Goal: Task Accomplishment & Management: Complete application form

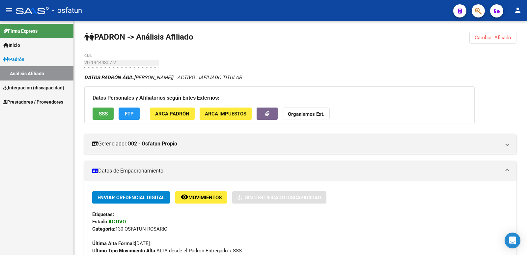
click at [25, 102] on span "Prestadores / Proveedores" at bounding box center [33, 101] width 60 height 7
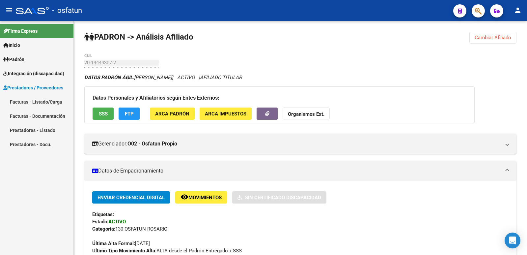
click at [33, 105] on link "Facturas - Listado/Carga" at bounding box center [37, 102] width 74 height 14
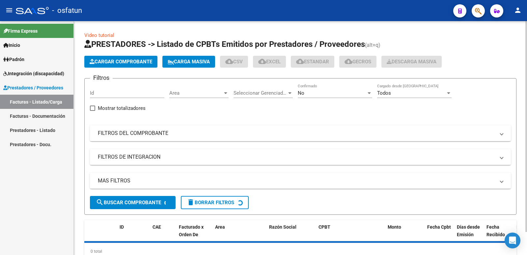
click at [120, 60] on span "Cargar Comprobante" at bounding box center [121, 62] width 63 height 6
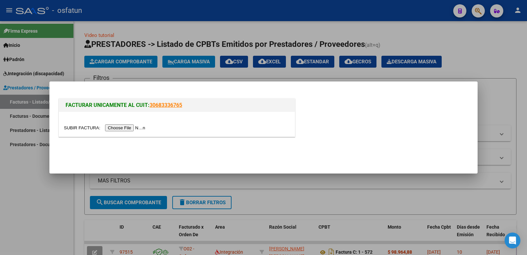
click at [134, 130] on input "file" at bounding box center [105, 127] width 83 height 7
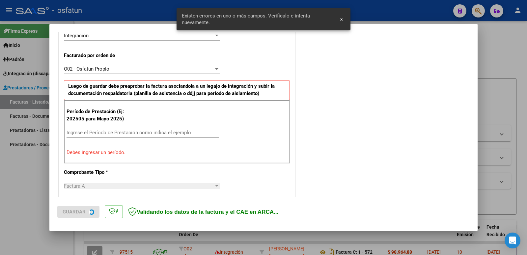
scroll to position [168, 0]
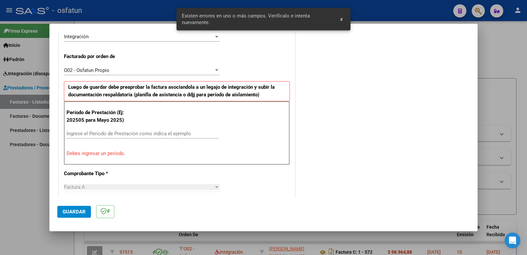
click at [103, 137] on div "Ingrese el Período de Prestación como indica el ejemplo" at bounding box center [143, 134] width 152 height 10
click at [107, 132] on input "Ingrese el Período de Prestación como indica el ejemplo" at bounding box center [143, 134] width 152 height 6
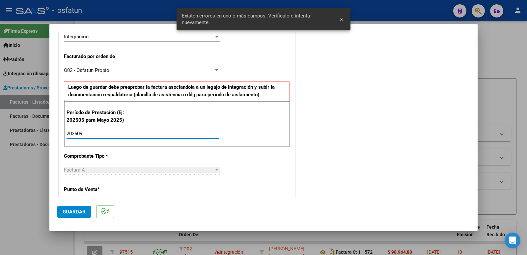
type input "202509"
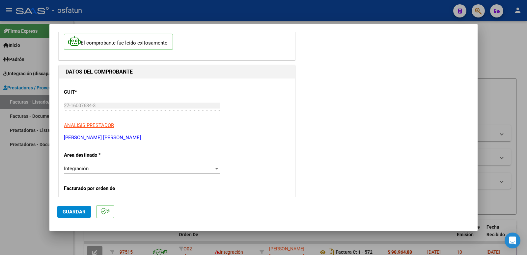
scroll to position [0, 0]
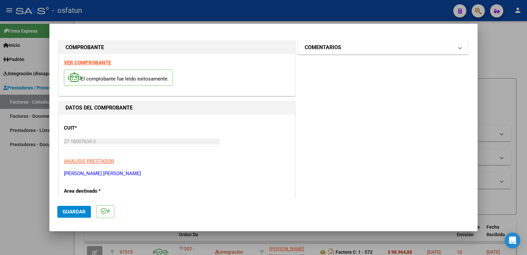
click at [319, 48] on h1 "COMENTARIOS" at bounding box center [323, 48] width 37 height 8
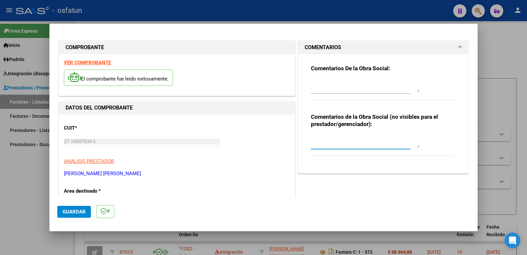
click at [337, 140] on textarea at bounding box center [365, 141] width 109 height 13
paste textarea "Fc Cargada por [PERSON_NAME]. [PERSON_NAME] / sin verificación de legajo"
type textarea "Fc Cargada por [PERSON_NAME]. [PERSON_NAME] / sin verificación de legajo"
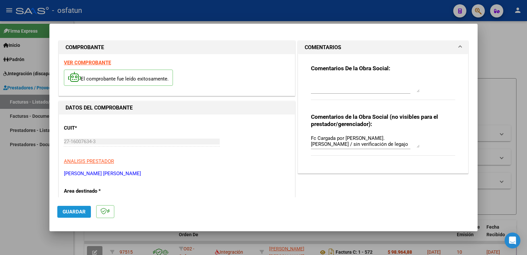
click at [80, 208] on button "Guardar" at bounding box center [74, 212] width 34 height 12
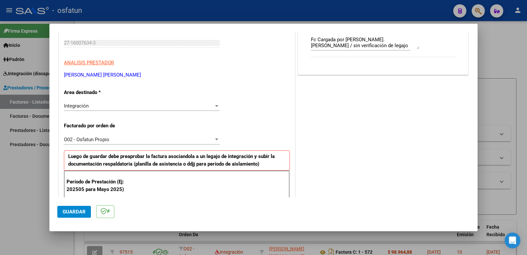
scroll to position [99, 0]
click at [70, 210] on span "Guardar" at bounding box center [74, 212] width 23 height 6
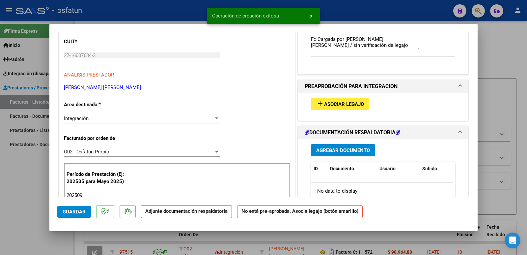
click at [346, 103] on span "Asociar Legajo" at bounding box center [344, 104] width 40 height 6
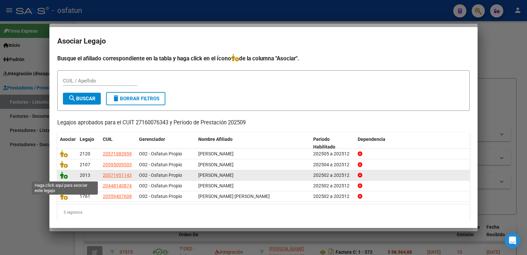
click at [62, 174] on icon at bounding box center [64, 174] width 8 height 7
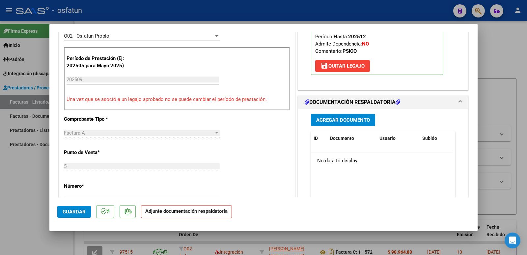
scroll to position [231, 0]
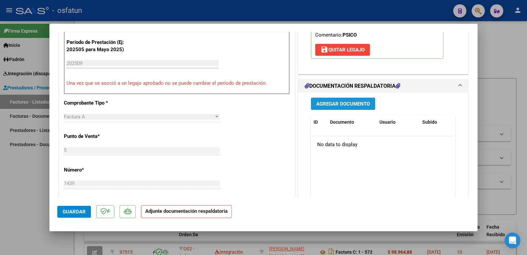
click at [336, 102] on span "Agregar Documento" at bounding box center [343, 104] width 54 height 6
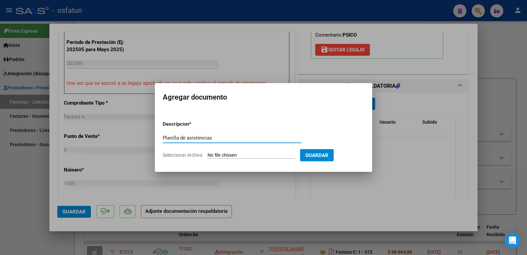
type input "Planilla de asistencias"
click at [218, 154] on input "Seleccionar Archivo" at bounding box center [251, 155] width 87 height 6
type input "C:\fakepath\Planilla de Asistencia [DATE] [PERSON_NAME].pdf"
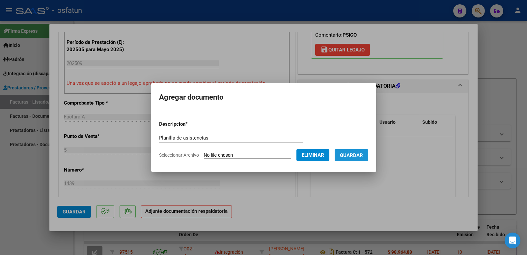
click at [359, 157] on span "Guardar" at bounding box center [351, 155] width 23 height 6
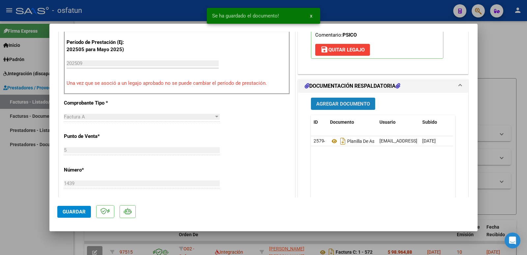
click at [338, 101] on span "Agregar Documento" at bounding box center [343, 104] width 54 height 6
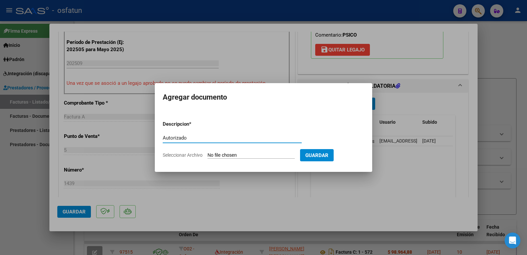
type input "Autorizado"
click at [225, 155] on input "Seleccionar Archivo" at bounding box center [251, 155] width 87 height 6
type input "C:\fakepath\autorizacion [PERSON_NAME].pdf"
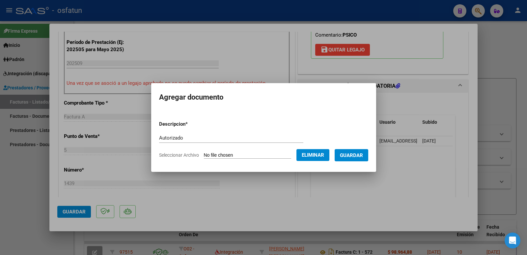
click at [363, 156] on span "Guardar" at bounding box center [351, 155] width 23 height 6
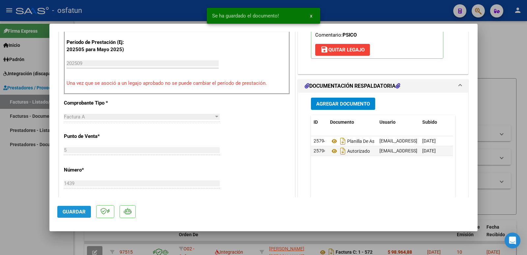
click at [72, 213] on span "Guardar" at bounding box center [74, 212] width 23 height 6
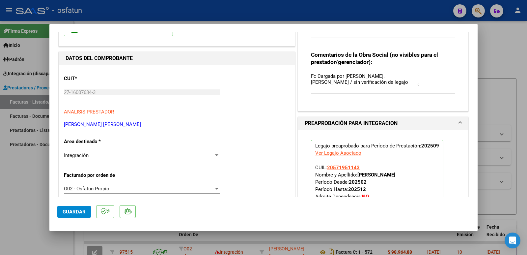
scroll to position [0, 0]
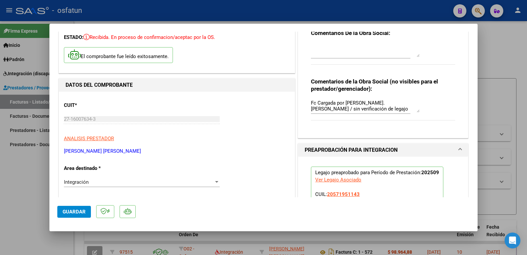
scroll to position [99, 0]
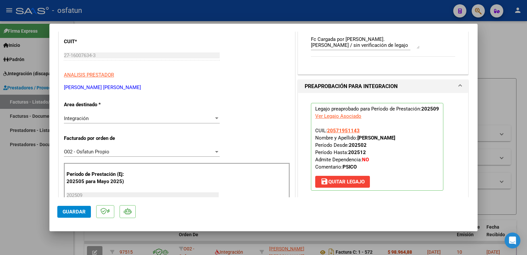
drag, startPoint x: 136, startPoint y: 87, endPoint x: 64, endPoint y: 85, distance: 71.9
click at [64, 85] on p "[PERSON_NAME] [PERSON_NAME]" at bounding box center [177, 88] width 226 height 8
copy p "[PERSON_NAME] [PERSON_NAME]"
click at [63, 211] on span "Guardar" at bounding box center [74, 212] width 23 height 6
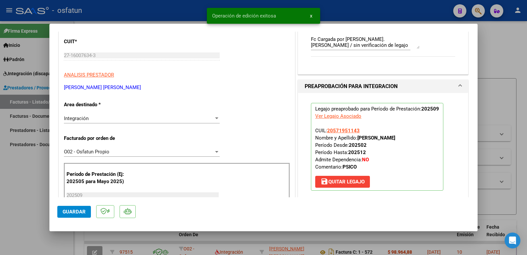
click at [20, 194] on div at bounding box center [263, 127] width 527 height 255
type input "$ 0,00"
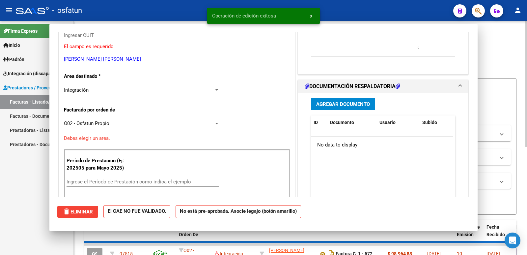
scroll to position [0, 0]
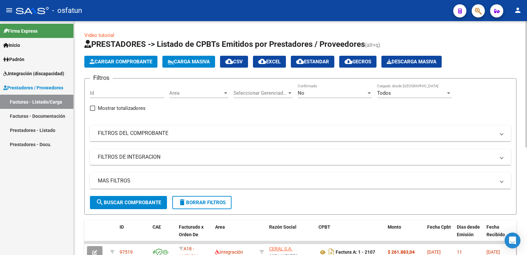
click at [101, 59] on span "Cargar Comprobante" at bounding box center [121, 62] width 63 height 6
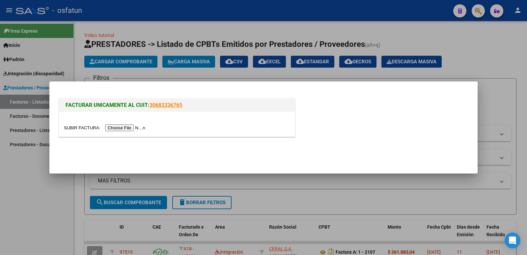
click at [119, 129] on input "file" at bounding box center [105, 127] width 83 height 7
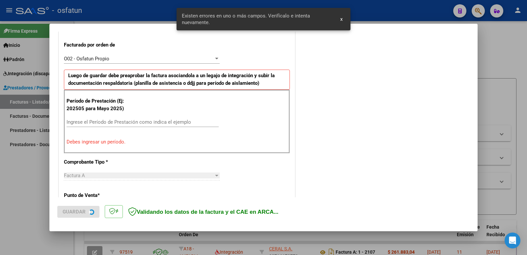
scroll to position [180, 0]
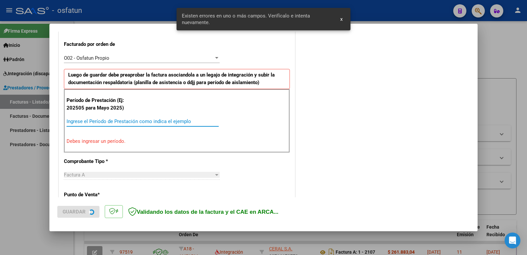
click at [105, 121] on input "Ingrese el Período de Prestación como indica el ejemplo" at bounding box center [143, 121] width 152 height 6
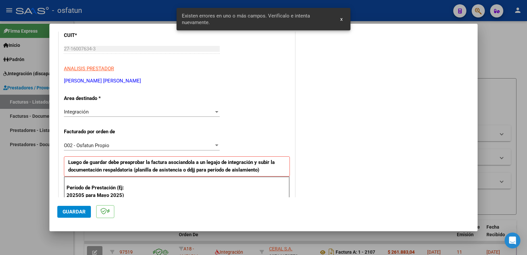
scroll to position [0, 0]
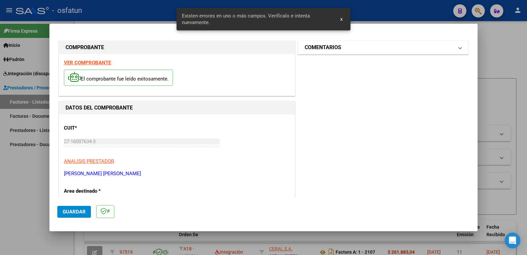
type input "202509"
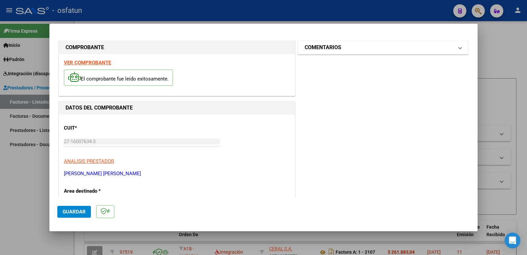
click at [308, 47] on h1 "COMENTARIOS" at bounding box center [323, 48] width 37 height 8
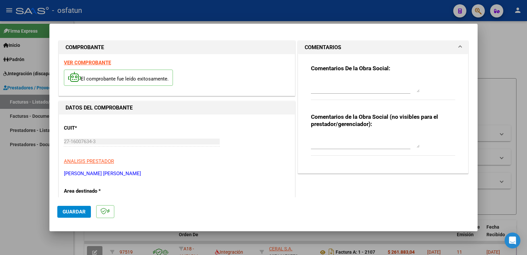
click at [336, 144] on textarea at bounding box center [365, 141] width 109 height 13
paste textarea "Fc Cargada por [PERSON_NAME]. [PERSON_NAME] / sin verificación de legajo"
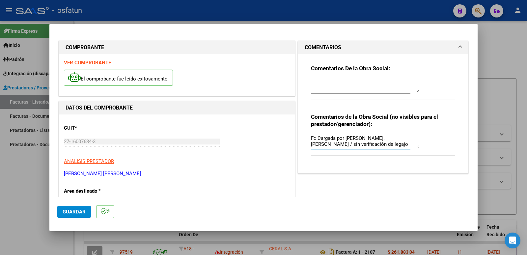
type textarea "Fc Cargada por [PERSON_NAME]. [PERSON_NAME] / sin verificación de legajo"
click at [70, 212] on span "Guardar" at bounding box center [74, 212] width 23 height 6
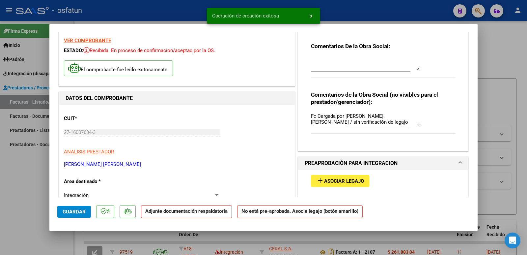
scroll to position [66, 0]
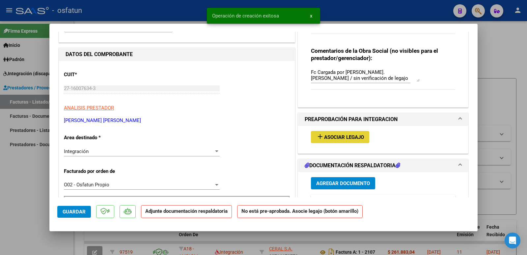
click at [338, 136] on span "Asociar Legajo" at bounding box center [344, 137] width 40 height 6
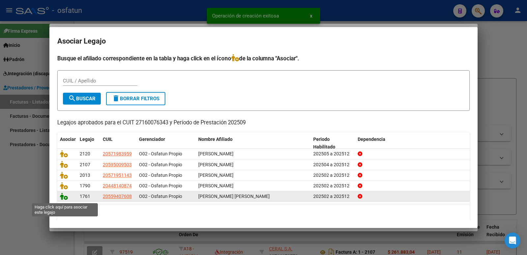
click at [65, 199] on icon at bounding box center [64, 196] width 8 height 7
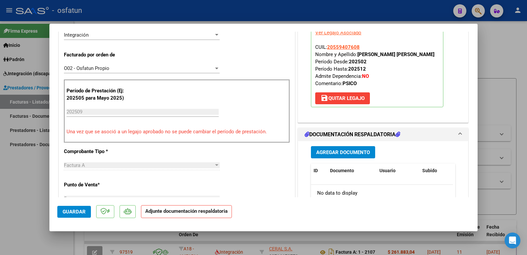
scroll to position [198, 0]
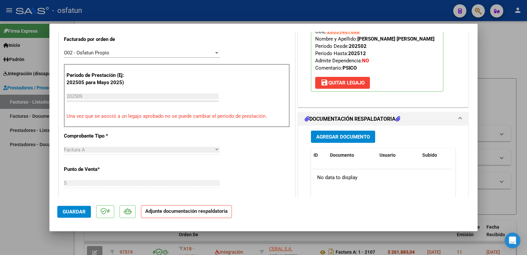
click at [342, 135] on span "Agregar Documento" at bounding box center [343, 137] width 54 height 6
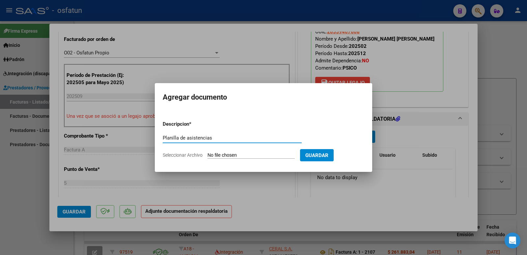
type input "Planilla de asistencias"
click at [239, 154] on input "Seleccionar Archivo" at bounding box center [251, 155] width 87 height 6
type input "C:\fakepath\Planilla de Asistencia [DATE] [PERSON_NAME].pdf"
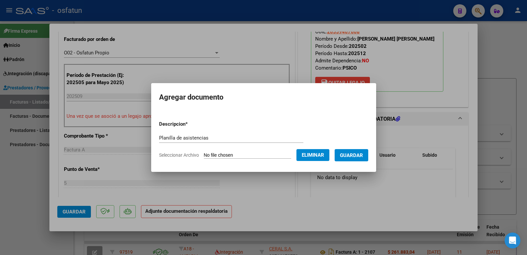
click at [352, 155] on span "Guardar" at bounding box center [351, 155] width 23 height 6
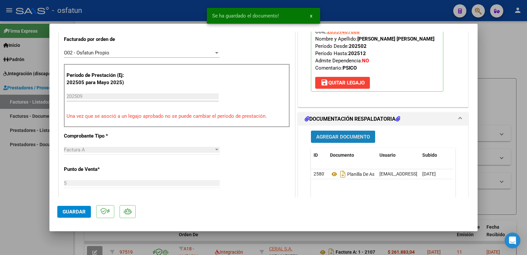
click at [333, 134] on span "Agregar Documento" at bounding box center [343, 137] width 54 height 6
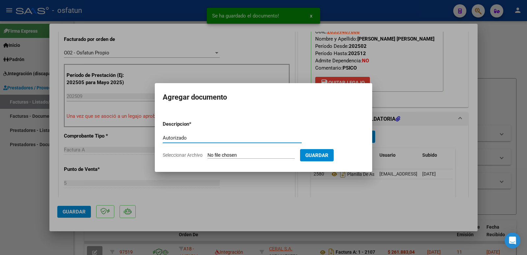
type input "Autorizado"
click at [270, 152] on input "Seleccionar Archivo" at bounding box center [251, 155] width 87 height 6
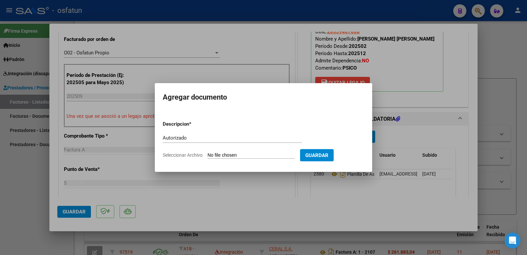
type input "C:\fakepath\Autorizacion Anual 2025 [PERSON_NAME].pdf"
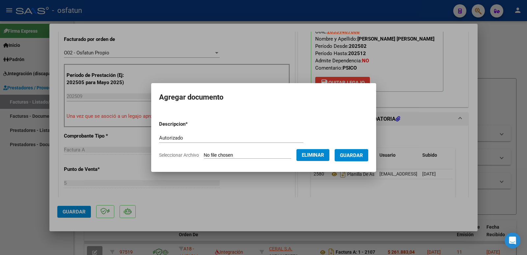
click at [363, 157] on span "Guardar" at bounding box center [351, 155] width 23 height 6
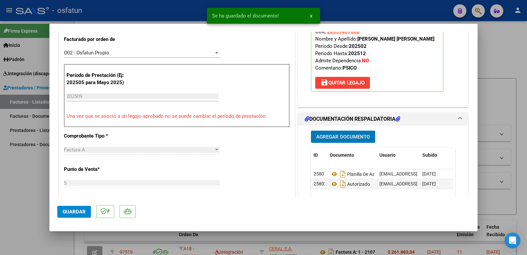
click at [70, 207] on button "Guardar" at bounding box center [74, 212] width 34 height 12
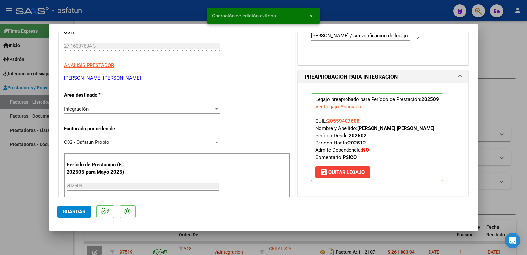
scroll to position [99, 0]
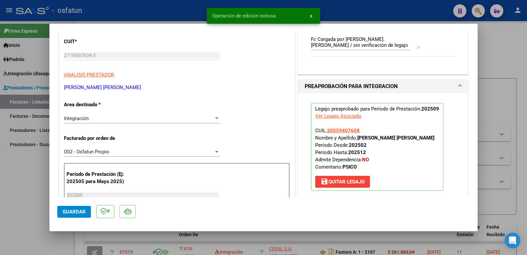
drag, startPoint x: 356, startPoint y: 136, endPoint x: 425, endPoint y: 136, distance: 68.2
click at [425, 136] on p "Legajo preaprobado para Período de Prestación: 202509 Ver Legajo Asociado CUIL:…" at bounding box center [377, 147] width 133 height 88
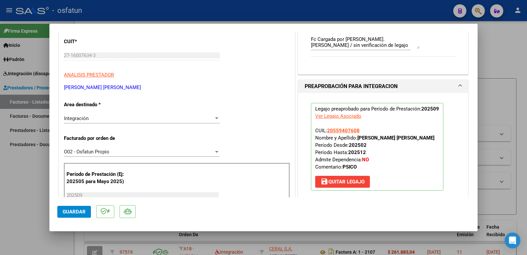
copy strong "[PERSON_NAME] [PERSON_NAME]"
click at [79, 211] on span "Guardar" at bounding box center [74, 212] width 23 height 6
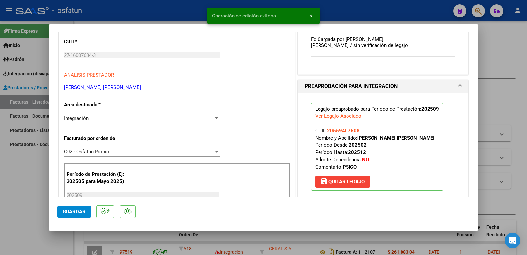
click at [8, 219] on div at bounding box center [263, 127] width 527 height 255
type input "$ 0,00"
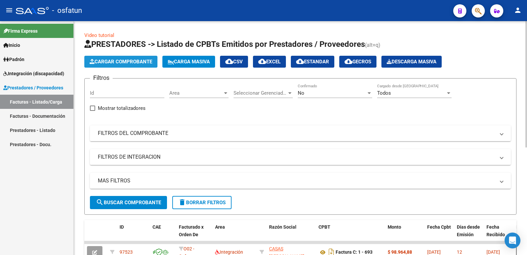
click at [108, 60] on span "Cargar Comprobante" at bounding box center [121, 62] width 63 height 6
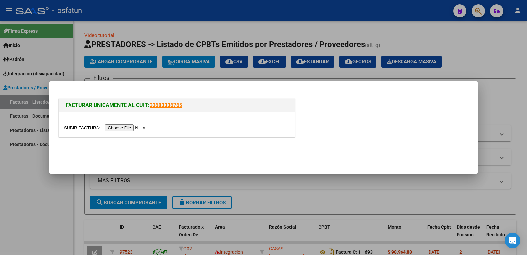
click at [109, 128] on input "file" at bounding box center [105, 127] width 83 height 7
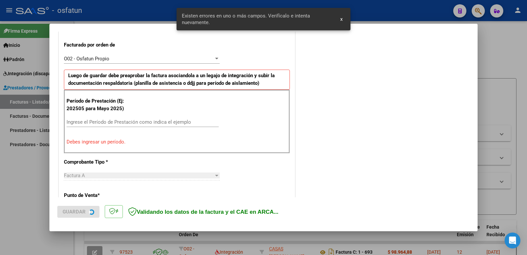
scroll to position [180, 0]
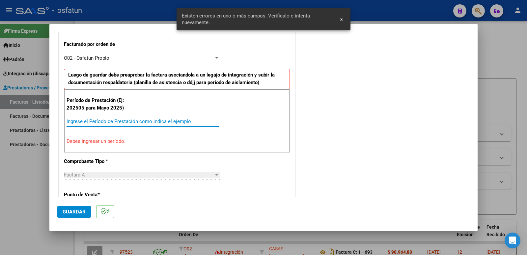
click at [106, 123] on input "Ingrese el Período de Prestación como indica el ejemplo" at bounding box center [143, 121] width 152 height 6
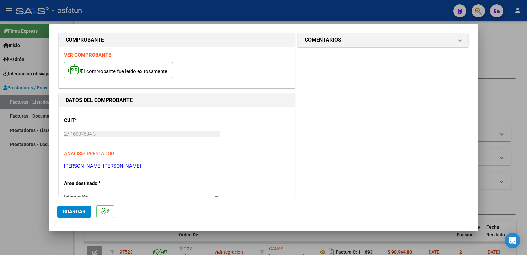
scroll to position [0, 0]
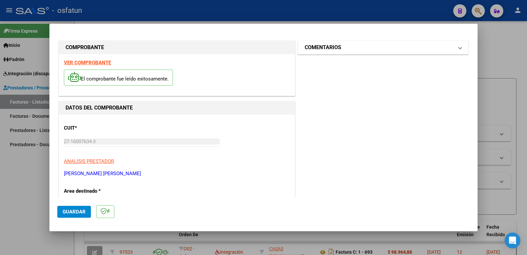
type input "202509"
click at [320, 49] on h1 "COMENTARIOS" at bounding box center [323, 48] width 37 height 8
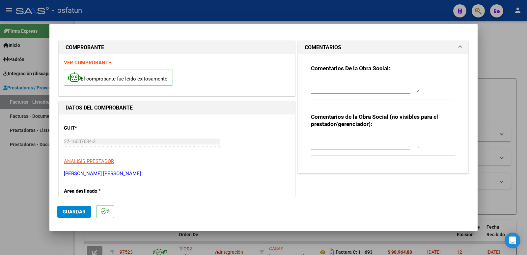
click at [321, 144] on textarea at bounding box center [365, 141] width 109 height 13
paste textarea "Fc Cargada por [PERSON_NAME]. [PERSON_NAME] / sin verificación de legajo"
type textarea "Fc Cargada por [PERSON_NAME]. [PERSON_NAME] / sin verificación de legajo"
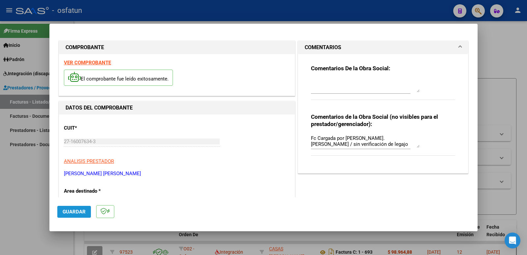
click at [80, 210] on span "Guardar" at bounding box center [74, 212] width 23 height 6
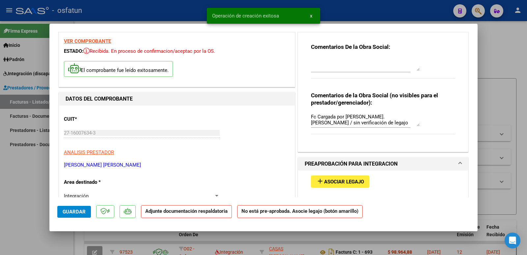
scroll to position [99, 0]
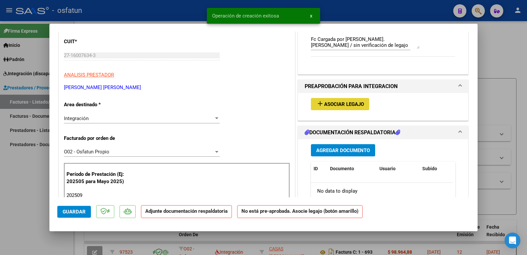
click at [330, 102] on span "Asociar Legajo" at bounding box center [344, 104] width 40 height 6
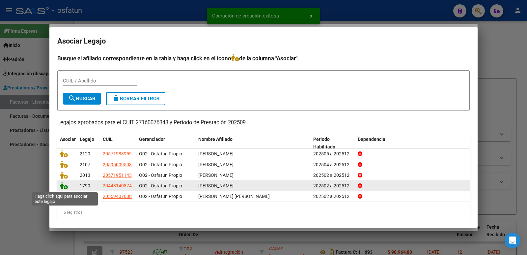
click at [64, 186] on icon at bounding box center [64, 185] width 8 height 7
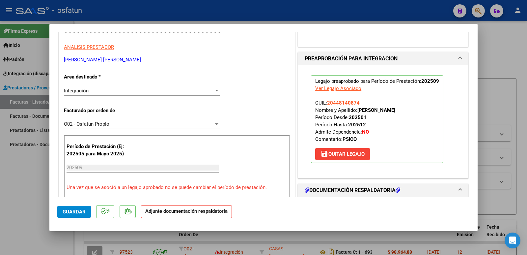
scroll to position [198, 0]
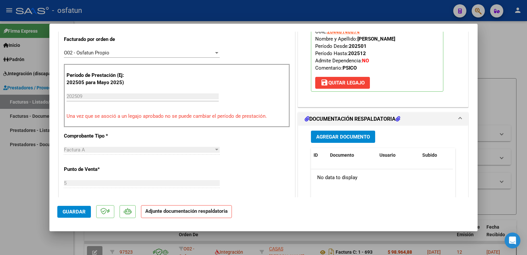
click at [327, 136] on span "Agregar Documento" at bounding box center [343, 137] width 54 height 6
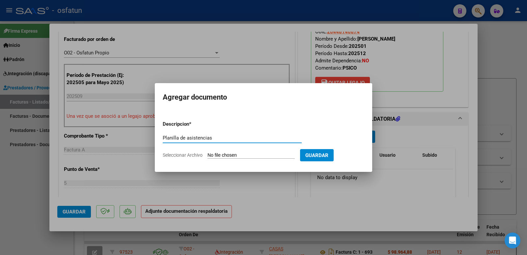
type input "Planilla de asistencias"
click at [242, 154] on input "Seleccionar Archivo" at bounding box center [251, 155] width 87 height 6
type input "C:\fakepath\Planilla de Asistencia [DATE] [PERSON_NAME].pdf"
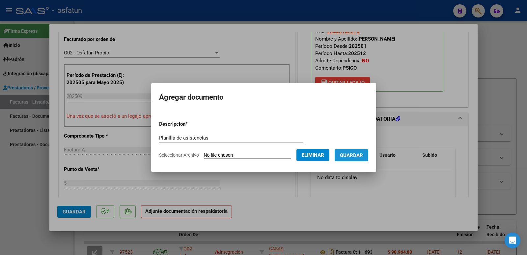
click at [356, 157] on span "Guardar" at bounding box center [351, 155] width 23 height 6
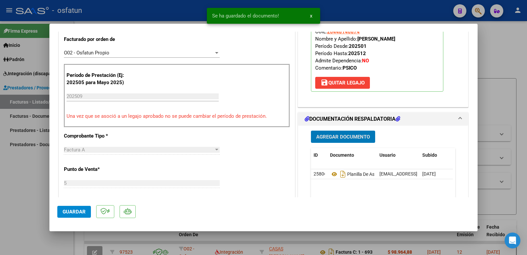
click at [348, 138] on span "Agregar Documento" at bounding box center [343, 137] width 54 height 6
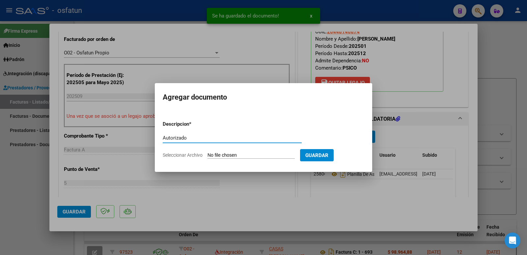
type input "Autorizado"
click at [251, 155] on input "Seleccionar Archivo" at bounding box center [251, 155] width 87 height 6
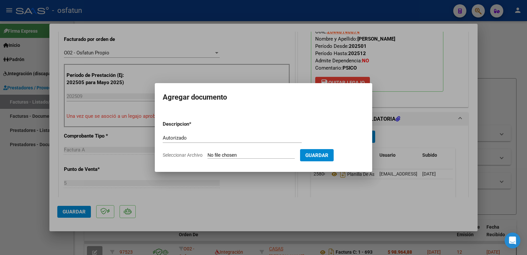
type input "C:\fakepath\AUTORIZACION [PERSON_NAME].pdf"
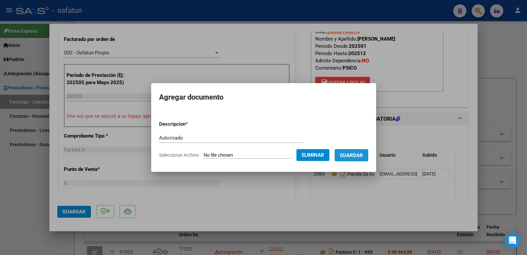
click at [363, 155] on span "Guardar" at bounding box center [351, 155] width 23 height 6
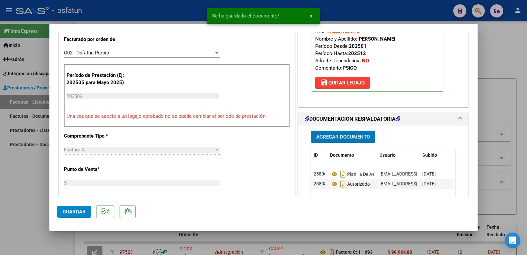
click at [69, 210] on span "Guardar" at bounding box center [74, 212] width 23 height 6
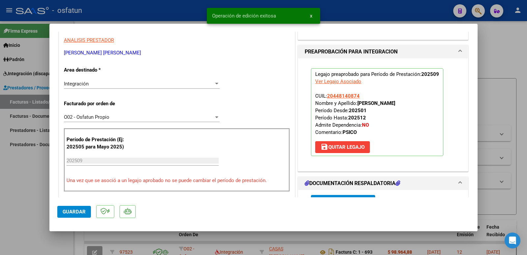
drag, startPoint x: 357, startPoint y: 37, endPoint x: 390, endPoint y: 98, distance: 69.9
click at [405, 36] on div "COMENTARIOS Comentarios De la Obra Social: Comentarios de la Obra Social (no vi…" at bounding box center [383, 233] width 173 height 654
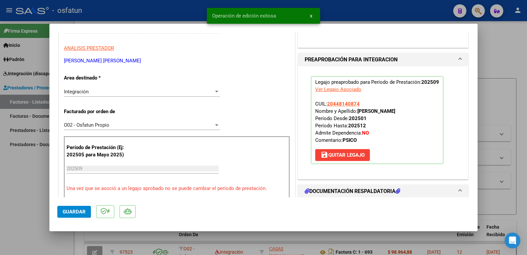
drag, startPoint x: 426, startPoint y: 112, endPoint x: 356, endPoint y: 110, distance: 69.6
click at [356, 110] on p "Legajo preaprobado para Período de Prestación: 202509 Ver Legajo Asociado CUIL:…" at bounding box center [377, 120] width 133 height 88
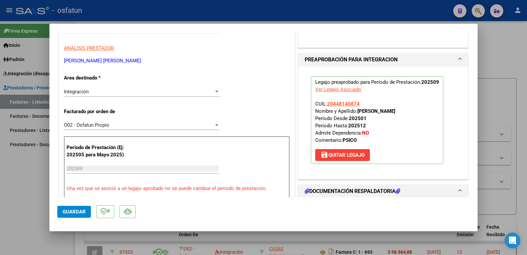
copy strong "[PERSON_NAME]"
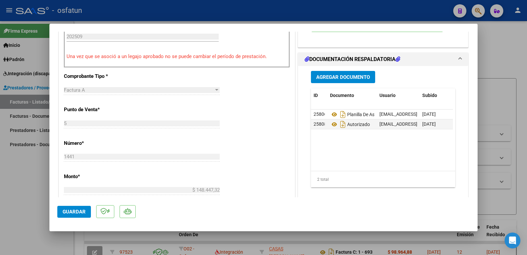
scroll to position [356, 0]
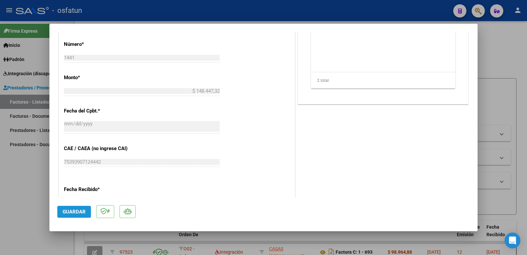
click at [68, 209] on span "Guardar" at bounding box center [74, 212] width 23 height 6
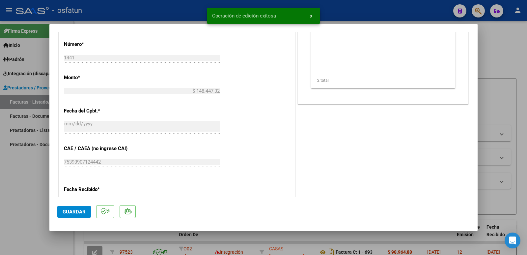
click at [8, 204] on div at bounding box center [263, 127] width 527 height 255
type input "$ 0,00"
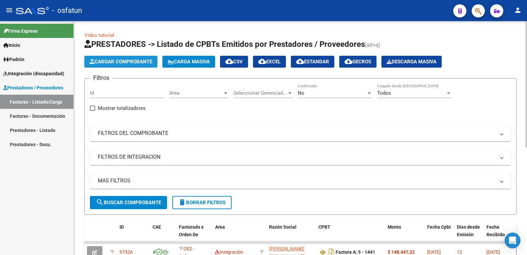
click at [118, 56] on button "Cargar Comprobante" at bounding box center [120, 62] width 73 height 12
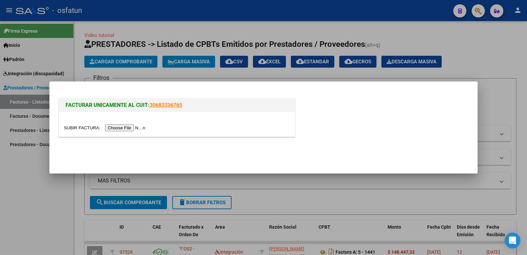
click at [141, 130] on input "file" at bounding box center [105, 127] width 83 height 7
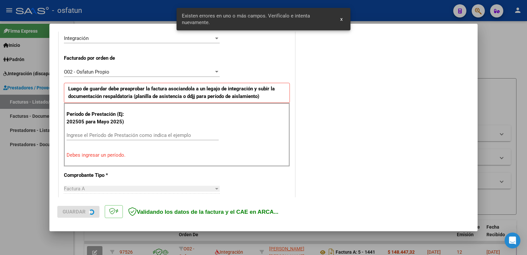
scroll to position [180, 0]
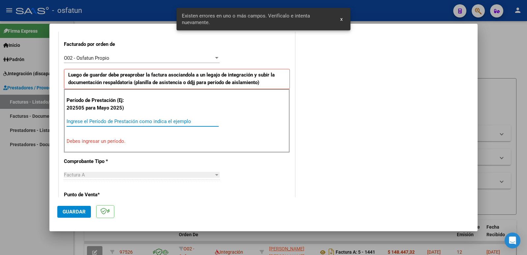
drag, startPoint x: 122, startPoint y: 124, endPoint x: 136, endPoint y: 119, distance: 14.7
click at [122, 123] on input "Ingrese el Período de Prestación como indica el ejemplo" at bounding box center [143, 121] width 152 height 6
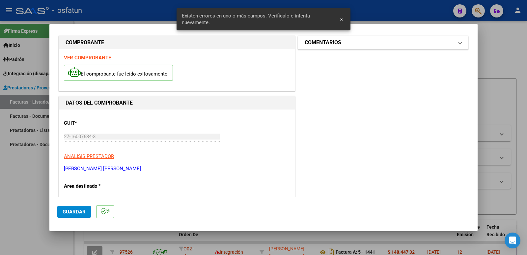
scroll to position [0, 0]
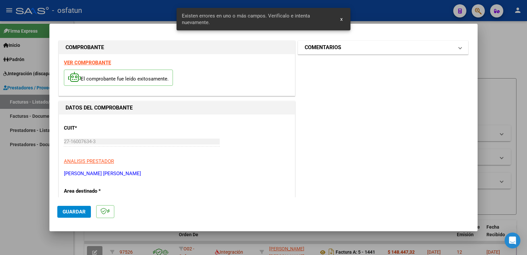
type input "202509"
click at [333, 42] on mat-expansion-panel-header "COMENTARIOS" at bounding box center [383, 47] width 170 height 13
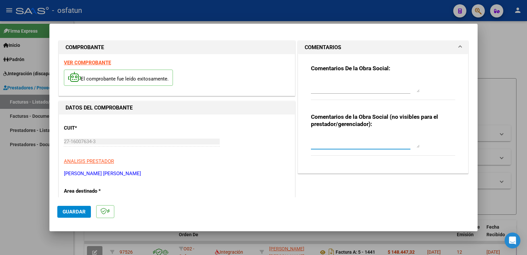
click at [323, 141] on textarea at bounding box center [365, 141] width 109 height 13
paste textarea "Fc Cargada por [PERSON_NAME]. [PERSON_NAME] / sin verificación de legajo"
type textarea "Fc Cargada por [PERSON_NAME]. [PERSON_NAME] / sin verificación de legajo"
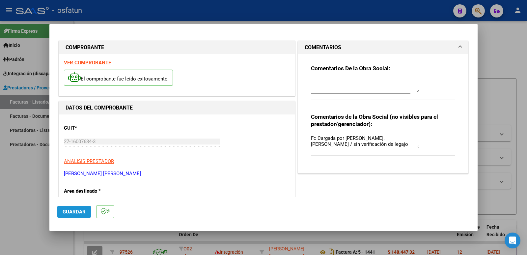
click at [75, 210] on span "Guardar" at bounding box center [74, 212] width 23 height 6
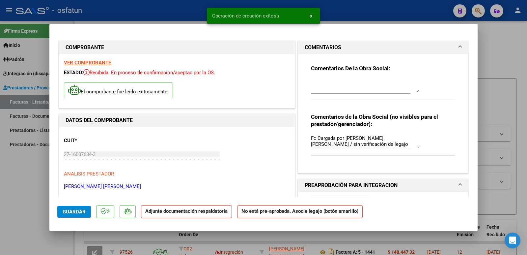
scroll to position [66, 0]
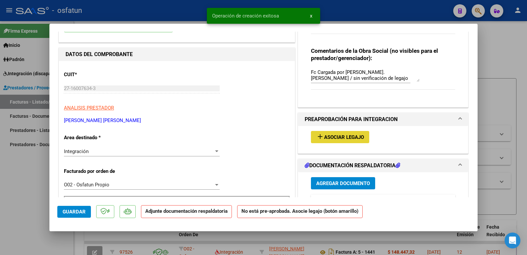
click at [338, 137] on span "Asociar Legajo" at bounding box center [344, 137] width 40 height 6
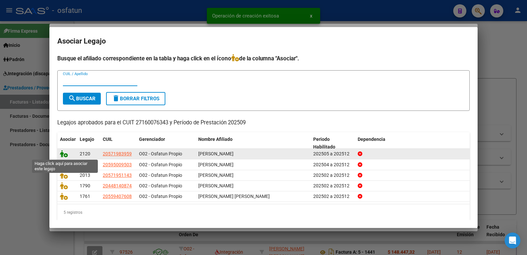
click at [61, 154] on icon at bounding box center [64, 153] width 8 height 7
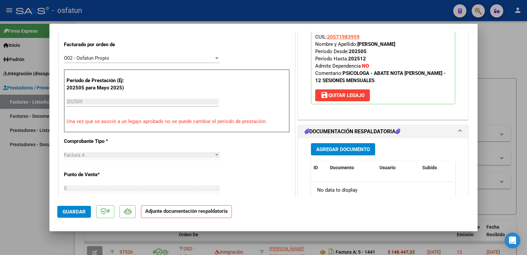
scroll to position [198, 0]
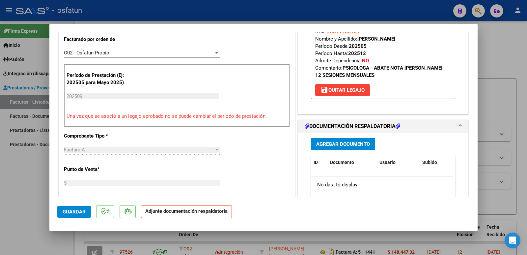
click at [341, 147] on span "Agregar Documento" at bounding box center [343, 144] width 54 height 6
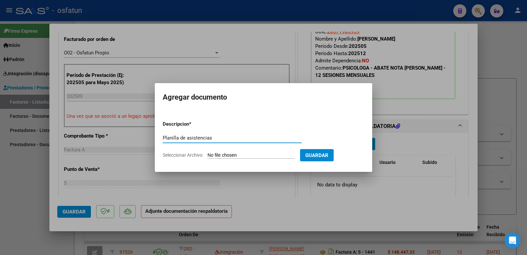
type input "Planilla de asistencias"
click at [257, 152] on input "Seleccionar Archivo" at bounding box center [251, 155] width 87 height 6
type input "C:\fakepath\Planilla de Asistencia [DATE] [PERSON_NAME].pdf"
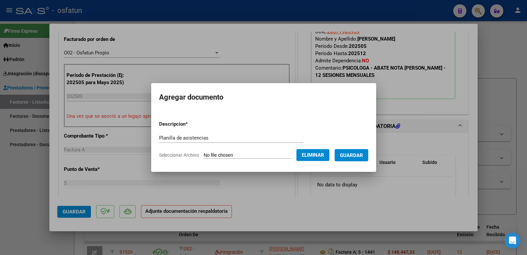
click at [360, 157] on span "Guardar" at bounding box center [351, 155] width 23 height 6
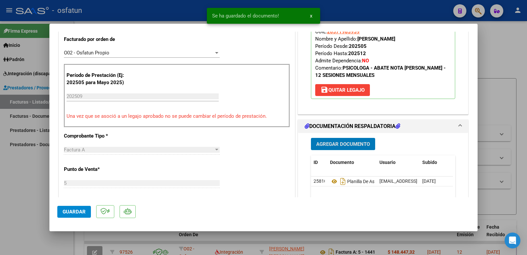
click at [350, 146] on span "Agregar Documento" at bounding box center [343, 144] width 54 height 6
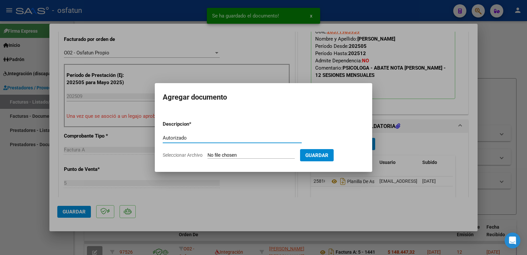
type input "Autorizado"
click at [270, 156] on input "Seleccionar Archivo" at bounding box center [251, 155] width 87 height 6
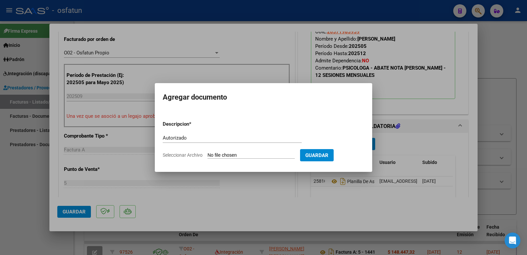
type input "C:\fakepath\Autorizacion Anual 2025 [PERSON_NAME].pdf"
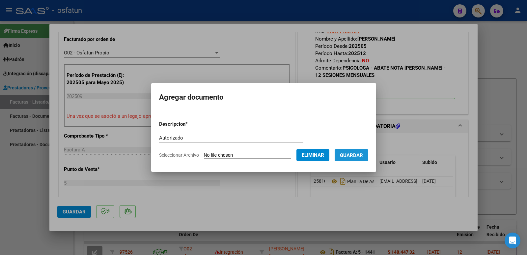
click at [355, 158] on button "Guardar" at bounding box center [352, 155] width 34 height 12
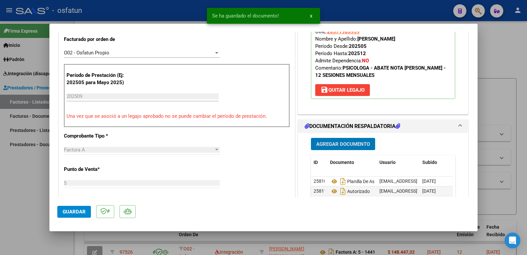
click at [84, 209] on span "Guardar" at bounding box center [74, 212] width 23 height 6
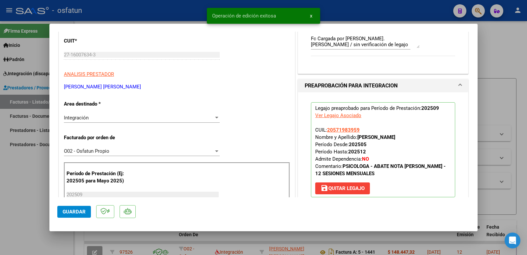
scroll to position [99, 0]
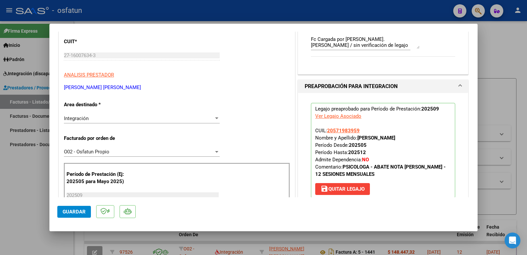
drag, startPoint x: 356, startPoint y: 137, endPoint x: 436, endPoint y: 136, distance: 80.1
click at [436, 136] on p "Legajo preaprobado para Período de Prestación: 202509 Ver Legajo Asociado CUIL:…" at bounding box center [383, 150] width 144 height 95
copy strong "[PERSON_NAME]"
click at [74, 208] on button "Guardar" at bounding box center [74, 212] width 34 height 12
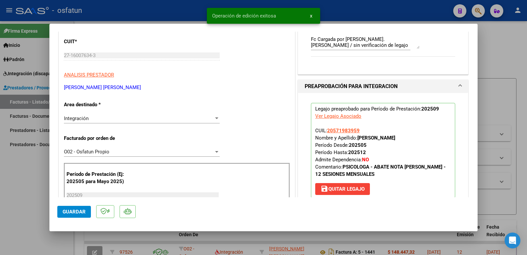
click at [8, 198] on div at bounding box center [263, 127] width 527 height 255
type input "$ 0,00"
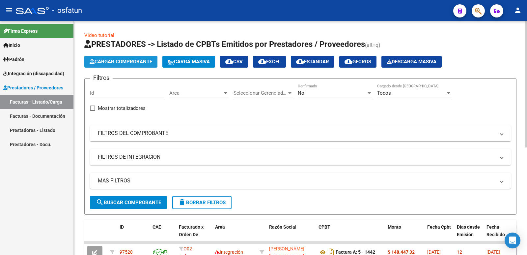
click at [125, 63] on span "Cargar Comprobante" at bounding box center [121, 62] width 63 height 6
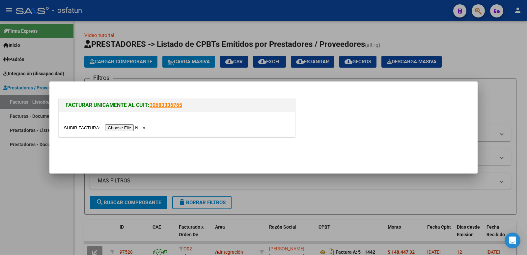
click at [125, 130] on input "file" at bounding box center [105, 127] width 83 height 7
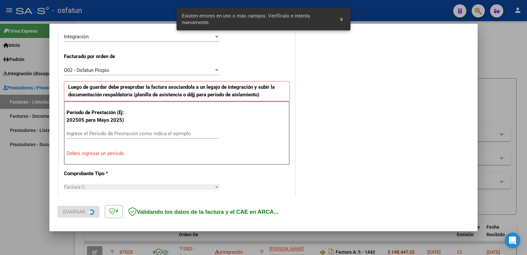
scroll to position [180, 0]
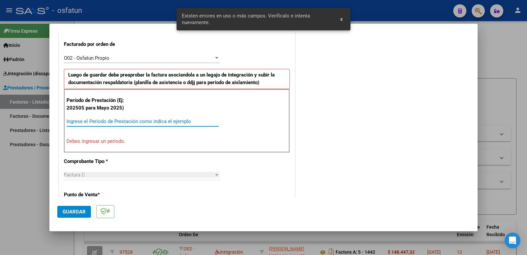
click at [128, 124] on input "Ingrese el Período de Prestación como indica el ejemplo" at bounding box center [143, 121] width 152 height 6
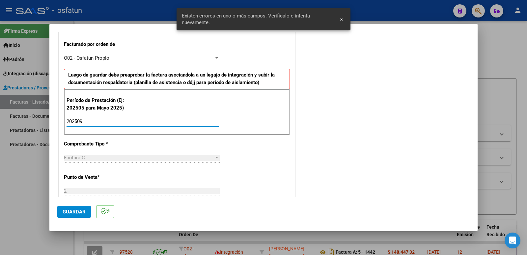
type input "202509"
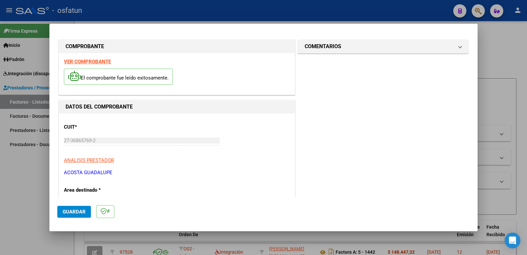
scroll to position [0, 0]
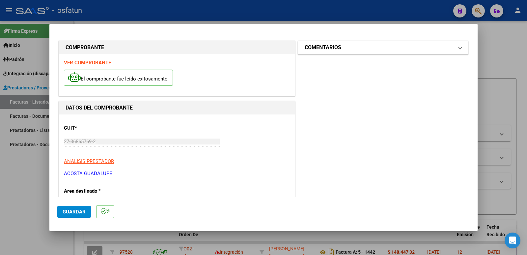
click at [315, 49] on h1 "COMENTARIOS" at bounding box center [323, 48] width 37 height 8
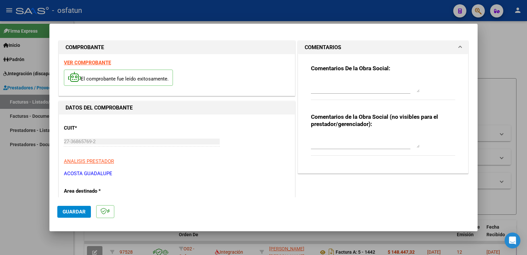
click at [314, 141] on textarea at bounding box center [365, 141] width 109 height 13
paste textarea "Fc Cargada por [PERSON_NAME]. [PERSON_NAME] / sin verificación de legajo"
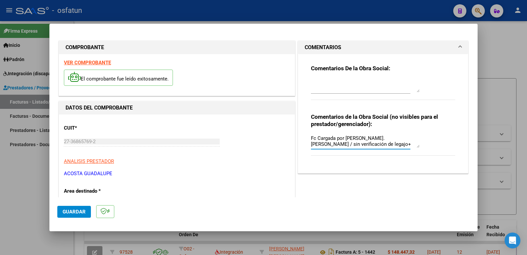
type textarea "Fc Cargada por [PERSON_NAME]. [PERSON_NAME] / sin verificación de legajo+"
click at [70, 211] on span "Guardar" at bounding box center [74, 212] width 23 height 6
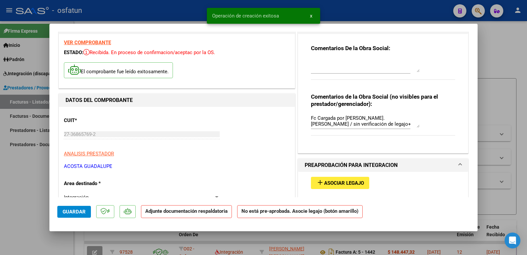
scroll to position [66, 0]
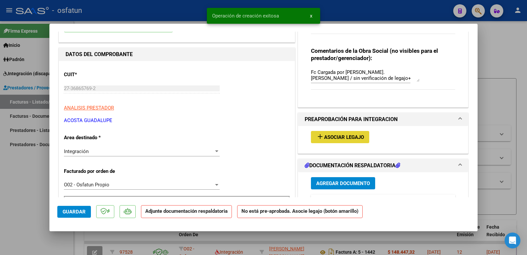
click at [342, 140] on button "add Asociar Legajo" at bounding box center [340, 137] width 58 height 12
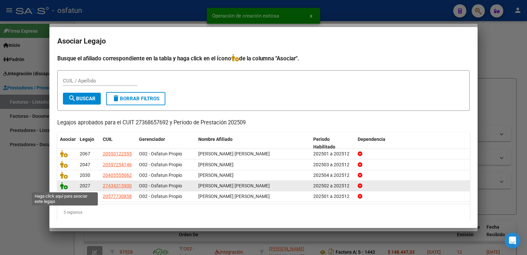
click at [60, 187] on icon at bounding box center [64, 185] width 8 height 7
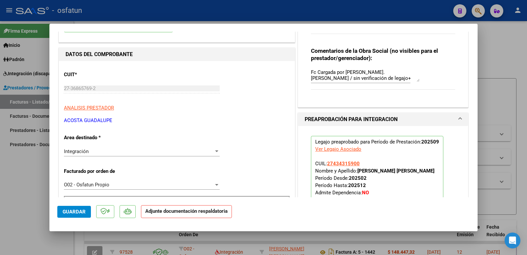
scroll to position [165, 0]
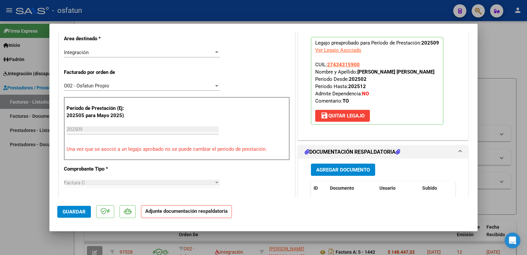
click at [321, 171] on span "Agregar Documento" at bounding box center [343, 170] width 54 height 6
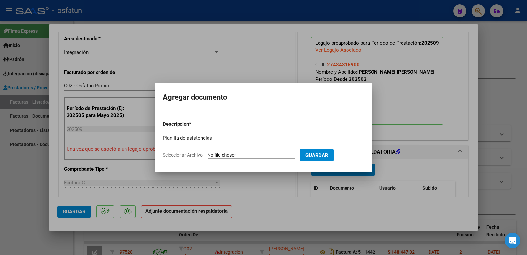
type input "Planilla de asistencias"
click at [223, 155] on input "Seleccionar Archivo" at bounding box center [251, 155] width 87 height 6
type input "C:\fakepath\asistanisep.pdf"
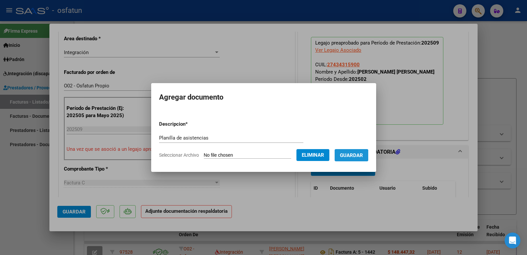
click at [353, 157] on span "Guardar" at bounding box center [351, 155] width 23 height 6
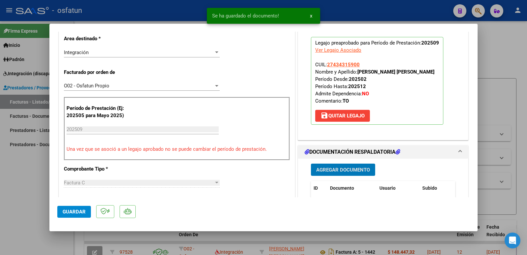
click at [331, 170] on span "Agregar Documento" at bounding box center [343, 170] width 54 height 6
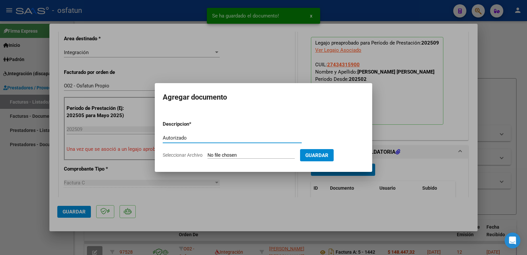
type input "Autorizado"
click at [268, 156] on input "Seleccionar Archivo" at bounding box center [251, 155] width 87 height 6
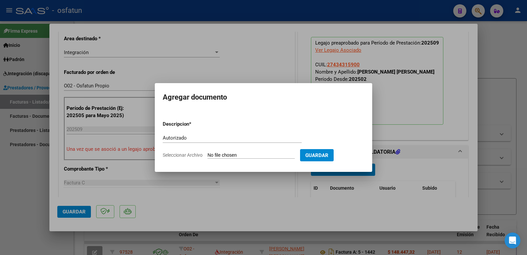
type input "C:\fakepath\autorizacion.pdf"
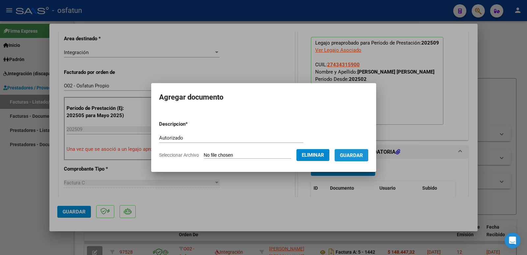
click at [355, 154] on span "Guardar" at bounding box center [351, 155] width 23 height 6
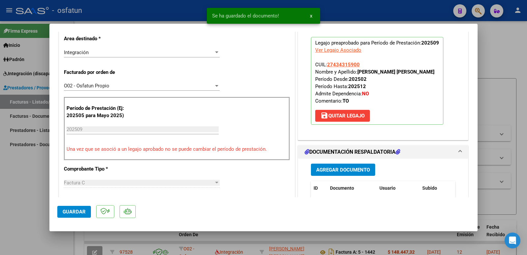
drag, startPoint x: 356, startPoint y: 72, endPoint x: 414, endPoint y: 73, distance: 58.4
click at [414, 73] on p "Legajo preaprobado para Período de Prestación: 202509 Ver Legajo Asociado CUIL:…" at bounding box center [377, 81] width 133 height 88
copy strong "[PERSON_NAME] [PERSON_NAME]"
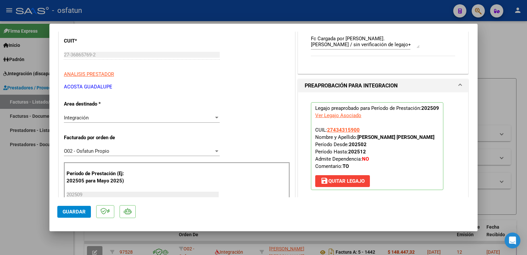
scroll to position [99, 0]
click at [45, 54] on div "COMPROBANTE VER COMPROBANTE ESTADO: Recibida. En proceso de confirmacion/acepta…" at bounding box center [263, 127] width 527 height 255
drag, startPoint x: 119, startPoint y: 84, endPoint x: 59, endPoint y: 85, distance: 60.3
copy p "ACOSTA GUADALUPE"
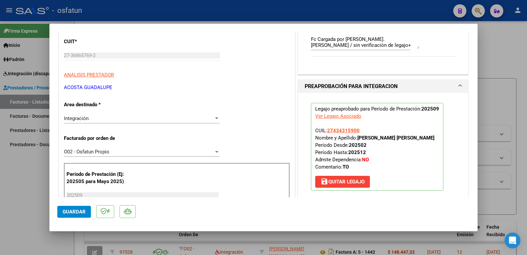
click at [70, 211] on span "Guardar" at bounding box center [74, 212] width 23 height 6
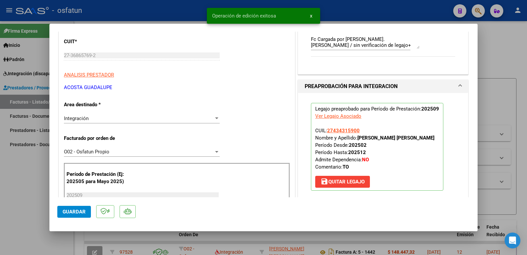
click at [9, 199] on div at bounding box center [263, 127] width 527 height 255
type input "$ 0,00"
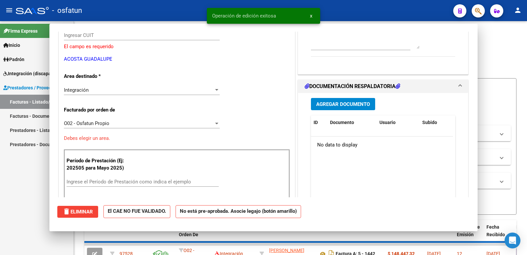
scroll to position [79, 0]
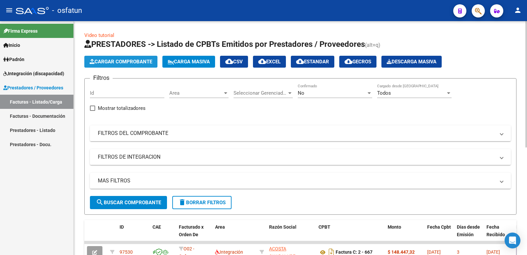
click at [125, 60] on span "Cargar Comprobante" at bounding box center [121, 62] width 63 height 6
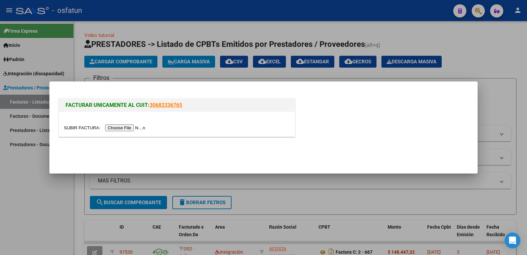
click at [124, 127] on input "file" at bounding box center [105, 127] width 83 height 7
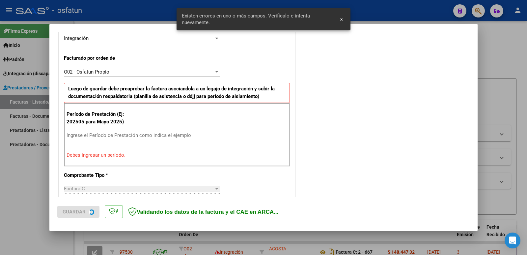
scroll to position [180, 0]
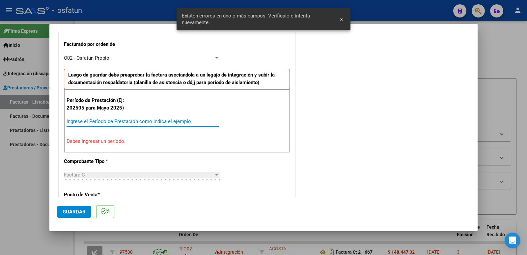
click at [100, 121] on input "Ingrese el Período de Prestación como indica el ejemplo" at bounding box center [143, 121] width 152 height 6
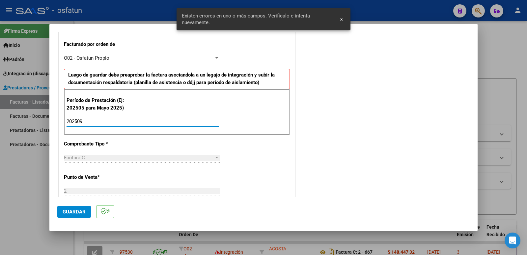
type input "202509"
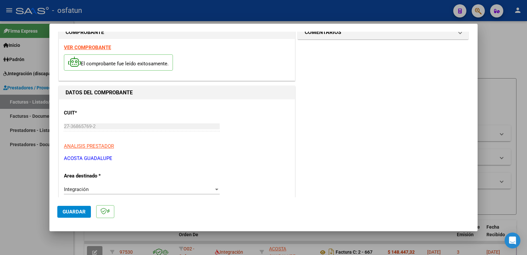
scroll to position [0, 0]
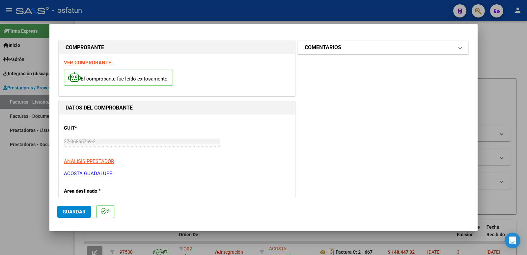
click at [336, 42] on mat-expansion-panel-header "COMENTARIOS" at bounding box center [383, 47] width 170 height 13
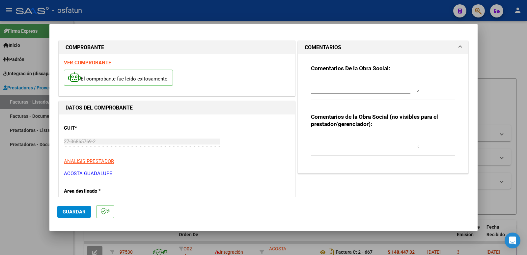
click at [326, 145] on textarea at bounding box center [365, 141] width 109 height 13
paste textarea "Fc Cargada por [PERSON_NAME]. [PERSON_NAME] / sin verificación de legajo"
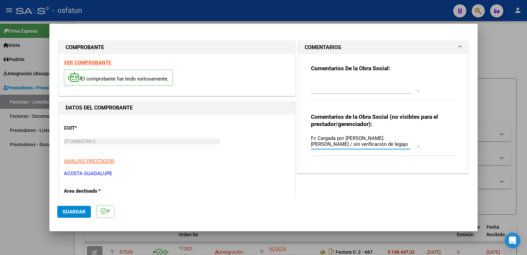
type textarea "Fc Cargada por [PERSON_NAME]. [PERSON_NAME] / sin verificación de legajo"
click at [82, 207] on button "Guardar" at bounding box center [74, 212] width 34 height 12
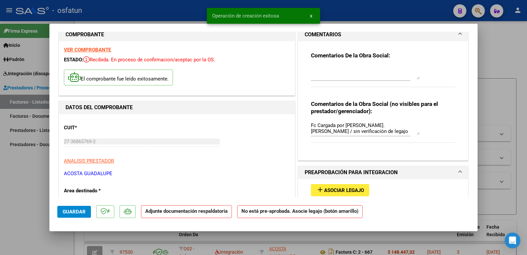
scroll to position [33, 0]
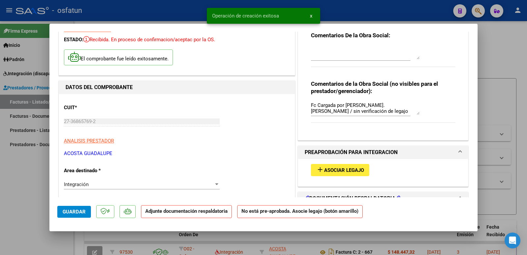
click at [318, 165] on button "add Asociar Legajo" at bounding box center [340, 170] width 58 height 12
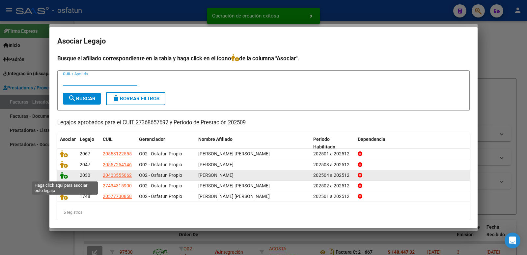
click at [61, 176] on icon at bounding box center [64, 174] width 8 height 7
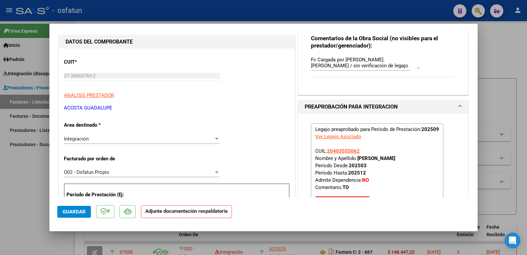
scroll to position [165, 0]
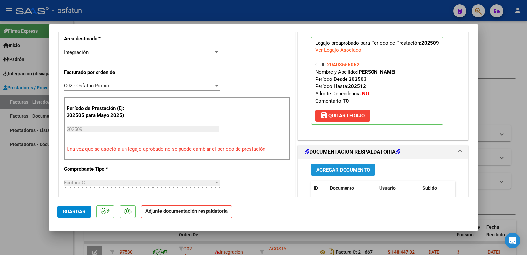
click at [355, 173] on span "Agregar Documento" at bounding box center [343, 170] width 54 height 6
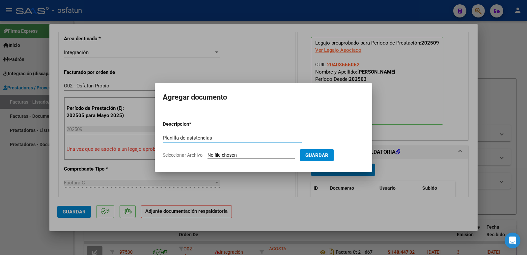
type input "Planilla de asistencias"
click at [220, 153] on input "Seleccionar Archivo" at bounding box center [251, 155] width 87 height 6
type input "C:\fakepath\asistlucasmaciasept.pdf"
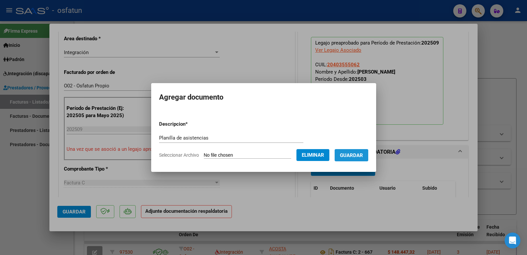
click at [358, 156] on span "Guardar" at bounding box center [351, 155] width 23 height 6
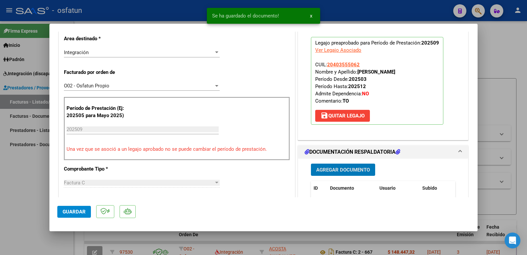
click at [325, 171] on span "Agregar Documento" at bounding box center [343, 170] width 54 height 6
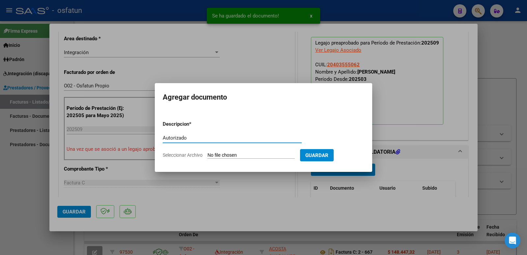
type input "Autorizado"
click at [236, 158] on input "Seleccionar Archivo" at bounding box center [251, 155] width 87 height 6
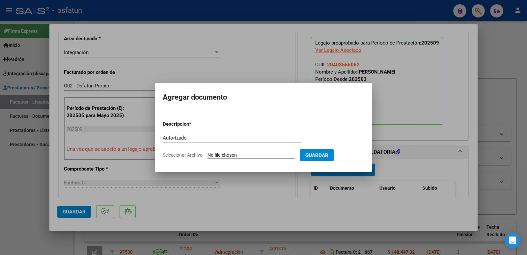
type input "C:\fakepath\autoriz.pdf"
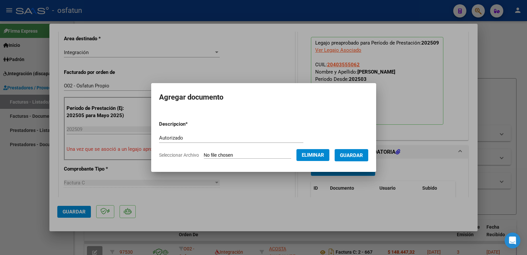
click at [363, 155] on span "Guardar" at bounding box center [351, 155] width 23 height 6
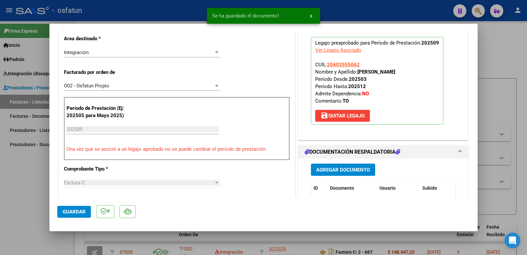
drag, startPoint x: 356, startPoint y: 71, endPoint x: 412, endPoint y: 72, distance: 55.4
click at [412, 72] on p "Legajo preaprobado para Período de Prestación: 202509 Ver Legajo Asociado CUIL:…" at bounding box center [377, 81] width 133 height 88
copy strong "[PERSON_NAME]"
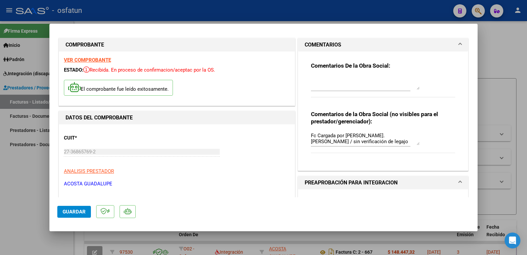
scroll to position [0, 0]
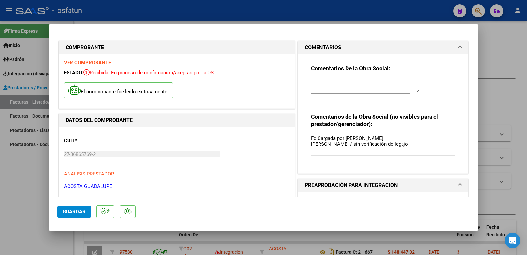
click at [70, 212] on span "Guardar" at bounding box center [74, 212] width 23 height 6
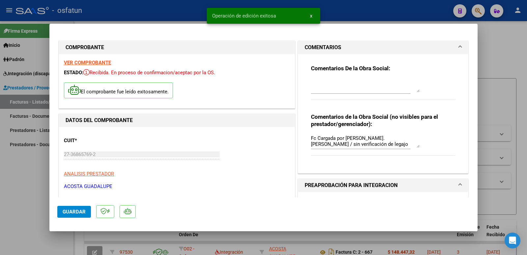
click at [14, 204] on div at bounding box center [263, 127] width 527 height 255
type input "$ 0,00"
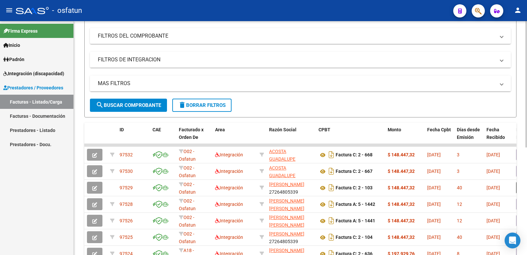
scroll to position [99, 0]
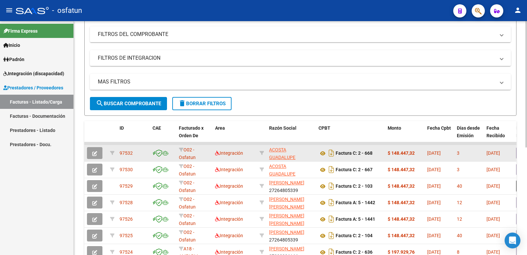
click at [92, 151] on icon "button" at bounding box center [94, 153] width 5 height 5
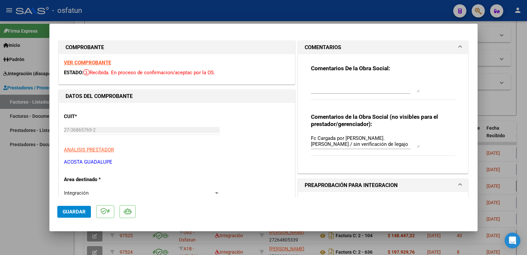
drag, startPoint x: 117, startPoint y: 160, endPoint x: 60, endPoint y: 161, distance: 57.7
copy p "ACOSTA GUADALUPE"
click at [75, 209] on span "Guardar" at bounding box center [74, 212] width 23 height 6
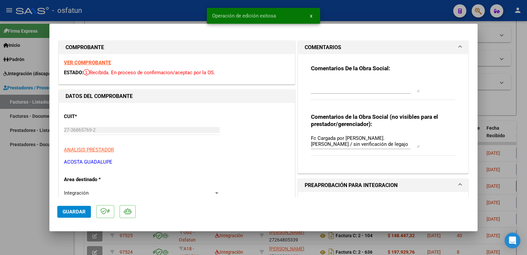
click at [23, 204] on div at bounding box center [263, 127] width 527 height 255
type input "$ 0,00"
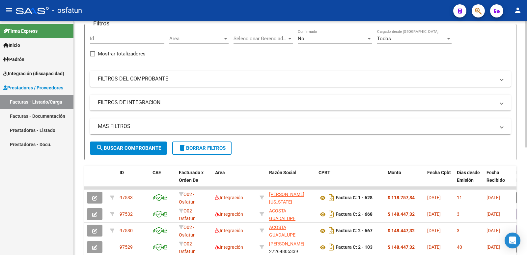
scroll to position [0, 0]
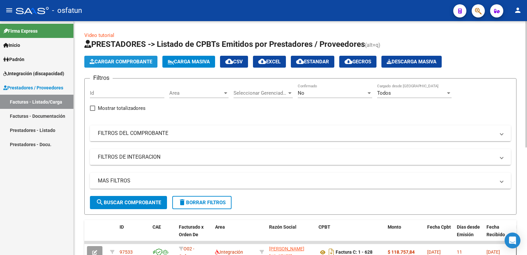
click at [108, 65] on button "Cargar Comprobante" at bounding box center [120, 62] width 73 height 12
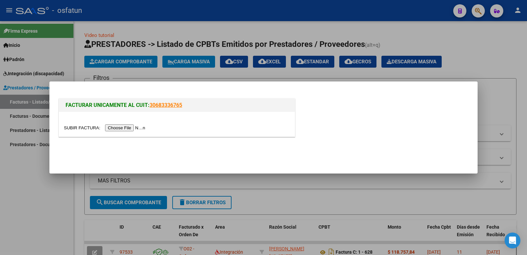
click at [134, 130] on input "file" at bounding box center [105, 127] width 83 height 7
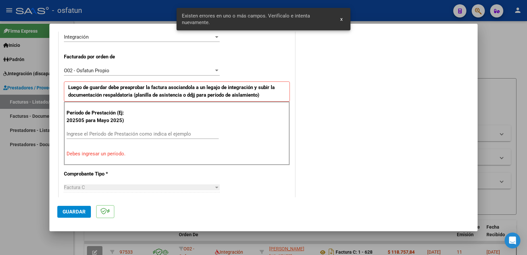
scroll to position [168, 0]
click at [107, 132] on input "Ingrese el Período de Prestación como indica el ejemplo" at bounding box center [143, 134] width 152 height 6
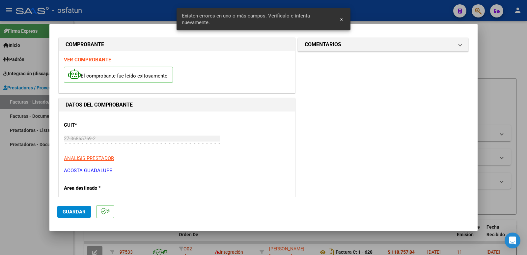
scroll to position [0, 0]
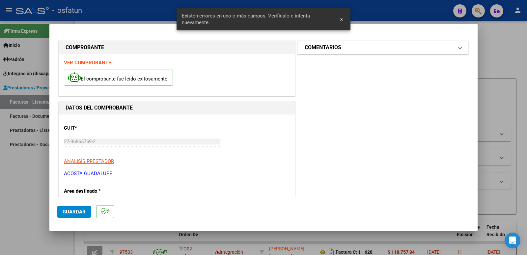
type input "202509"
click at [320, 53] on mat-expansion-panel-header "COMENTARIOS" at bounding box center [383, 47] width 170 height 13
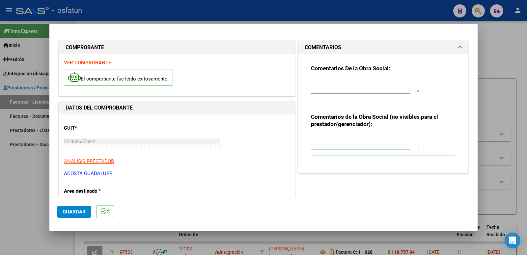
click at [319, 140] on textarea at bounding box center [365, 141] width 109 height 13
paste textarea "Fc Cargada por [PERSON_NAME]. [PERSON_NAME] / sin verificación de legajo"
type textarea "Fc Cargada por [PERSON_NAME]. [PERSON_NAME] / sin verificación de legajo"
click at [74, 213] on span "Guardar" at bounding box center [74, 212] width 23 height 6
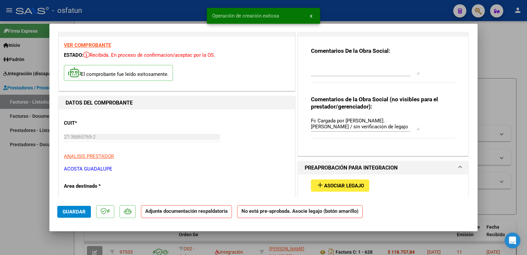
scroll to position [33, 0]
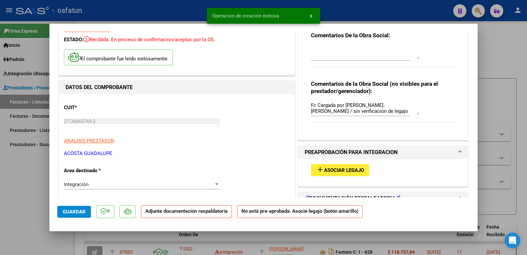
click at [334, 168] on span "Asociar Legajo" at bounding box center [344, 170] width 40 height 6
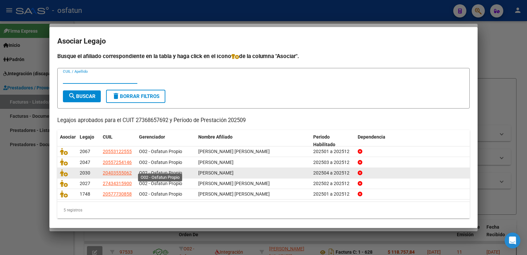
scroll to position [0, 0]
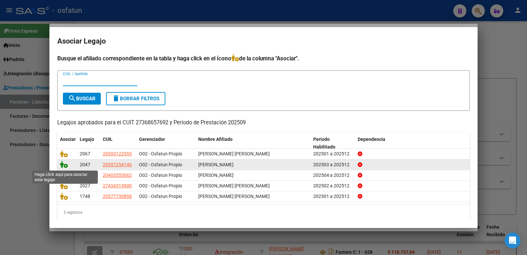
click at [63, 166] on icon at bounding box center [64, 164] width 8 height 7
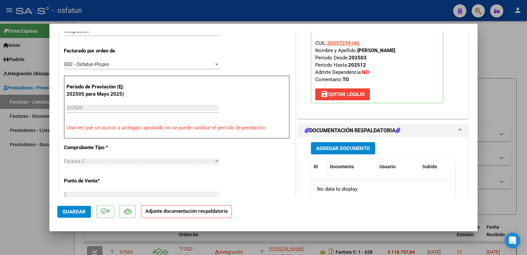
scroll to position [198, 0]
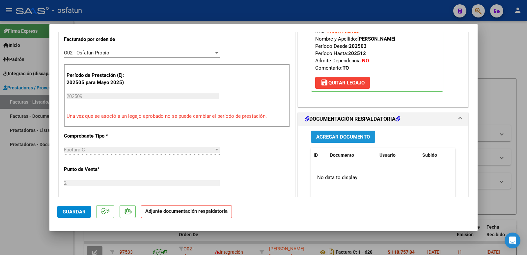
click at [321, 135] on span "Agregar Documento" at bounding box center [343, 137] width 54 height 6
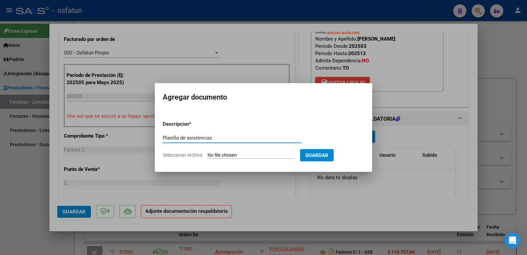
type input "Planilla de asistencias"
click at [225, 157] on input "Seleccionar Archivo" at bounding box center [251, 155] width 87 height 6
type input "C:\fakepath\asistnachosep.pdf"
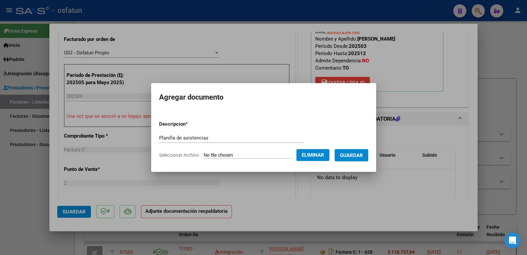
click at [358, 154] on span "Guardar" at bounding box center [351, 155] width 23 height 6
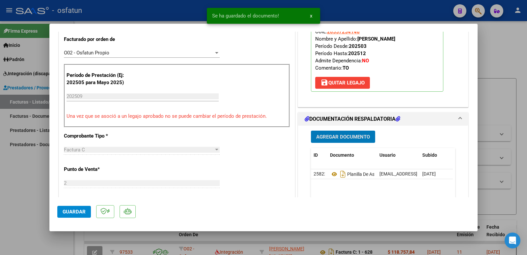
click at [350, 138] on span "Agregar Documento" at bounding box center [343, 137] width 54 height 6
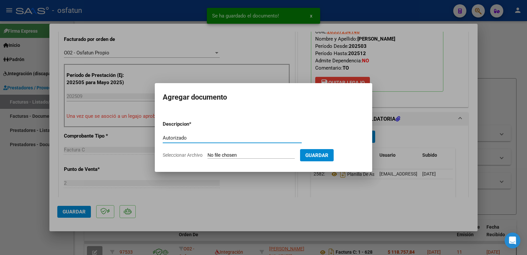
type input "Autorizado"
click at [245, 157] on input "Seleccionar Archivo" at bounding box center [251, 155] width 87 height 6
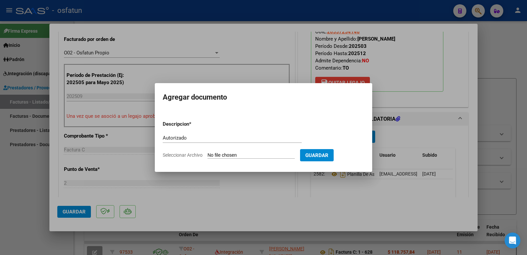
type input "C:\fakepath\autorizacion [PERSON_NAME].pdf"
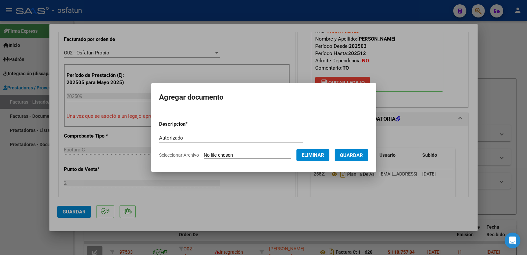
click at [357, 152] on span "Guardar" at bounding box center [351, 155] width 23 height 6
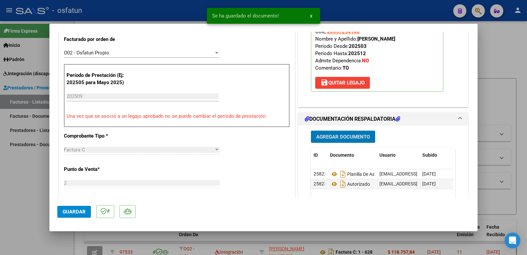
click at [78, 213] on span "Guardar" at bounding box center [74, 212] width 23 height 6
drag, startPoint x: 356, startPoint y: 39, endPoint x: 423, endPoint y: 39, distance: 66.9
click at [423, 39] on p "Legajo preaprobado para Período de Prestación: 202509 Ver Legajo Asociado CUIL:…" at bounding box center [377, 48] width 133 height 88
copy strong "[PERSON_NAME]"
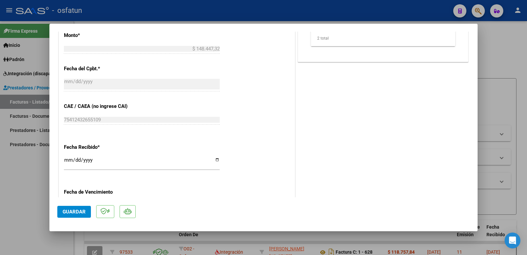
scroll to position [330, 0]
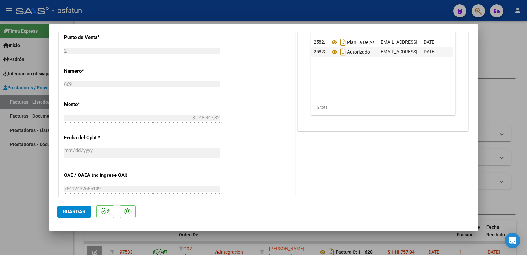
click at [71, 210] on span "Guardar" at bounding box center [74, 212] width 23 height 6
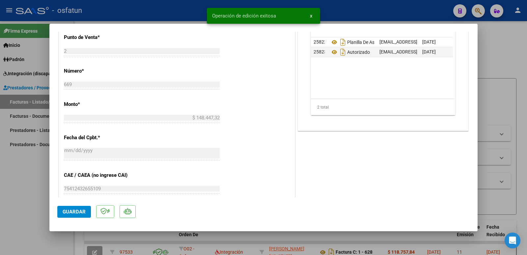
click at [27, 199] on div at bounding box center [263, 127] width 527 height 255
type input "$ 0,00"
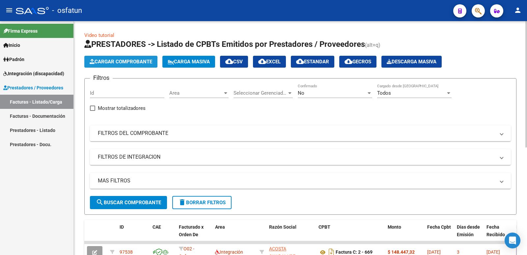
click at [127, 62] on span "Cargar Comprobante" at bounding box center [121, 62] width 63 height 6
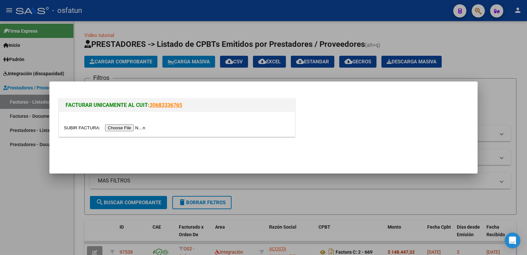
click at [128, 129] on input "file" at bounding box center [105, 127] width 83 height 7
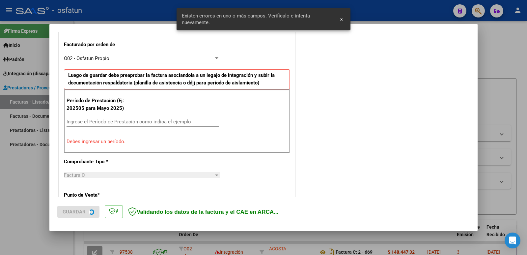
scroll to position [180, 0]
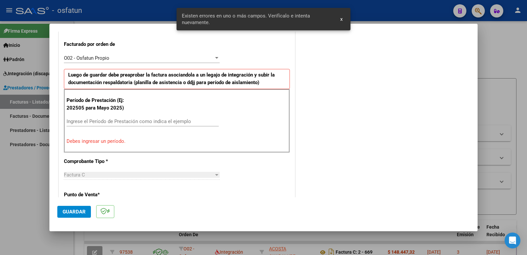
click at [97, 120] on input "Ingrese el Período de Prestación como indica el ejemplo" at bounding box center [143, 121] width 152 height 6
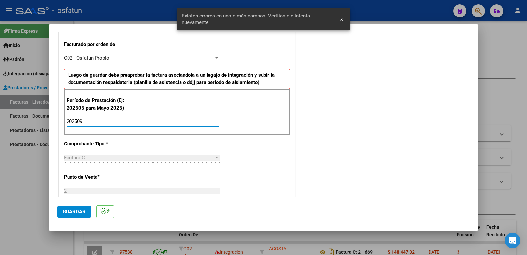
type input "202509"
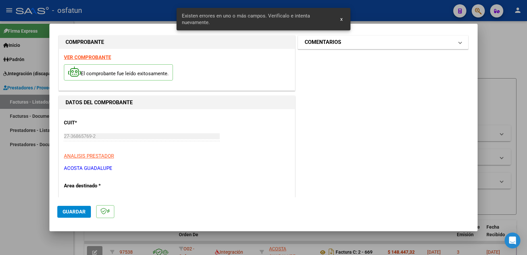
scroll to position [0, 0]
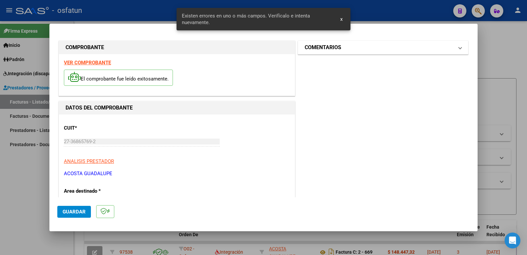
click at [346, 50] on mat-panel-title "COMENTARIOS" at bounding box center [379, 48] width 149 height 8
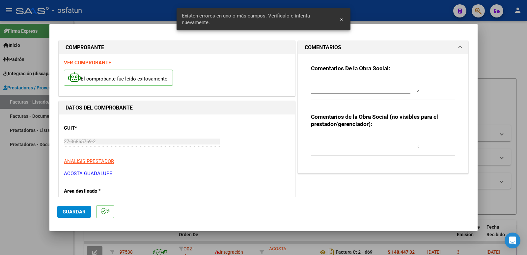
click at [322, 141] on textarea at bounding box center [365, 141] width 109 height 13
paste textarea "Fc Cargada por [PERSON_NAME]. [PERSON_NAME] / sin verificación de legajo"
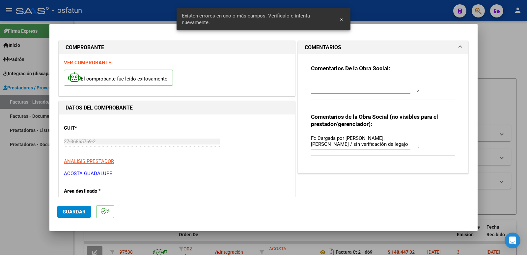
type textarea "Fc Cargada por [PERSON_NAME]. [PERSON_NAME] / sin verificación de legajo"
click at [58, 211] on button "Guardar" at bounding box center [74, 212] width 34 height 12
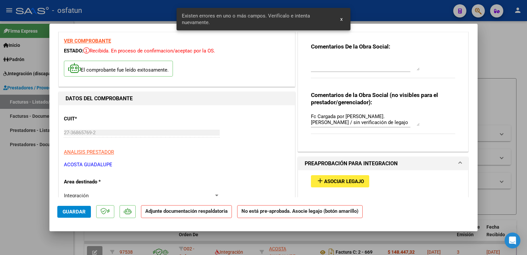
scroll to position [33, 0]
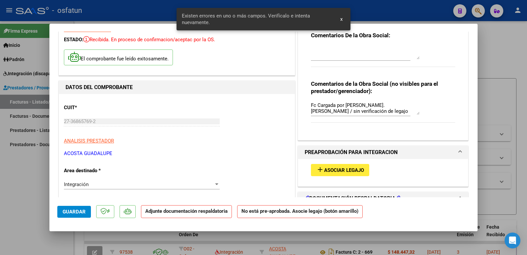
click at [345, 168] on span "Asociar Legajo" at bounding box center [344, 170] width 40 height 6
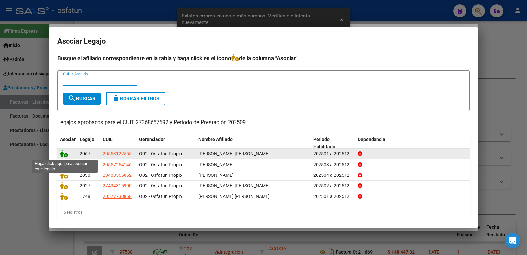
click at [65, 153] on icon at bounding box center [64, 153] width 8 height 7
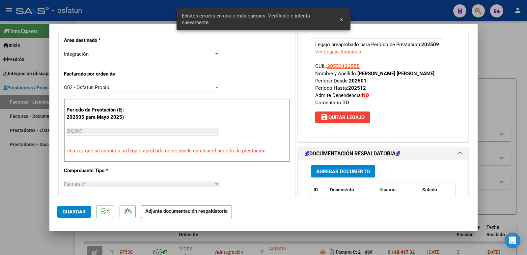
scroll to position [165, 0]
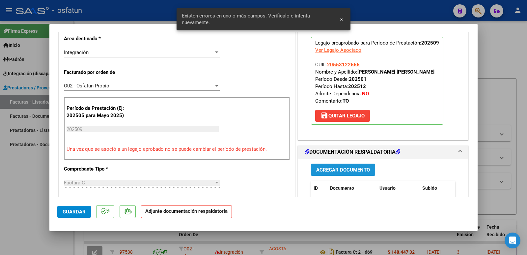
click at [337, 171] on span "Agregar Documento" at bounding box center [343, 170] width 54 height 6
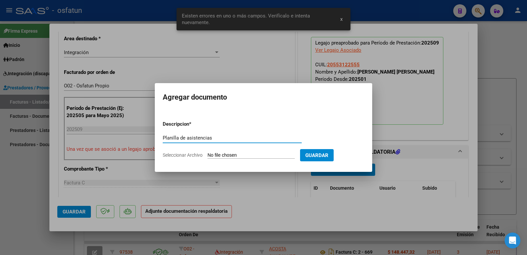
type input "Planilla de asistencias"
click at [248, 159] on form "Descripcion * Planilla de asistencias Escriba aquí una descripcion Seleccionar …" at bounding box center [264, 139] width 202 height 48
click at [254, 152] on form "Descripcion * Planilla de asistencias Escriba aquí una descripcion Seleccionar …" at bounding box center [264, 139] width 202 height 48
click at [233, 153] on input "Seleccionar Archivo" at bounding box center [251, 155] width 87 height 6
type input "C:\fakepath\asistjuancsept (1).pdf"
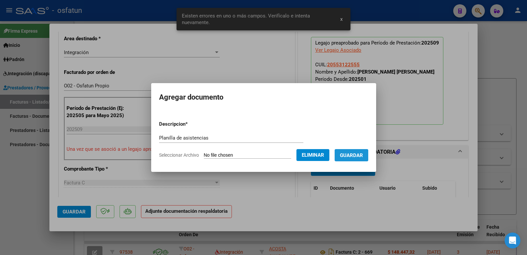
click at [359, 152] on span "Guardar" at bounding box center [351, 155] width 23 height 6
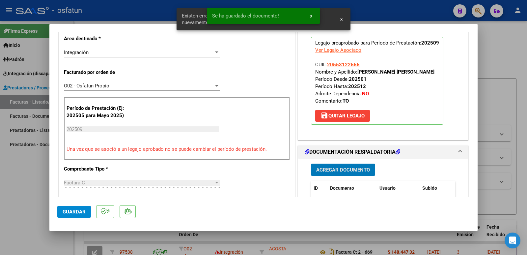
click at [343, 168] on span "Agregar Documento" at bounding box center [343, 170] width 54 height 6
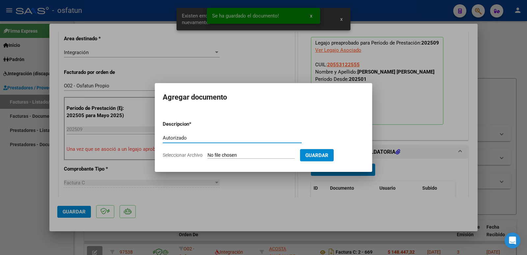
type input "Autorizado"
click at [259, 157] on input "Seleccionar Archivo" at bounding box center [251, 155] width 87 height 6
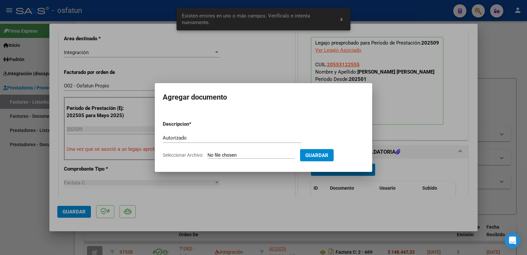
type input "C:\fakepath\autorizacion juanc 25.pdf"
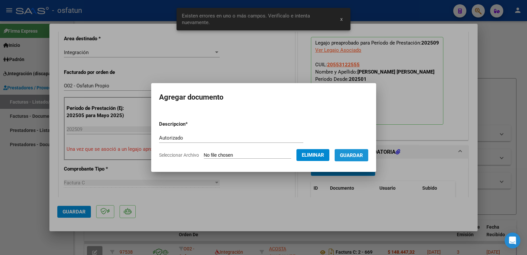
click at [362, 149] on button "Guardar" at bounding box center [352, 155] width 34 height 12
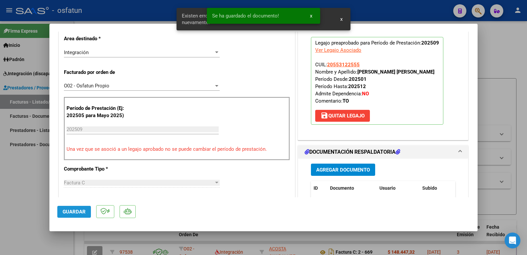
click at [74, 215] on button "Guardar" at bounding box center [74, 212] width 34 height 12
drag, startPoint x: 356, startPoint y: 71, endPoint x: 421, endPoint y: 71, distance: 65.6
click at [421, 71] on p "Legajo preaprobado para Período de Prestación: 202509 Ver Legajo Asociado CUIL:…" at bounding box center [377, 81] width 133 height 88
copy strong "[PERSON_NAME] [PERSON_NAME]"
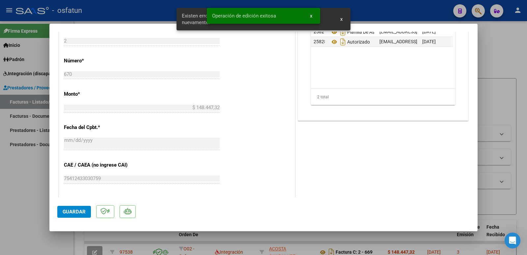
scroll to position [363, 0]
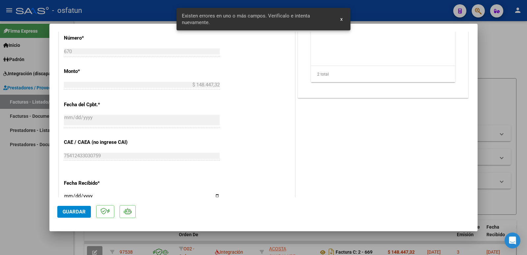
click at [68, 209] on span "Guardar" at bounding box center [74, 212] width 23 height 6
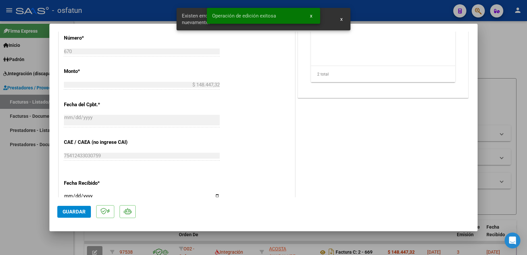
click at [17, 207] on div at bounding box center [263, 127] width 527 height 255
type input "$ 0,00"
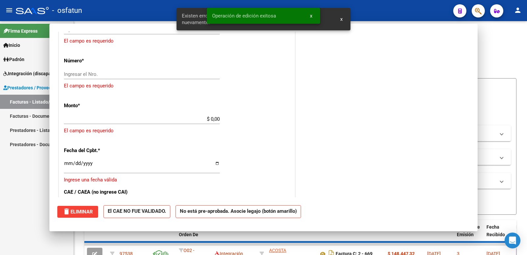
scroll to position [385, 0]
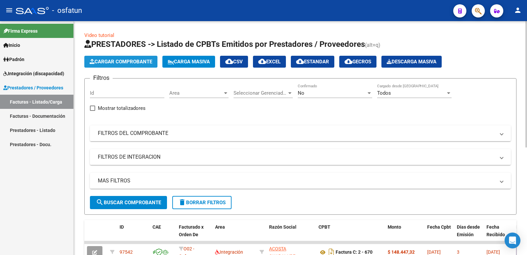
click at [141, 57] on button "Cargar Comprobante" at bounding box center [120, 62] width 73 height 12
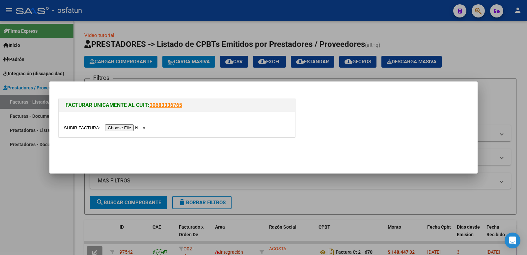
click at [133, 127] on input "file" at bounding box center [105, 127] width 83 height 7
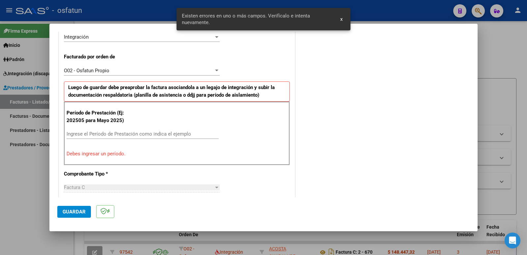
scroll to position [168, 0]
click at [95, 135] on input "Ingrese el Período de Prestación como indica el ejemplo" at bounding box center [143, 134] width 152 height 6
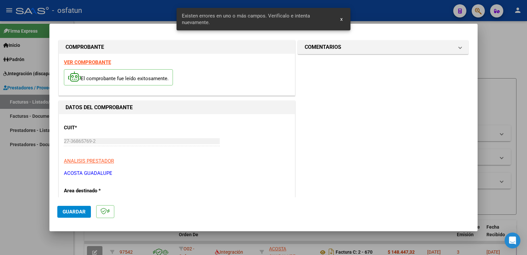
scroll to position [0, 0]
type input "202509"
click at [313, 48] on h1 "COMENTARIOS" at bounding box center [323, 48] width 37 height 8
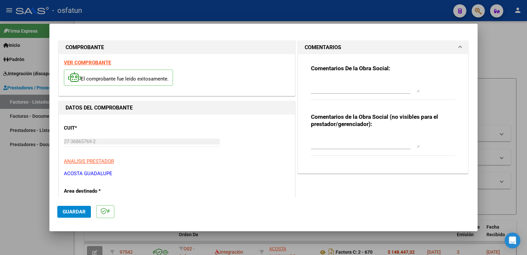
click at [326, 144] on textarea at bounding box center [365, 141] width 109 height 13
paste textarea "Fc Cargada por [PERSON_NAME]. [PERSON_NAME] / sin verificación de legajo"
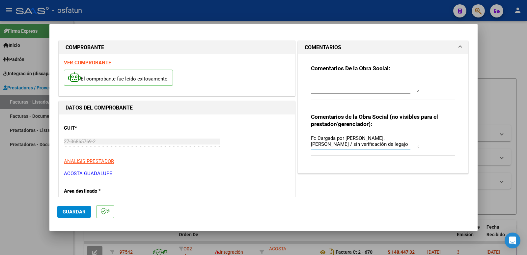
type textarea "Fc Cargada por [PERSON_NAME]. [PERSON_NAME] / sin verificación de legajo"
click at [66, 214] on span "Guardar" at bounding box center [74, 212] width 23 height 6
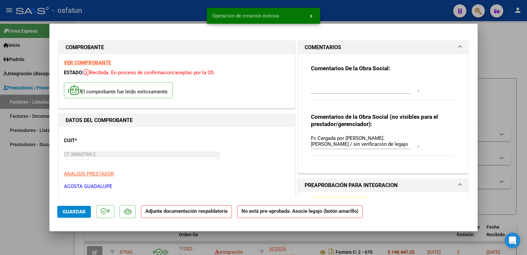
scroll to position [66, 0]
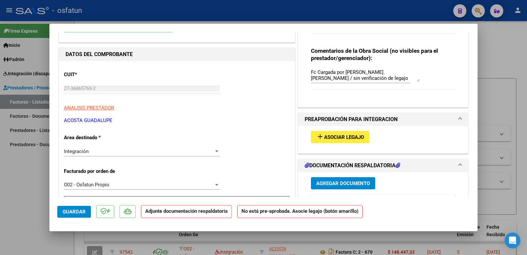
click at [339, 138] on span "Asociar Legajo" at bounding box center [344, 137] width 40 height 6
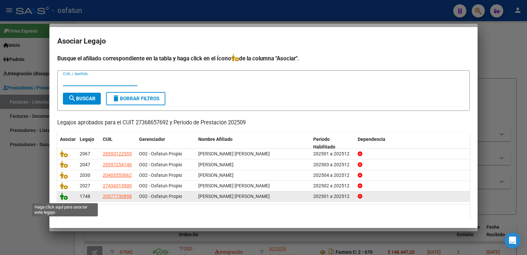
click at [61, 198] on icon at bounding box center [64, 196] width 8 height 7
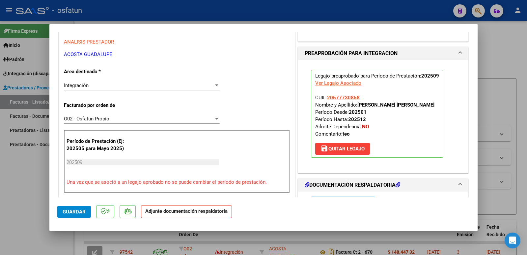
scroll to position [198, 0]
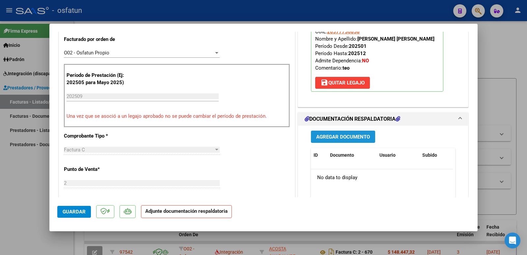
click at [355, 139] on button "Agregar Documento" at bounding box center [343, 137] width 64 height 12
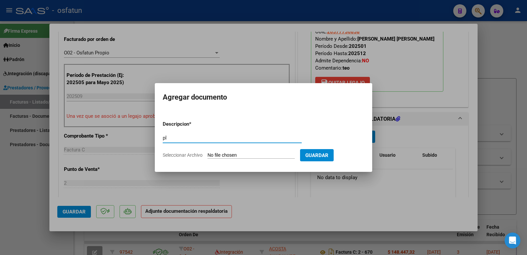
type input "p"
type input "Planilla de asistencias"
click at [253, 157] on input "Seleccionar Archivo" at bounding box center [251, 155] width 87 height 6
type input "C:\fakepath\Asíst [PERSON_NAME] [DATE].pdf"
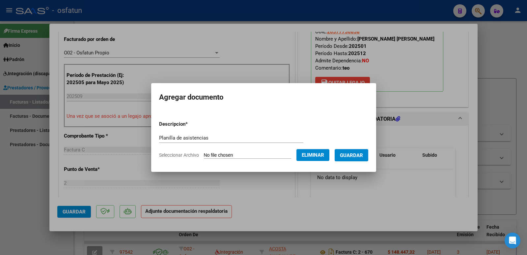
click at [359, 156] on span "Guardar" at bounding box center [351, 155] width 23 height 6
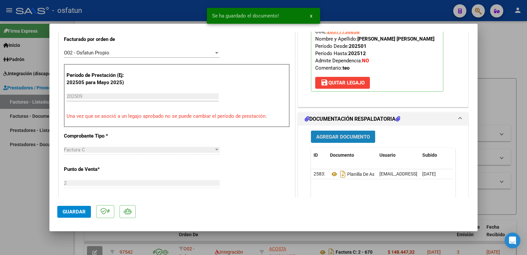
click at [330, 140] on span "Agregar Documento" at bounding box center [343, 137] width 54 height 6
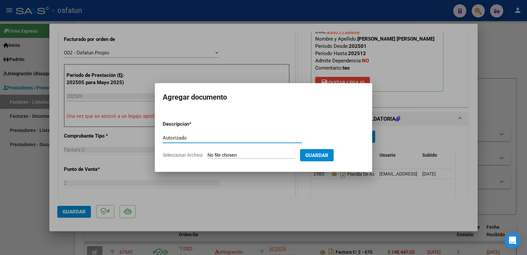
type input "Autorizado"
click at [260, 154] on input "Seleccionar Archivo" at bounding box center [251, 155] width 87 height 6
type input "C:\fakepath\autorizacion [PERSON_NAME].pdf"
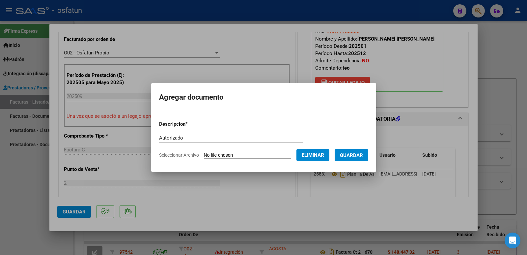
click at [363, 156] on span "Guardar" at bounding box center [351, 155] width 23 height 6
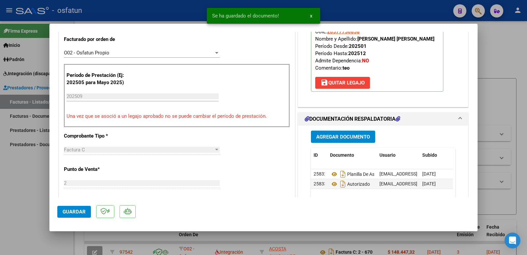
drag, startPoint x: 356, startPoint y: 39, endPoint x: 398, endPoint y: 45, distance: 42.7
click at [398, 45] on p "Legajo preaprobado para Período de Prestación: 202509 Ver Legajo Asociado CUIL:…" at bounding box center [377, 48] width 133 height 88
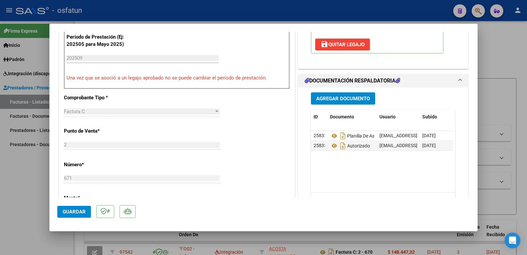
scroll to position [297, 0]
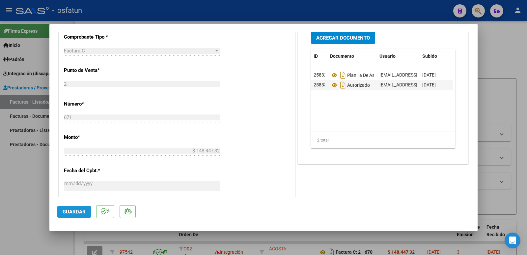
click at [67, 213] on span "Guardar" at bounding box center [74, 212] width 23 height 6
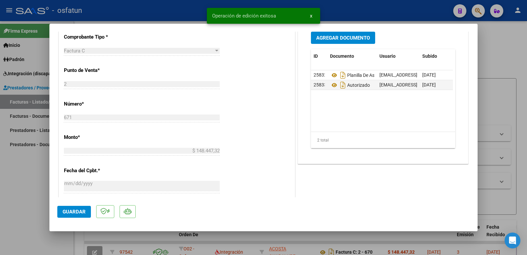
click at [19, 189] on div at bounding box center [263, 127] width 527 height 255
type input "$ 0,00"
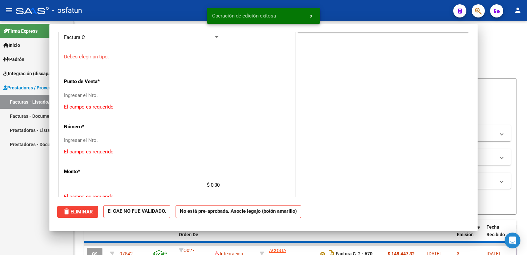
scroll to position [0, 0]
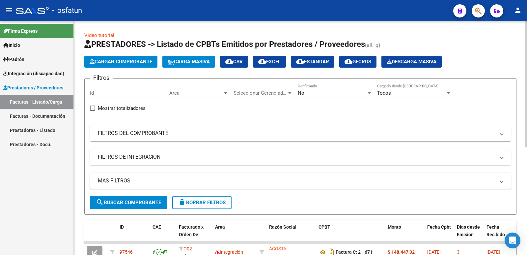
click at [99, 66] on button "Cargar Comprobante" at bounding box center [120, 62] width 73 height 12
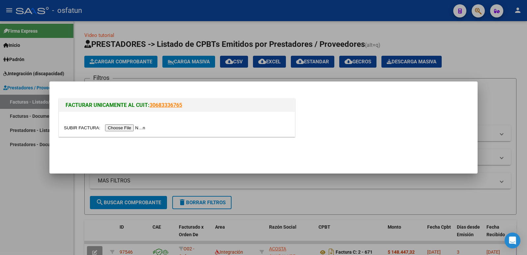
click at [142, 125] on input "file" at bounding box center [105, 127] width 83 height 7
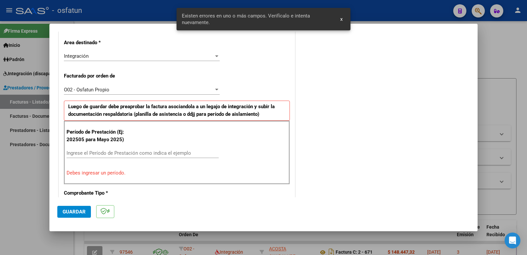
scroll to position [168, 0]
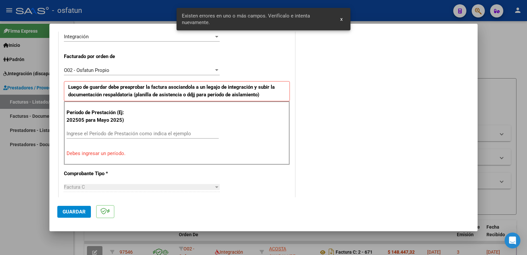
click at [110, 131] on input "Ingrese el Período de Prestación como indica el ejemplo" at bounding box center [143, 134] width 152 height 6
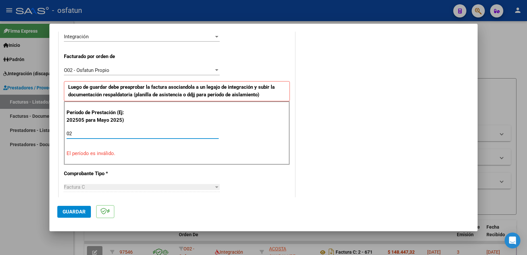
type input "0"
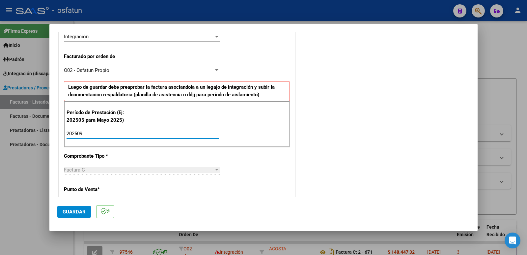
type input "202509"
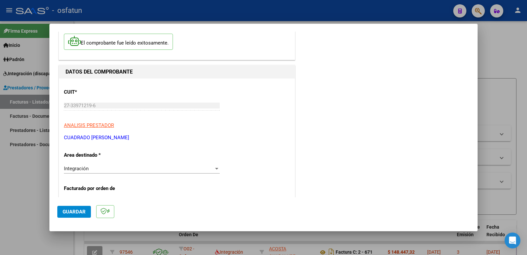
scroll to position [0, 0]
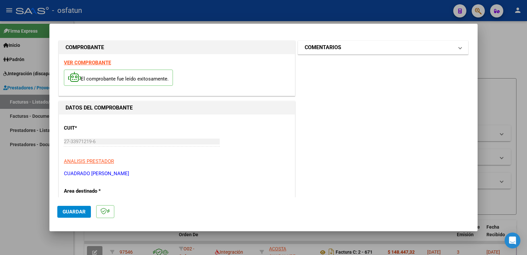
click at [333, 48] on h1 "COMENTARIOS" at bounding box center [323, 48] width 37 height 8
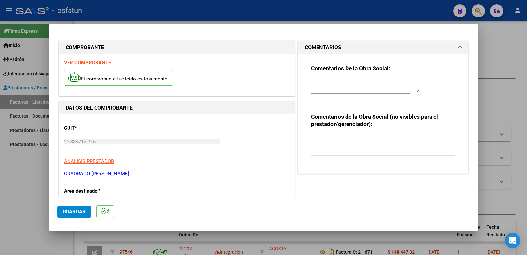
click at [323, 141] on textarea at bounding box center [365, 141] width 109 height 13
paste textarea "Fc Cargada por [PERSON_NAME]. [PERSON_NAME] / sin verificación de legajo"
type textarea "Fc Cargada por [PERSON_NAME]. [PERSON_NAME] / sin verificación de legajo"
click at [69, 207] on button "Guardar" at bounding box center [74, 212] width 34 height 12
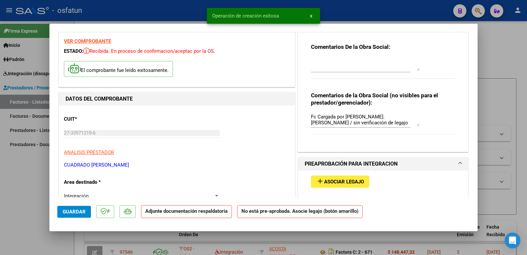
scroll to position [33, 0]
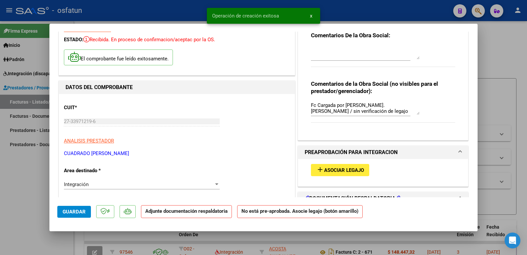
click at [345, 170] on span "Asociar Legajo" at bounding box center [344, 170] width 40 height 6
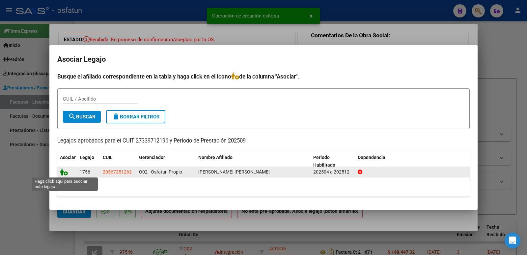
click at [65, 174] on icon at bounding box center [64, 171] width 8 height 7
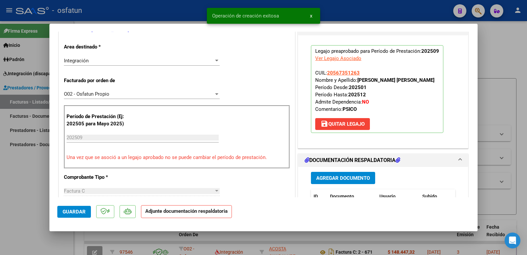
scroll to position [198, 0]
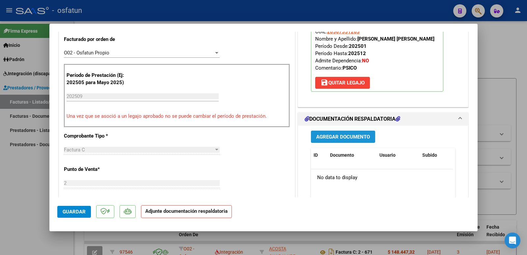
click at [337, 140] on span "Agregar Documento" at bounding box center [343, 137] width 54 height 6
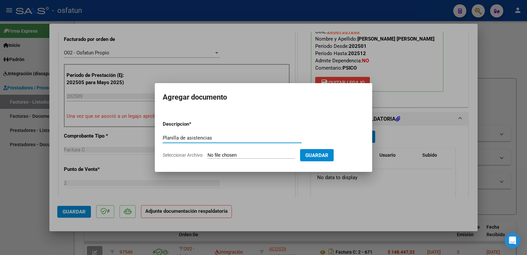
type input "Planilla de asistencias"
click at [214, 154] on input "Seleccionar Archivo" at bounding box center [251, 155] width 87 height 6
type input "C:\fakepath\asist [PERSON_NAME] [DATE].pdf"
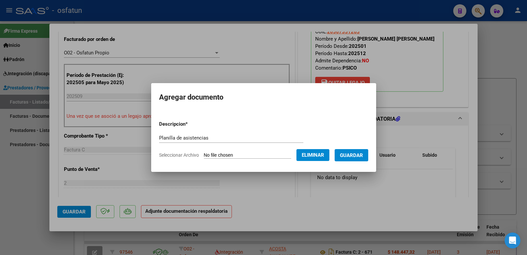
click at [358, 156] on span "Guardar" at bounding box center [351, 155] width 23 height 6
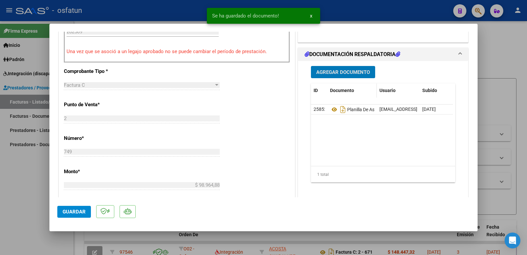
scroll to position [264, 0]
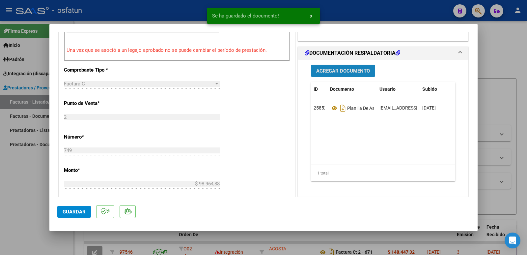
click at [343, 74] on span "Agregar Documento" at bounding box center [343, 71] width 54 height 6
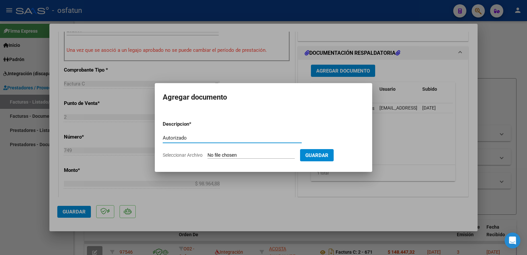
type input "Autorizado"
click at [221, 154] on input "Seleccionar Archivo" at bounding box center [251, 155] width 87 height 6
type input "C:\fakepath\aut [PERSON_NAME] 2025.pdf"
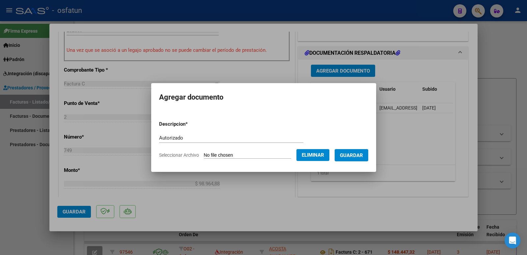
click at [360, 160] on button "Guardar" at bounding box center [352, 155] width 34 height 12
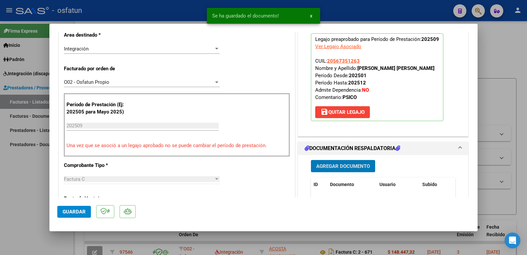
scroll to position [165, 0]
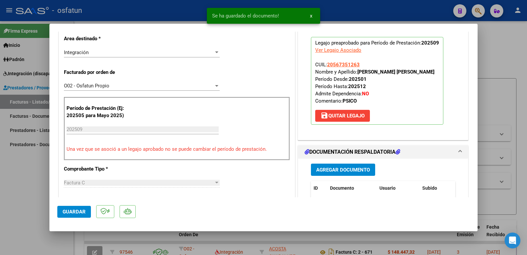
drag, startPoint x: 357, startPoint y: 72, endPoint x: 426, endPoint y: 73, distance: 68.6
click at [426, 73] on strong "[PERSON_NAME] [PERSON_NAME]" at bounding box center [396, 72] width 77 height 6
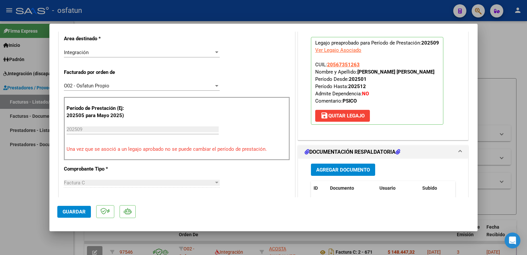
drag, startPoint x: 356, startPoint y: 69, endPoint x: 432, endPoint y: 76, distance: 75.5
click at [432, 76] on p "Legajo preaprobado para Período de Prestación: 202509 Ver Legajo Asociado CUIL:…" at bounding box center [377, 81] width 133 height 88
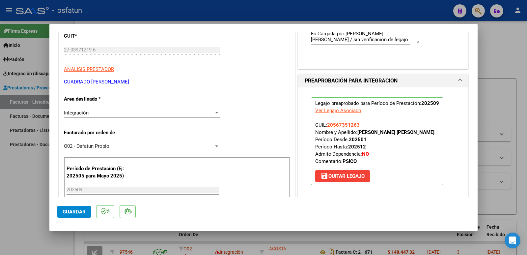
scroll to position [99, 0]
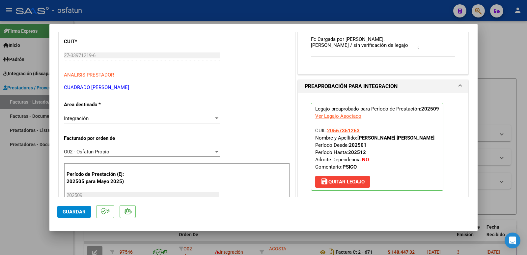
drag, startPoint x: 160, startPoint y: 87, endPoint x: 68, endPoint y: 90, distance: 91.4
click at [48, 87] on div "COMPROBANTE VER COMPROBANTE ESTADO: Recibida. En proceso de confirmacion/acepta…" at bounding box center [263, 127] width 527 height 255
click at [65, 88] on p "CUADRADO [PERSON_NAME]" at bounding box center [177, 88] width 226 height 8
drag, startPoint x: 64, startPoint y: 88, endPoint x: 204, endPoint y: 88, distance: 139.5
click at [204, 88] on p "CUADRADO [PERSON_NAME]" at bounding box center [177, 88] width 226 height 8
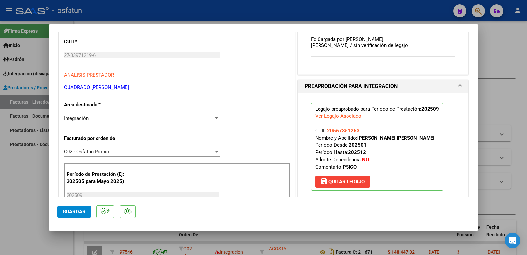
click at [67, 208] on button "Guardar" at bounding box center [74, 212] width 34 height 12
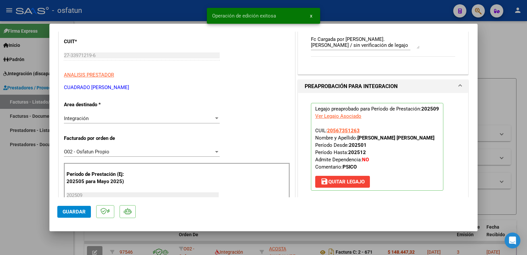
click at [8, 191] on div at bounding box center [263, 127] width 527 height 255
type input "$ 0,00"
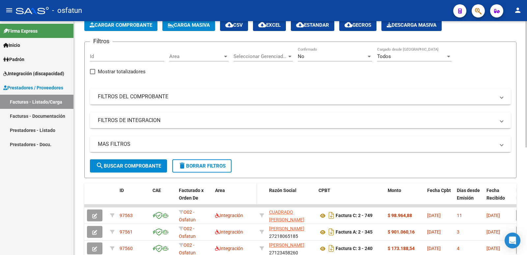
scroll to position [66, 0]
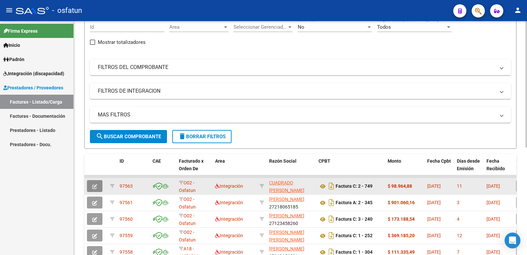
click at [95, 187] on icon "button" at bounding box center [94, 186] width 5 height 5
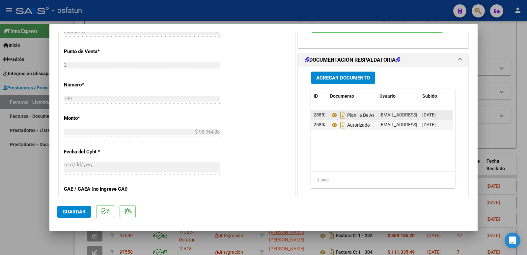
scroll to position [297, 0]
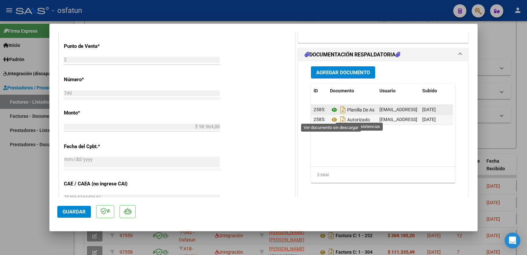
click at [332, 114] on icon at bounding box center [334, 110] width 9 height 8
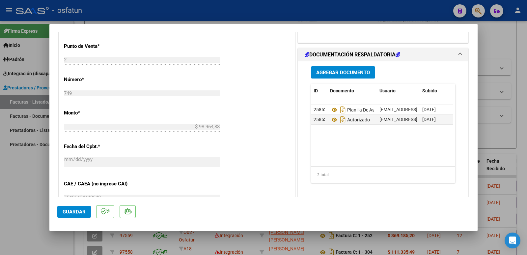
click at [67, 209] on span "Guardar" at bounding box center [74, 212] width 23 height 6
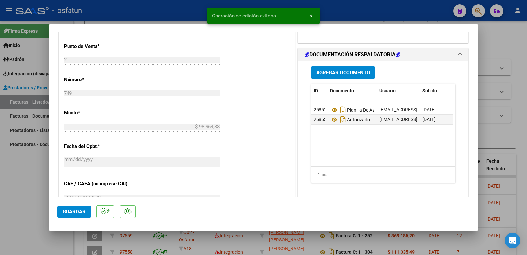
click at [15, 178] on div at bounding box center [263, 127] width 527 height 255
type input "$ 0,00"
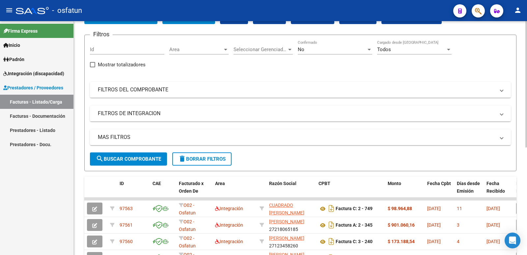
scroll to position [0, 0]
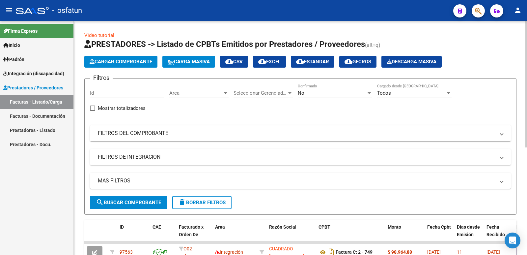
click at [126, 64] on span "Cargar Comprobante" at bounding box center [121, 62] width 63 height 6
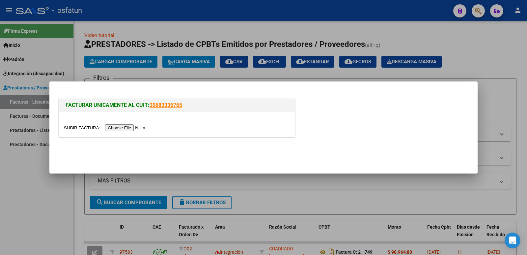
click at [128, 131] on input "file" at bounding box center [105, 127] width 83 height 7
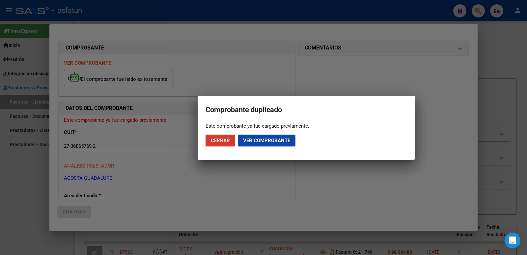
click at [260, 140] on span "Ver comprobante" at bounding box center [266, 140] width 47 height 6
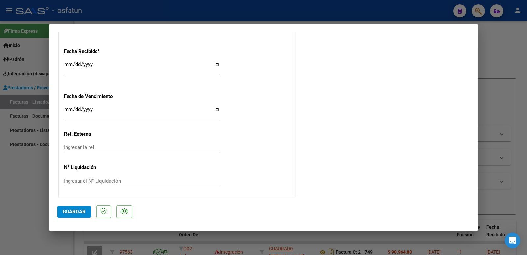
scroll to position [408, 0]
click at [15, 203] on div at bounding box center [263, 127] width 527 height 255
type input "$ 0,00"
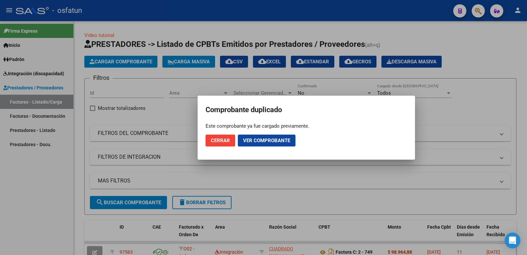
click at [223, 140] on span "Cerrar" at bounding box center [220, 140] width 19 height 6
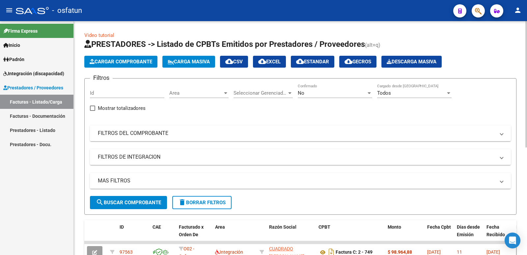
click at [130, 61] on span "Cargar Comprobante" at bounding box center [121, 62] width 63 height 6
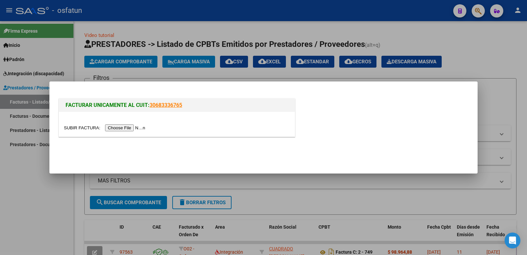
click at [117, 126] on input "file" at bounding box center [105, 127] width 83 height 7
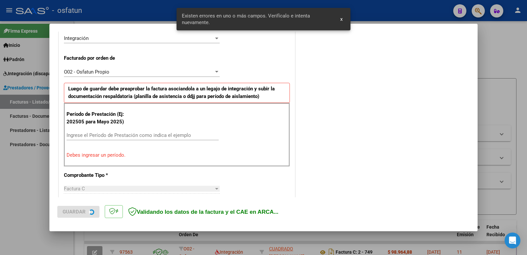
scroll to position [180, 0]
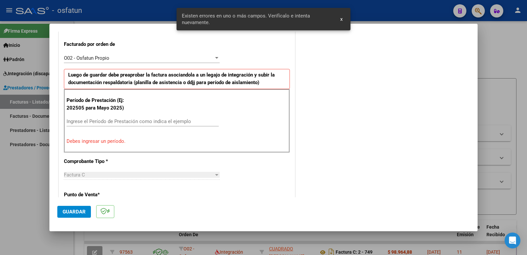
click at [84, 119] on input "Ingrese el Período de Prestación como indica el ejemplo" at bounding box center [143, 121] width 152 height 6
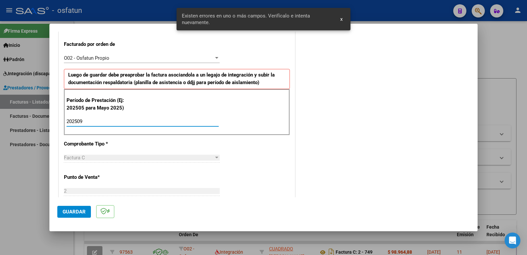
type input "202509"
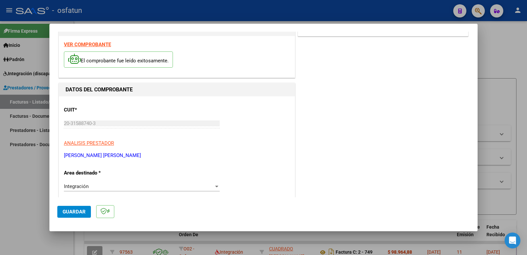
scroll to position [0, 0]
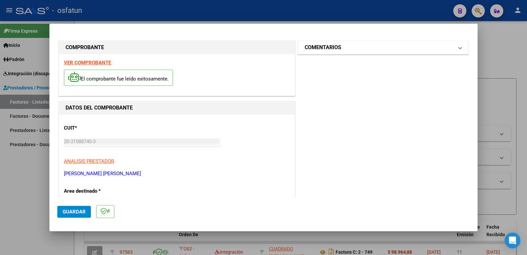
click at [315, 44] on h1 "COMENTARIOS" at bounding box center [323, 48] width 37 height 8
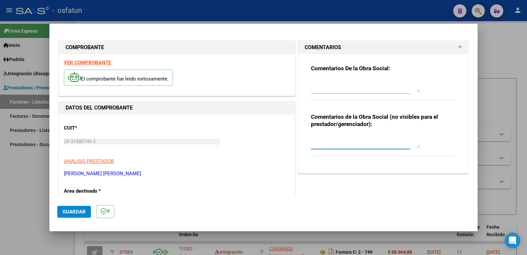
drag, startPoint x: 329, startPoint y: 143, endPoint x: 426, endPoint y: 125, distance: 99.0
click at [329, 143] on textarea at bounding box center [365, 141] width 109 height 13
paste textarea "Fc Cargada por [PERSON_NAME]. [PERSON_NAME] / sin verificación de legajo"
type textarea "Fc Cargada por [PERSON_NAME]. [PERSON_NAME] / sin verificación de legajo"
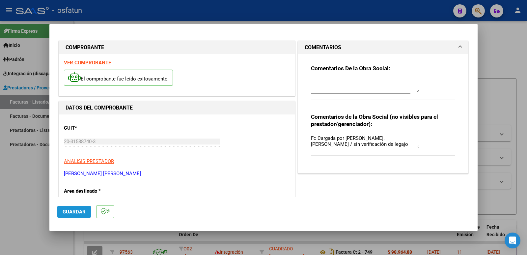
click at [72, 214] on span "Guardar" at bounding box center [74, 212] width 23 height 6
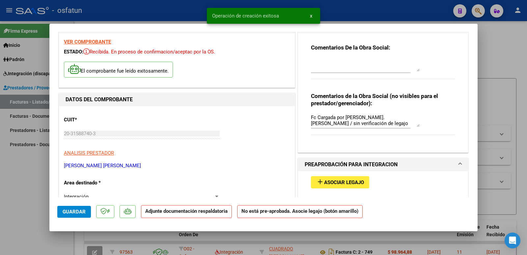
scroll to position [66, 0]
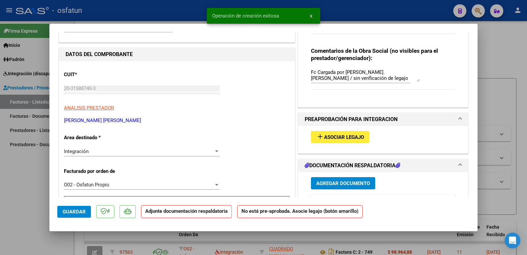
click at [332, 136] on span "Asociar Legajo" at bounding box center [344, 137] width 40 height 6
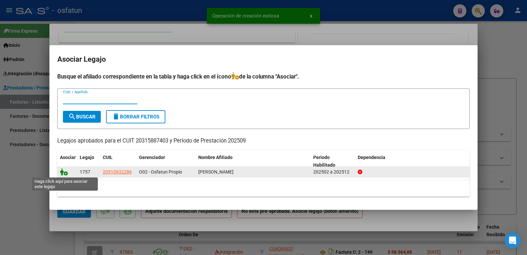
click at [65, 171] on icon at bounding box center [64, 171] width 8 height 7
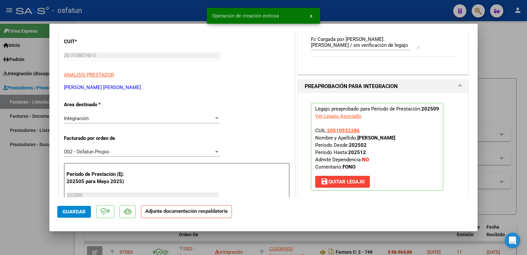
scroll to position [165, 0]
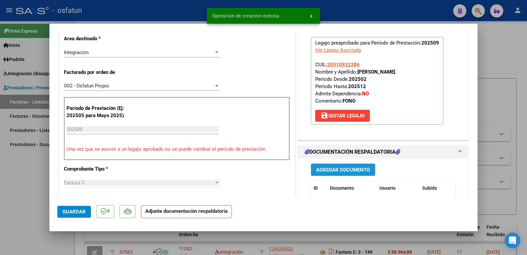
click at [356, 168] on span "Agregar Documento" at bounding box center [343, 170] width 54 height 6
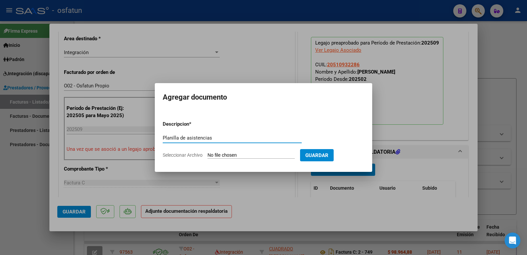
type input "Planilla de asistencias"
click at [249, 156] on input "Seleccionar Archivo" at bounding box center [251, 155] width 87 height 6
type input "C:\fakepath\setiembre 25 [PERSON_NAME].pdf"
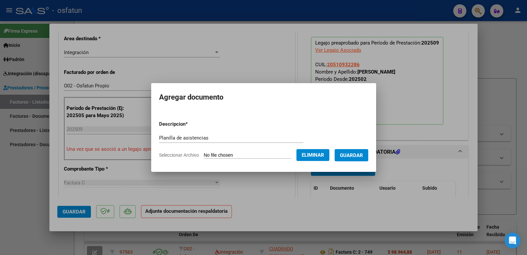
click at [359, 153] on span "Guardar" at bounding box center [351, 155] width 23 height 6
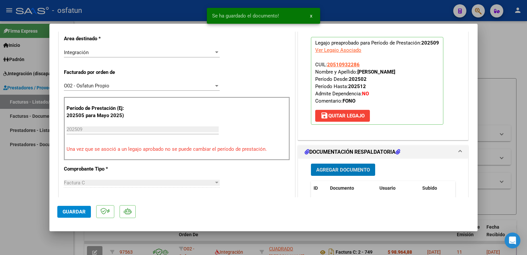
click at [339, 171] on span "Agregar Documento" at bounding box center [343, 170] width 54 height 6
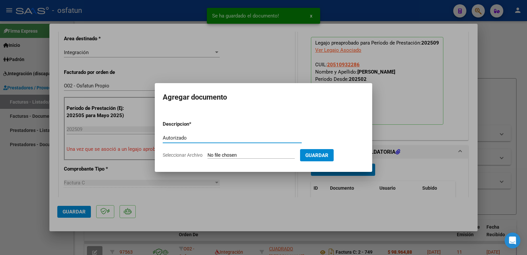
type input "Autorizado"
click at [251, 156] on input "Seleccionar Archivo" at bounding box center [251, 155] width 87 height 6
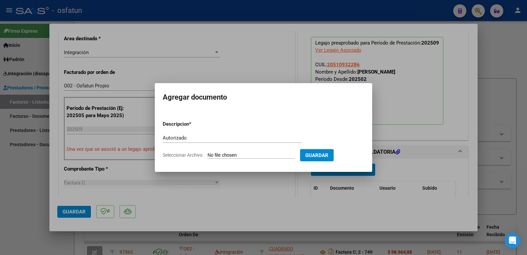
type input "C:\fakepath\Autorizacion 2025.pdf"
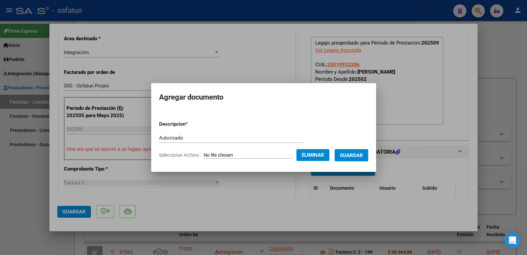
click at [363, 152] on span "Guardar" at bounding box center [351, 155] width 23 height 6
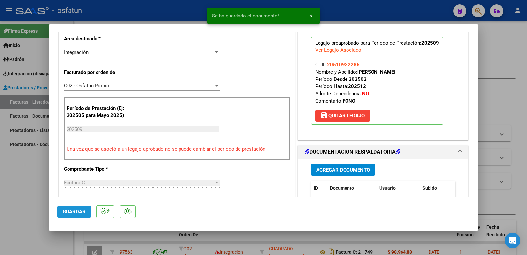
click at [76, 217] on button "Guardar" at bounding box center [74, 212] width 34 height 12
drag, startPoint x: 356, startPoint y: 70, endPoint x: 437, endPoint y: 70, distance: 81.4
click at [437, 70] on p "Legajo preaprobado para Período de Prestación: 202509 Ver Legajo Asociado CUIL:…" at bounding box center [377, 81] width 133 height 88
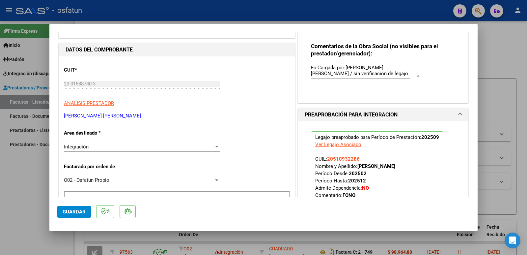
scroll to position [66, 0]
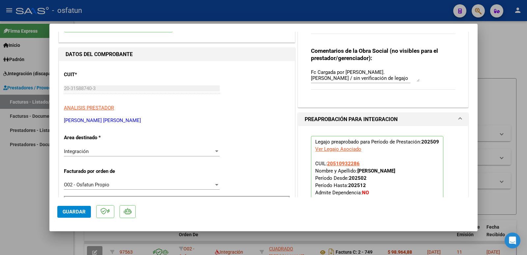
drag, startPoint x: 138, startPoint y: 121, endPoint x: 62, endPoint y: 122, distance: 76.2
click at [70, 210] on span "Guardar" at bounding box center [74, 212] width 23 height 6
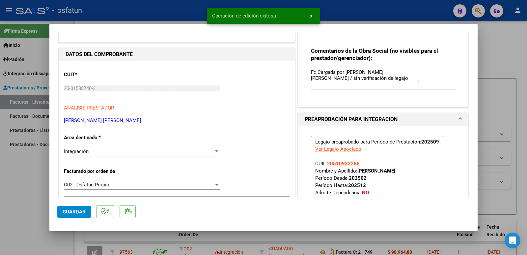
click at [4, 198] on div at bounding box center [263, 127] width 527 height 255
type input "$ 0,00"
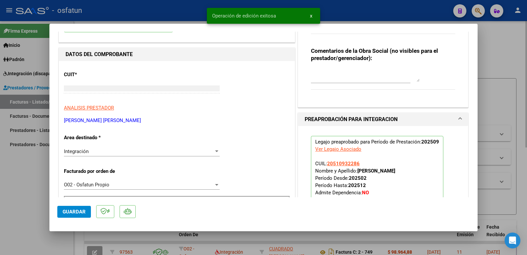
scroll to position [0, 0]
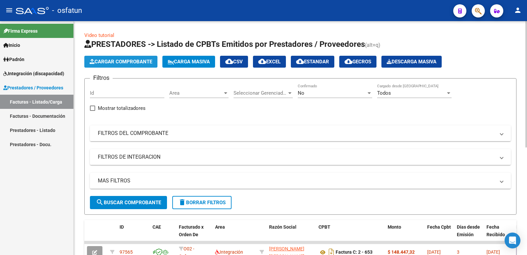
click at [125, 59] on span "Cargar Comprobante" at bounding box center [121, 62] width 63 height 6
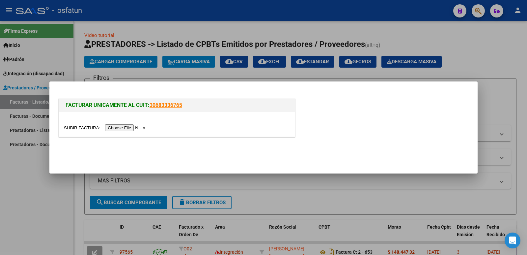
click at [128, 129] on input "file" at bounding box center [105, 127] width 83 height 7
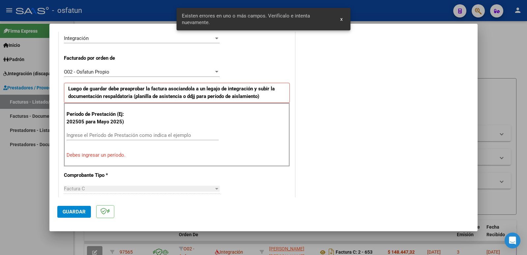
scroll to position [168, 0]
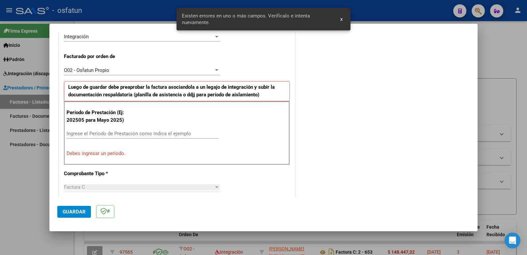
click at [144, 130] on div "Ingrese el Período de Prestación como indica el ejemplo" at bounding box center [143, 134] width 152 height 10
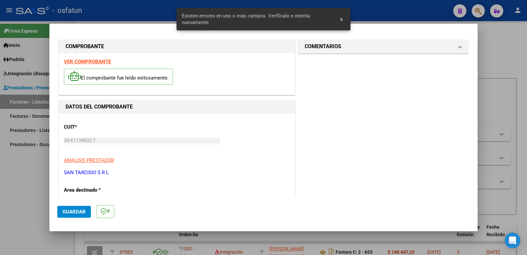
scroll to position [0, 0]
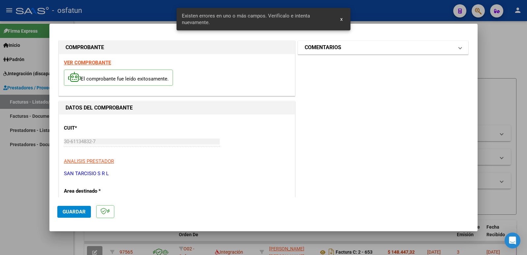
type input "202509"
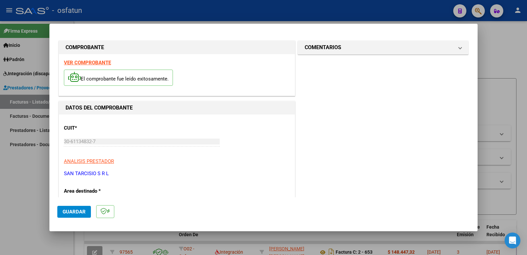
drag, startPoint x: 341, startPoint y: 52, endPoint x: 340, endPoint y: 143, distance: 91.3
click at [324, 44] on h1 "COMENTARIOS" at bounding box center [323, 48] width 37 height 8
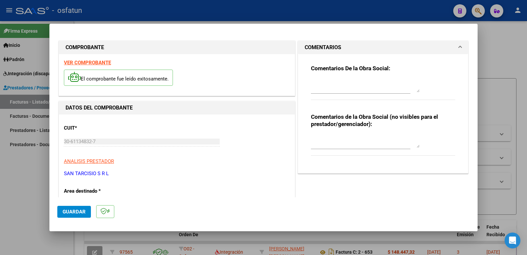
click at [320, 145] on textarea at bounding box center [365, 141] width 109 height 13
paste textarea "Fc Cargada por [PERSON_NAME]. [PERSON_NAME] / sin verificación de legajo"
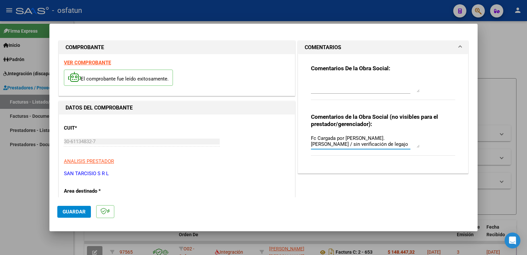
type textarea "Fc Cargada por [PERSON_NAME]. [PERSON_NAME] / sin verificación de legajo"
click at [79, 212] on span "Guardar" at bounding box center [74, 212] width 23 height 6
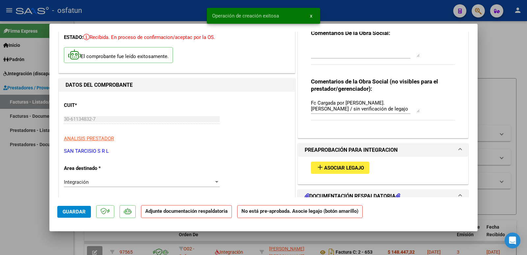
scroll to position [66, 0]
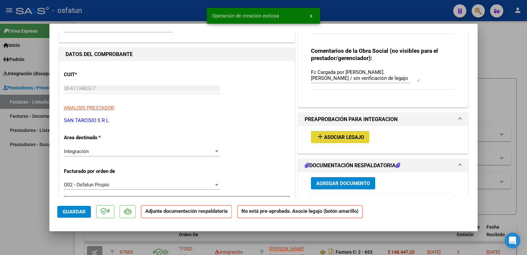
click at [347, 135] on span "Asociar Legajo" at bounding box center [344, 137] width 40 height 6
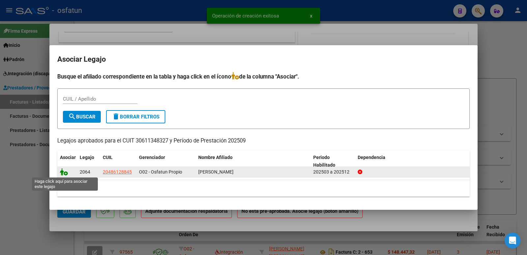
click at [62, 172] on icon at bounding box center [64, 171] width 8 height 7
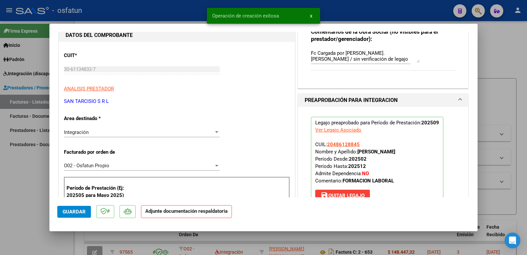
scroll to position [198, 0]
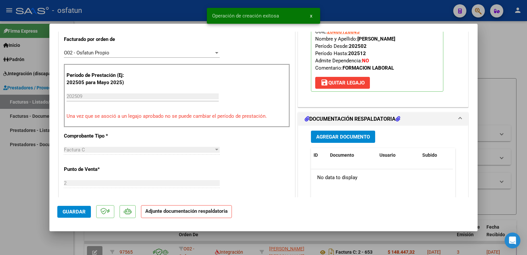
click at [348, 138] on span "Agregar Documento" at bounding box center [343, 137] width 54 height 6
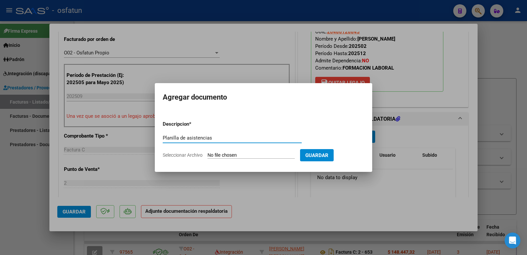
type input "Planilla de asistencias"
click at [263, 159] on form "Descripcion * Planilla de asistencias Escriba aquí una descripcion Seleccionar …" at bounding box center [264, 139] width 202 height 48
click at [264, 157] on input "Seleccionar Archivo" at bounding box center [251, 155] width 87 height 6
type input "C:\fakepath\asistencia sept-25 [PERSON_NAME].pdf"
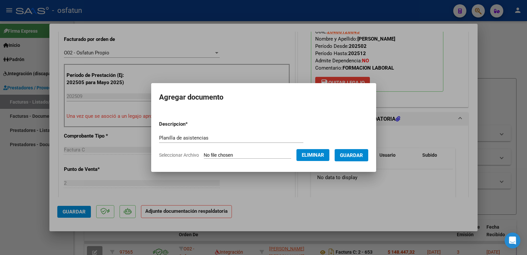
click at [362, 153] on span "Guardar" at bounding box center [351, 155] width 23 height 6
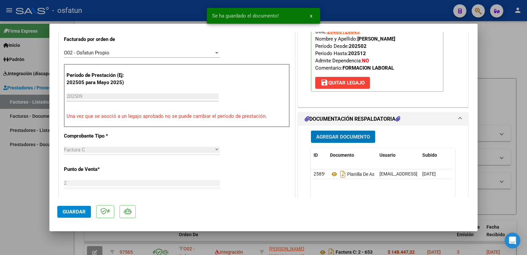
click at [333, 138] on span "Agregar Documento" at bounding box center [343, 137] width 54 height 6
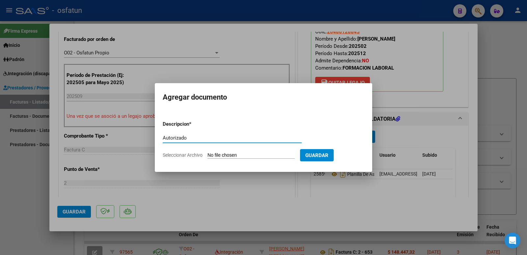
type input "Autorizado"
click at [248, 153] on input "Seleccionar Archivo" at bounding box center [251, 155] width 87 height 6
type input "C:\fakepath\Autorizacion 2025.pdf"
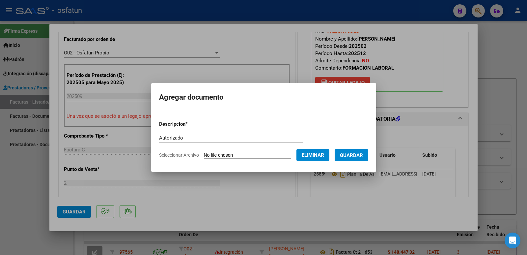
click at [362, 156] on span "Guardar" at bounding box center [351, 155] width 23 height 6
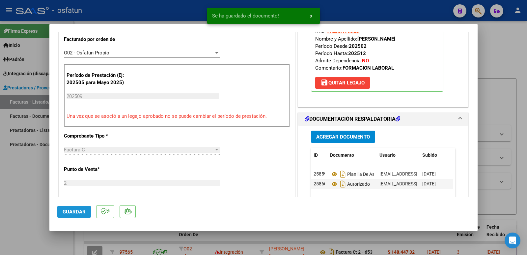
click at [81, 209] on span "Guardar" at bounding box center [74, 212] width 23 height 6
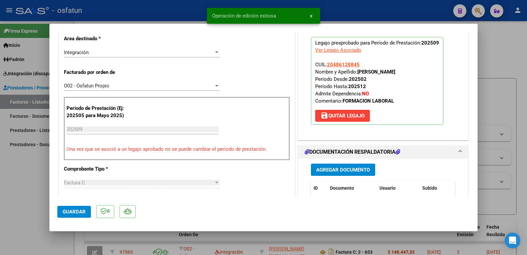
scroll to position [132, 0]
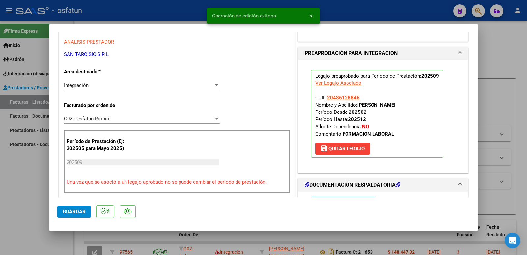
drag, startPoint x: 357, startPoint y: 105, endPoint x: 414, endPoint y: 105, distance: 57.4
click at [414, 105] on p "Legajo preaprobado para Período de Prestación: 202509 Ver Legajo Asociado CUIL:…" at bounding box center [377, 114] width 133 height 88
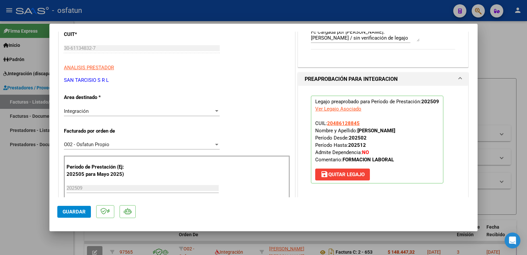
scroll to position [66, 0]
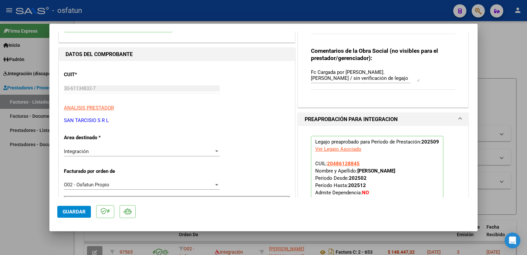
drag, startPoint x: 117, startPoint y: 121, endPoint x: 66, endPoint y: 121, distance: 50.4
click at [66, 121] on p "SAN TARCISIO S R L" at bounding box center [177, 121] width 226 height 8
drag, startPoint x: 63, startPoint y: 121, endPoint x: 110, endPoint y: 120, distance: 46.8
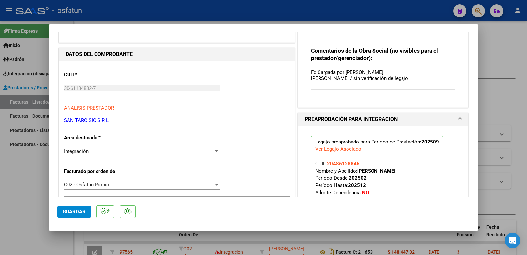
click at [66, 211] on span "Guardar" at bounding box center [74, 212] width 23 height 6
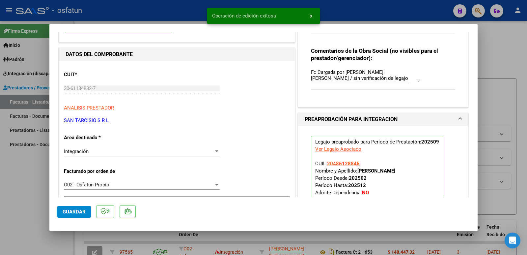
click at [14, 202] on div at bounding box center [263, 127] width 527 height 255
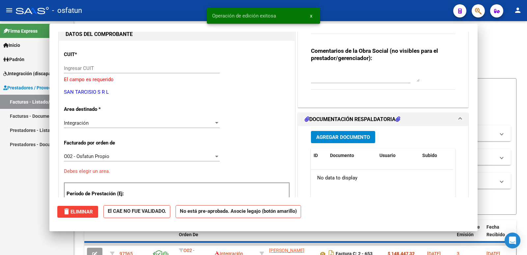
scroll to position [70, 0]
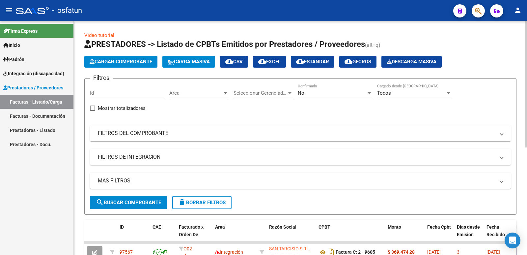
click at [105, 59] on span "Cargar Comprobante" at bounding box center [121, 62] width 63 height 6
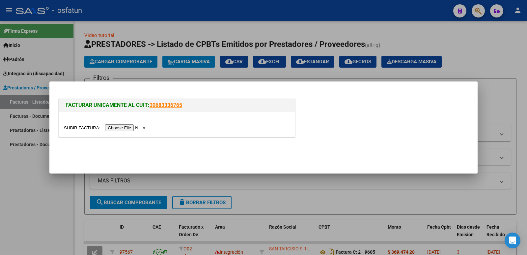
click at [140, 129] on input "file" at bounding box center [105, 127] width 83 height 7
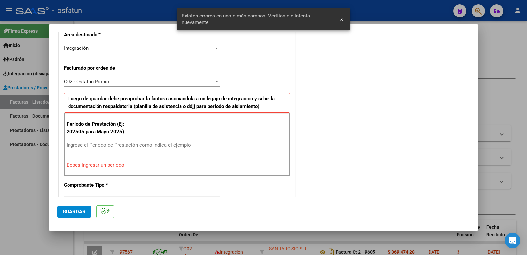
scroll to position [168, 0]
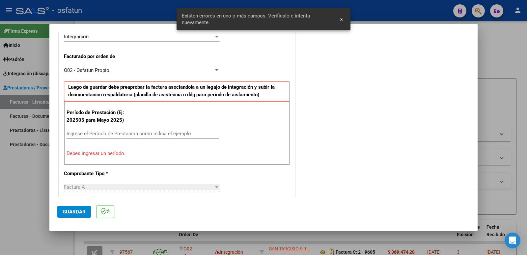
click at [135, 132] on input "Ingrese el Período de Prestación como indica el ejemplo" at bounding box center [143, 134] width 152 height 6
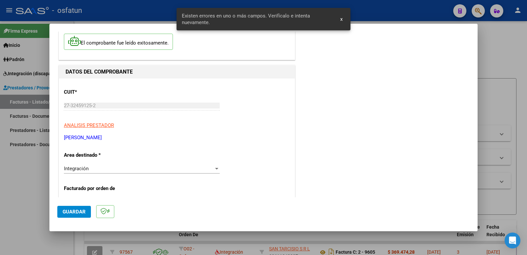
scroll to position [0, 0]
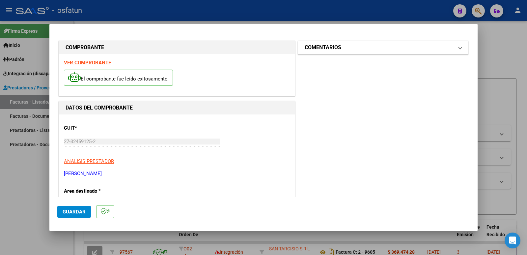
click at [361, 47] on mat-panel-title "COMENTARIOS" at bounding box center [379, 48] width 149 height 8
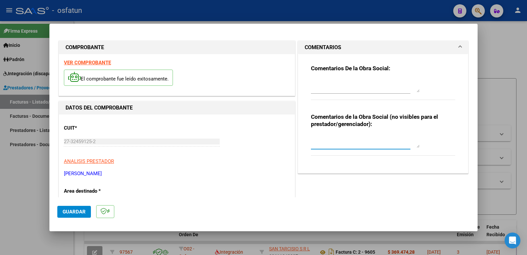
click at [320, 143] on textarea at bounding box center [365, 141] width 109 height 13
paste textarea "Fc Cargada por [PERSON_NAME]. [PERSON_NAME] / sin verificación de legajo"
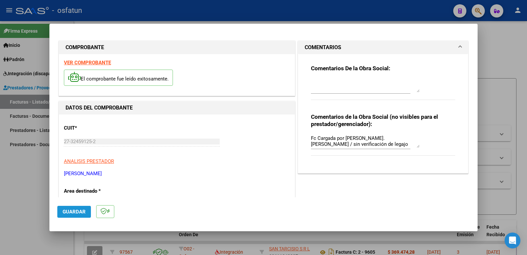
click at [74, 214] on span "Guardar" at bounding box center [74, 212] width 23 height 6
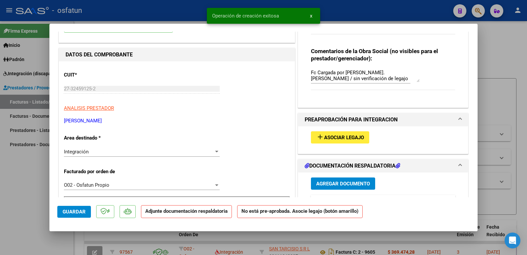
scroll to position [66, 0]
click at [324, 138] on span "Asociar Legajo" at bounding box center [344, 137] width 40 height 6
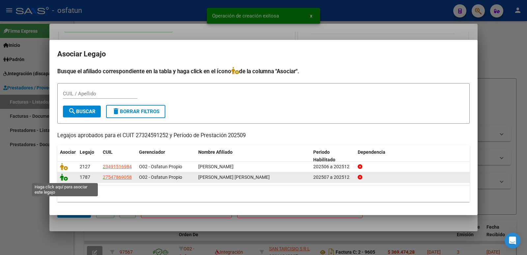
click at [62, 177] on icon at bounding box center [64, 176] width 8 height 7
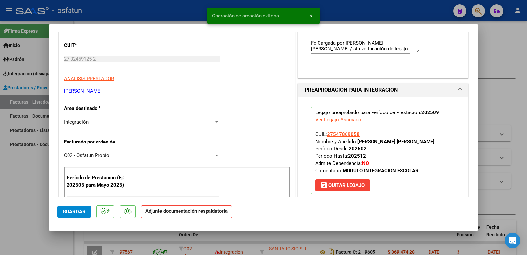
scroll to position [165, 0]
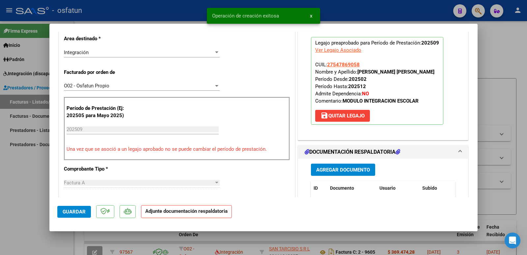
click at [333, 173] on button "Agregar Documento" at bounding box center [343, 170] width 64 height 12
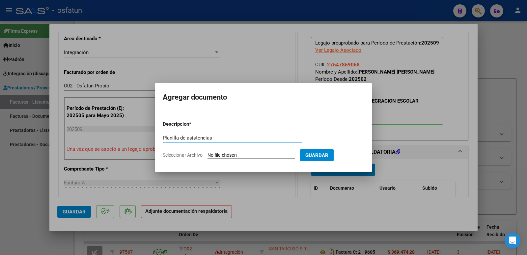
click at [246, 156] on input "Seleccionar Archivo" at bounding box center [251, 155] width 87 height 6
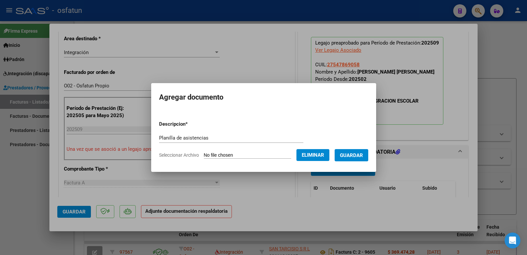
click at [363, 152] on span "Guardar" at bounding box center [351, 155] width 23 height 6
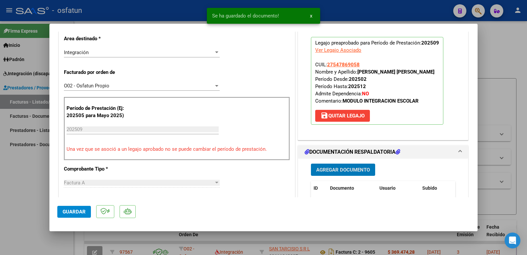
click at [346, 170] on span "Agregar Documento" at bounding box center [343, 170] width 54 height 6
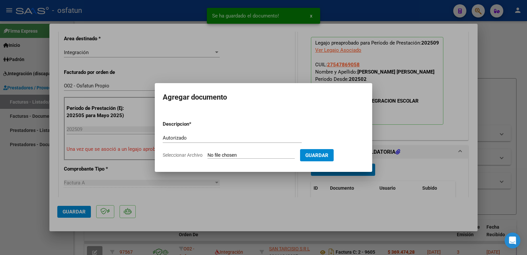
click at [237, 153] on input "Seleccionar Archivo" at bounding box center [251, 155] width 87 height 6
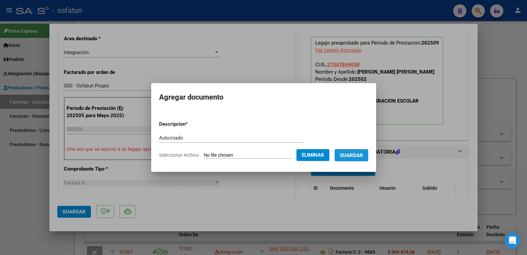
click at [363, 153] on span "Guardar" at bounding box center [351, 155] width 23 height 6
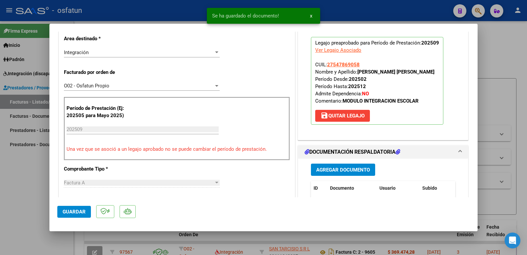
drag, startPoint x: 356, startPoint y: 74, endPoint x: 418, endPoint y: 74, distance: 62.3
click at [418, 74] on p "Legajo preaprobado para Período de Prestación: 202509 Ver Legajo Asociado CUIL:…" at bounding box center [377, 81] width 133 height 88
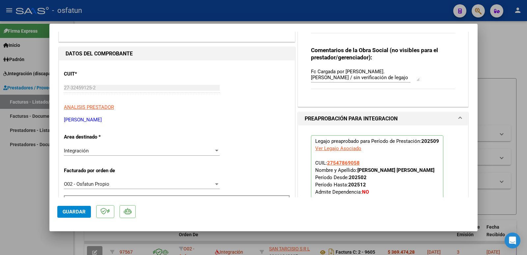
scroll to position [66, 0]
drag, startPoint x: 135, startPoint y: 121, endPoint x: 62, endPoint y: 118, distance: 73.2
click at [70, 213] on span "Guardar" at bounding box center [74, 212] width 23 height 6
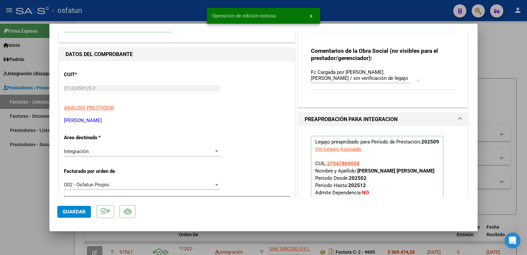
click at [15, 184] on div at bounding box center [263, 127] width 527 height 255
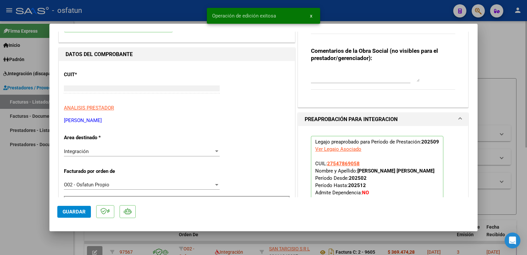
scroll to position [70, 0]
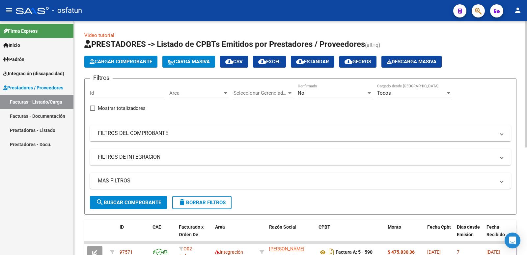
click at [127, 59] on span "Cargar Comprobante" at bounding box center [121, 62] width 63 height 6
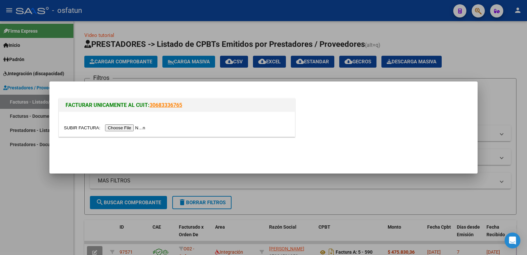
click at [134, 127] on input "file" at bounding box center [105, 127] width 83 height 7
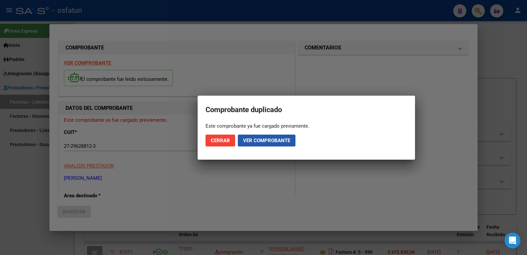
click at [250, 139] on span "Ver comprobante" at bounding box center [266, 140] width 47 height 6
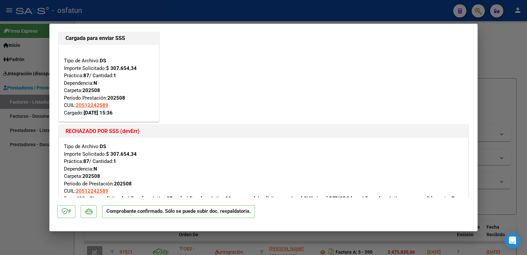
scroll to position [0, 0]
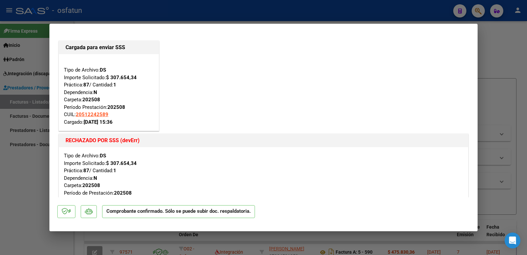
click at [16, 180] on div at bounding box center [263, 127] width 527 height 255
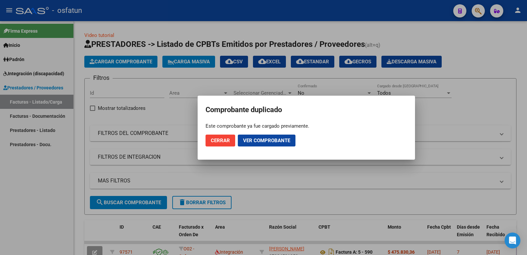
click at [213, 144] on button "Cerrar" at bounding box center [221, 141] width 30 height 12
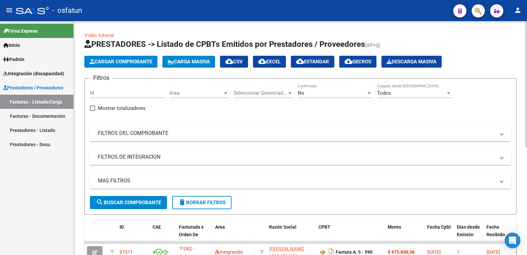
click at [123, 63] on span "Cargar Comprobante" at bounding box center [121, 62] width 63 height 6
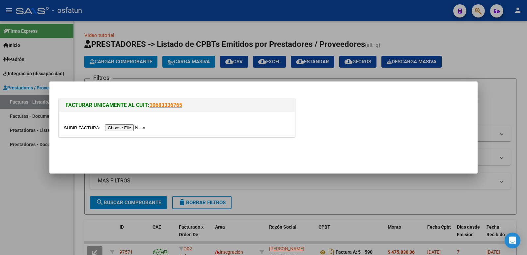
click at [122, 126] on input "file" at bounding box center [105, 127] width 83 height 7
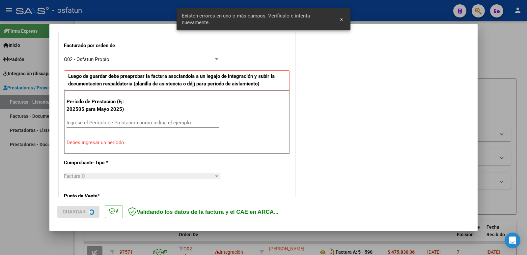
scroll to position [180, 0]
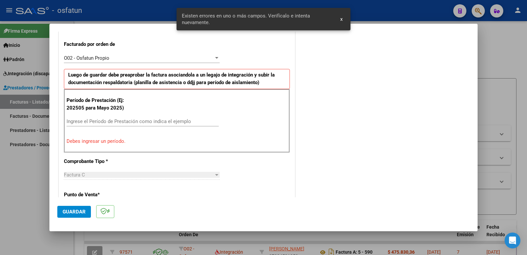
click at [121, 125] on div "Ingrese el Período de Prestación como indica el ejemplo" at bounding box center [143, 121] width 152 height 10
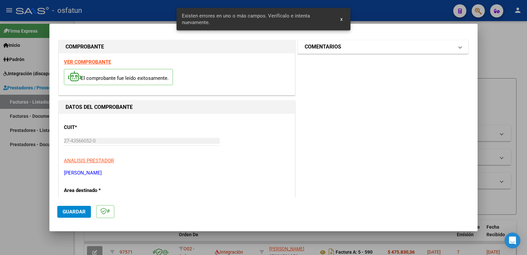
scroll to position [0, 0]
click at [333, 50] on h1 "COMENTARIOS" at bounding box center [323, 48] width 37 height 8
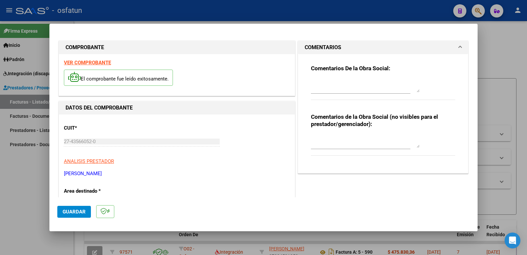
click at [317, 144] on textarea at bounding box center [365, 141] width 109 height 13
paste textarea "Fc Cargada por [PERSON_NAME]. [PERSON_NAME] / sin verificación de legajo"
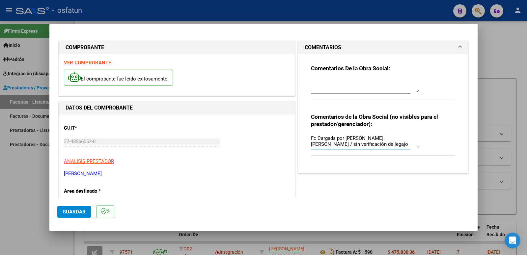
click at [63, 213] on span "Guardar" at bounding box center [74, 212] width 23 height 6
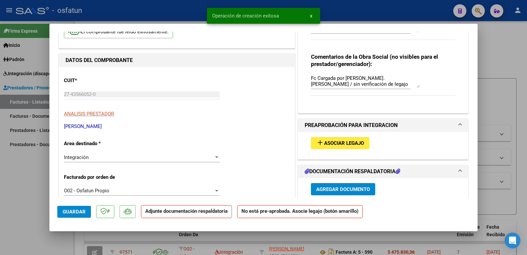
scroll to position [66, 0]
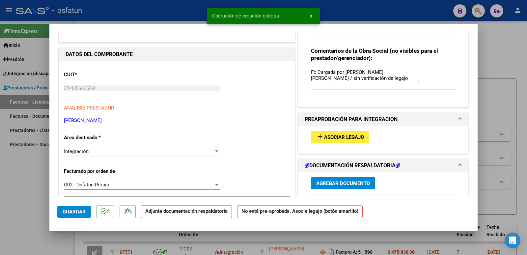
click at [320, 135] on mat-icon "add" at bounding box center [320, 137] width 8 height 8
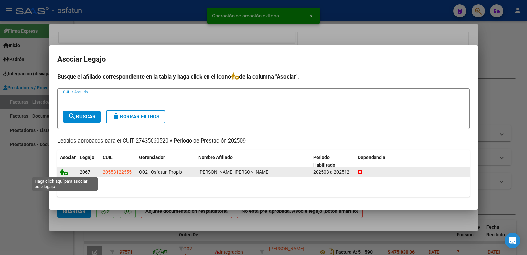
click at [63, 174] on icon at bounding box center [64, 171] width 8 height 7
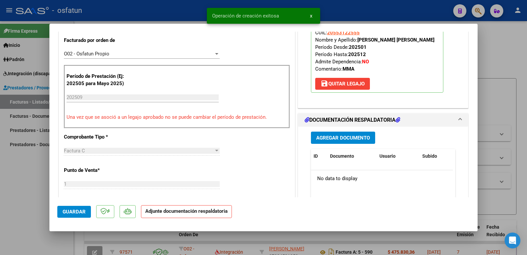
scroll to position [198, 0]
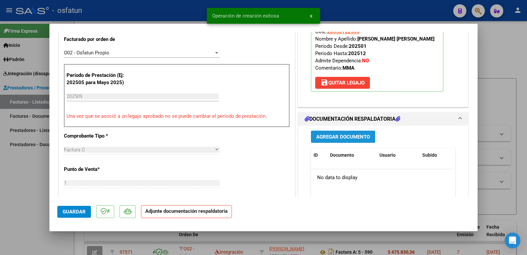
click at [334, 135] on span "Agregar Documento" at bounding box center [343, 137] width 54 height 6
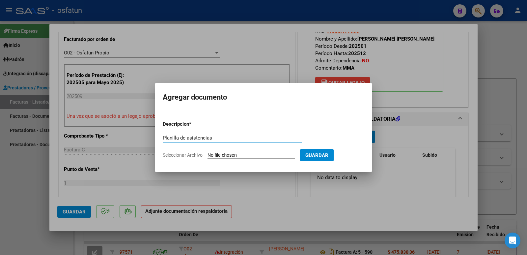
click at [240, 155] on input "Seleccionar Archivo" at bounding box center [251, 155] width 87 height 6
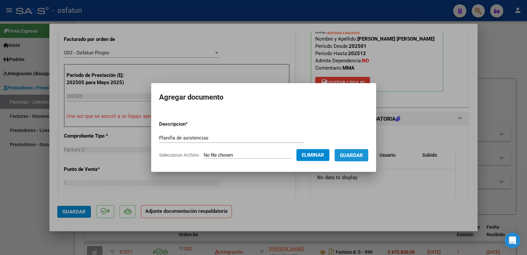
click at [359, 155] on span "Guardar" at bounding box center [351, 155] width 23 height 6
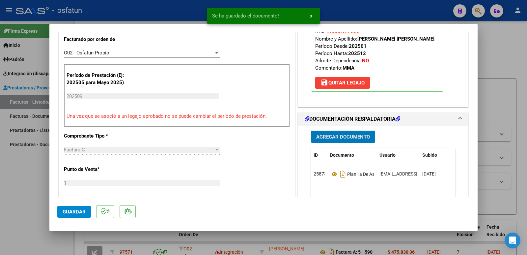
click at [324, 138] on span "Agregar Documento" at bounding box center [343, 137] width 54 height 6
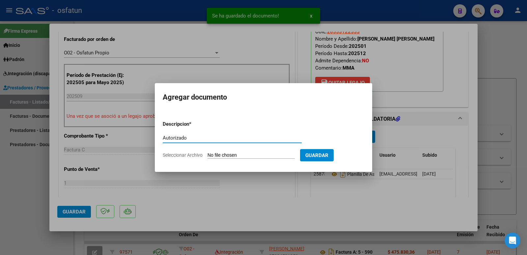
click at [262, 153] on input "Seleccionar Archivo" at bounding box center [251, 155] width 87 height 6
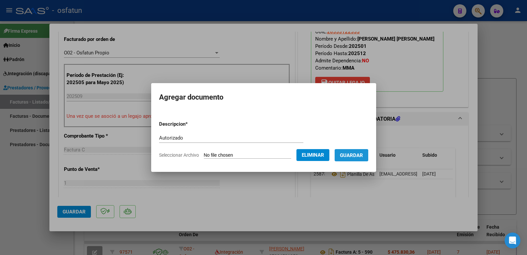
click at [357, 156] on span "Guardar" at bounding box center [351, 155] width 23 height 6
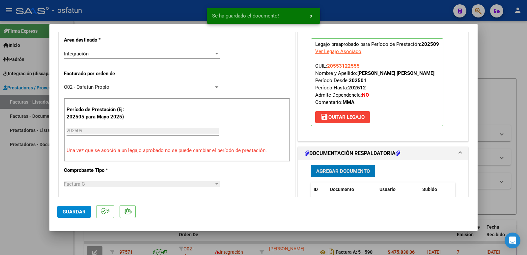
scroll to position [99, 0]
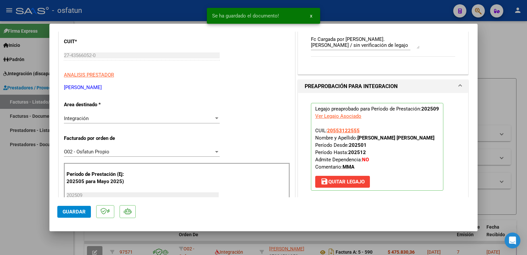
drag, startPoint x: 356, startPoint y: 137, endPoint x: 415, endPoint y: 138, distance: 59.7
click at [415, 138] on p "Legajo preaprobado para Período de Prestación: 202509 Ver Legajo Asociado CUIL:…" at bounding box center [377, 147] width 133 height 88
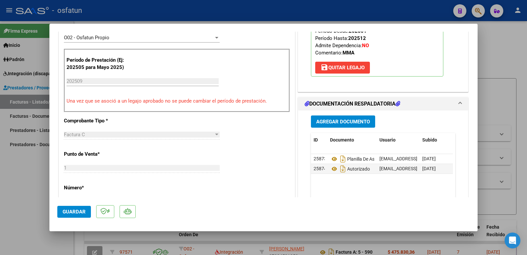
scroll to position [132, 0]
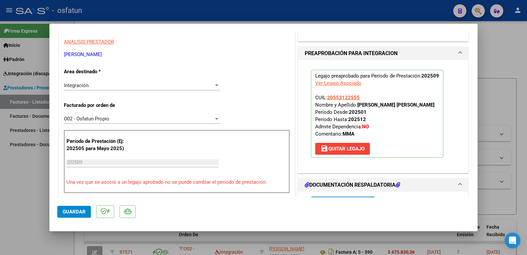
drag, startPoint x: 137, startPoint y: 54, endPoint x: 62, endPoint y: 56, distance: 74.5
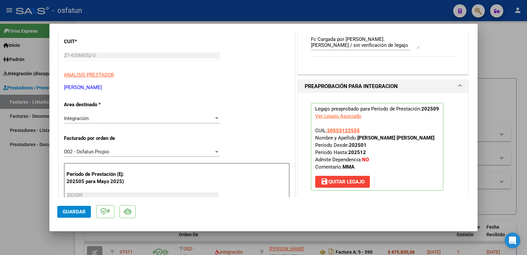
scroll to position [66, 0]
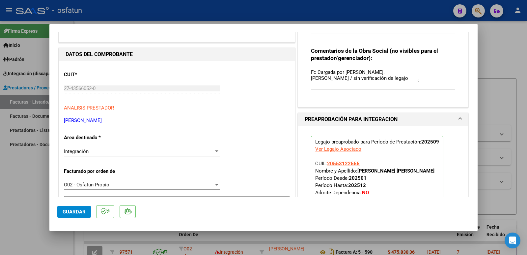
click at [46, 89] on div "COMPROBANTE VER COMPROBANTE ESTADO: Recibida. En proceso de confirmacion/acepta…" at bounding box center [263, 127] width 527 height 255
click at [70, 214] on span "Guardar" at bounding box center [74, 212] width 23 height 6
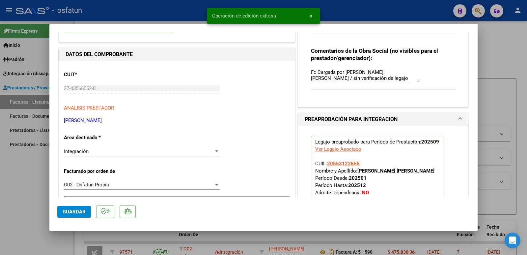
click at [3, 186] on div at bounding box center [263, 127] width 527 height 255
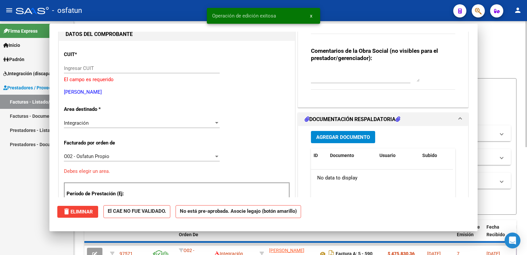
scroll to position [0, 0]
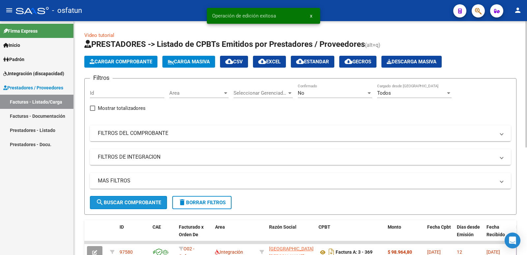
click at [135, 202] on span "search Buscar Comprobante" at bounding box center [128, 202] width 65 height 6
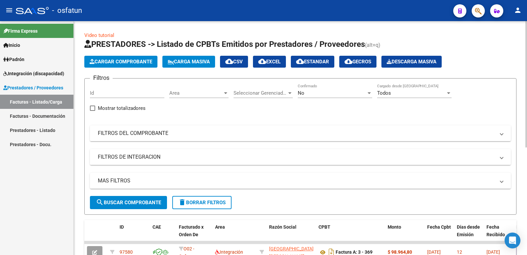
click at [135, 158] on mat-panel-title "FILTROS DE INTEGRACION" at bounding box center [297, 156] width 398 height 7
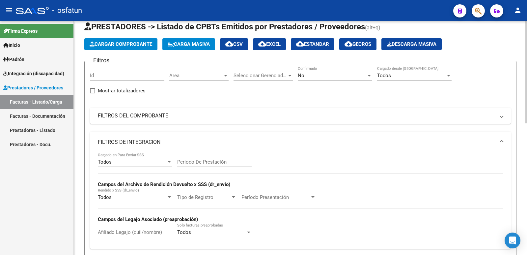
scroll to position [33, 0]
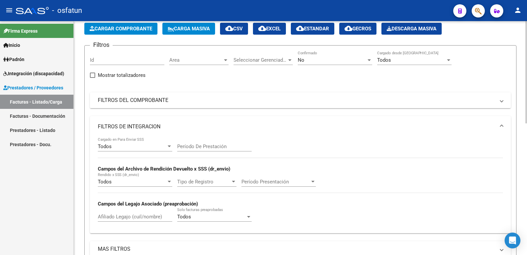
click at [134, 100] on mat-panel-title "FILTROS DEL COMPROBANTE" at bounding box center [297, 100] width 398 height 7
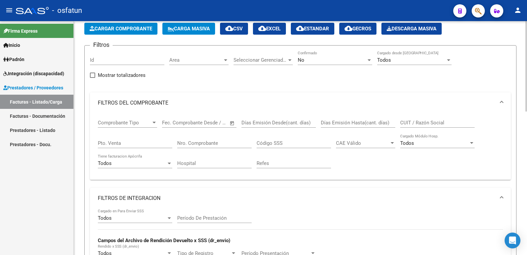
scroll to position [0, 0]
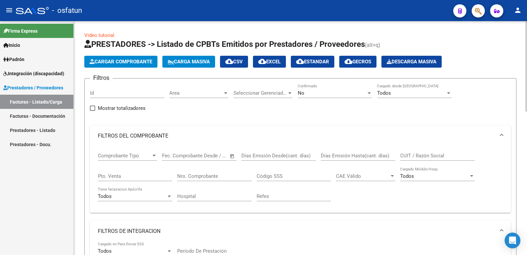
click at [416, 156] on input "CUIT / Razón Social" at bounding box center [438, 156] width 75 height 6
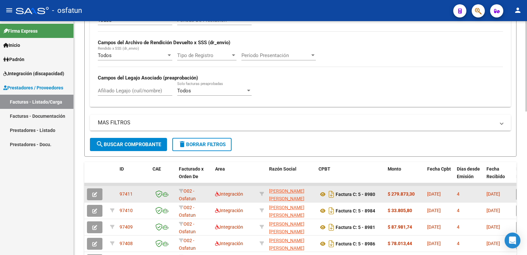
scroll to position [264, 0]
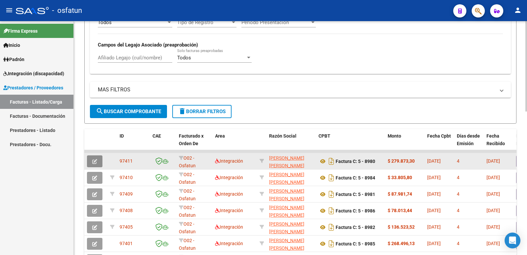
click at [96, 161] on icon "button" at bounding box center [94, 161] width 5 height 5
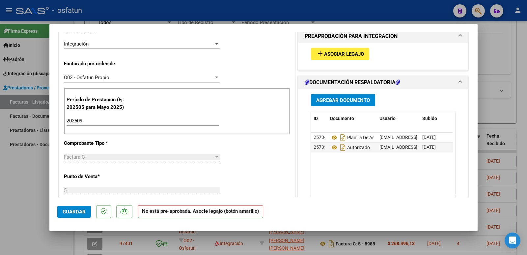
scroll to position [132, 0]
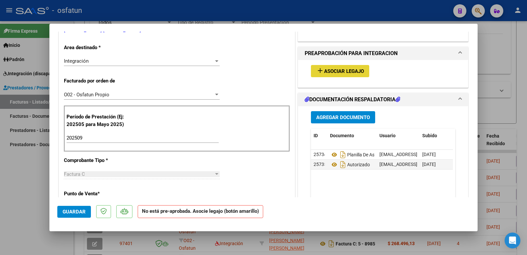
click at [337, 71] on span "Asociar Legajo" at bounding box center [344, 71] width 40 height 6
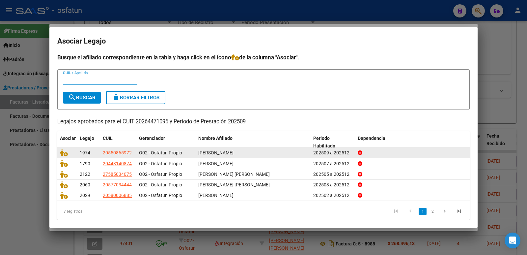
scroll to position [0, 0]
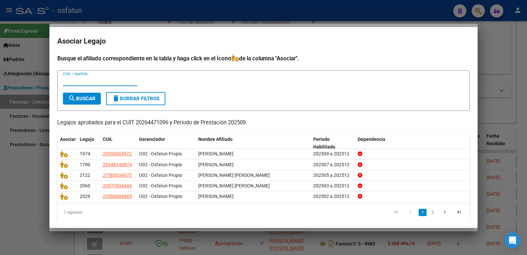
click at [11, 220] on div at bounding box center [263, 127] width 527 height 255
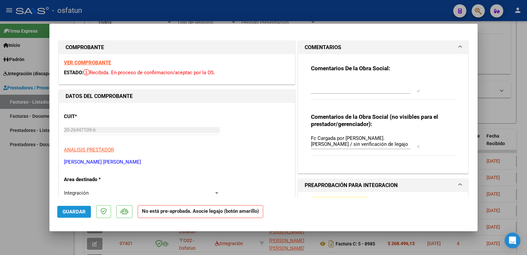
click at [79, 211] on span "Guardar" at bounding box center [74, 212] width 23 height 6
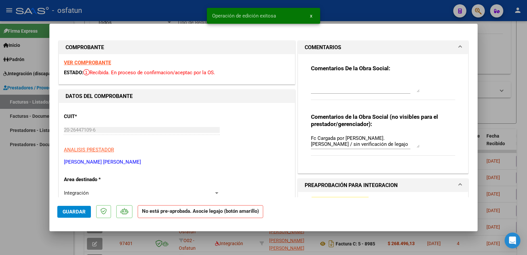
click at [23, 195] on div at bounding box center [263, 127] width 527 height 255
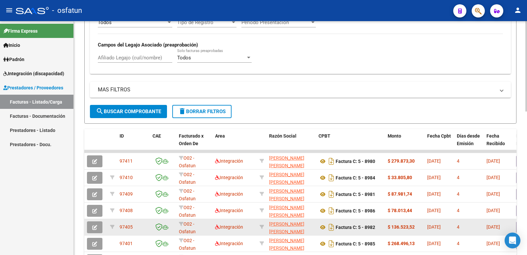
scroll to position [297, 0]
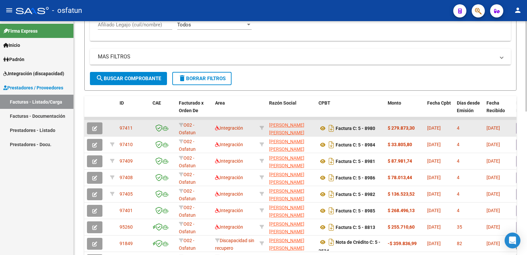
click at [96, 129] on icon "button" at bounding box center [94, 128] width 5 height 5
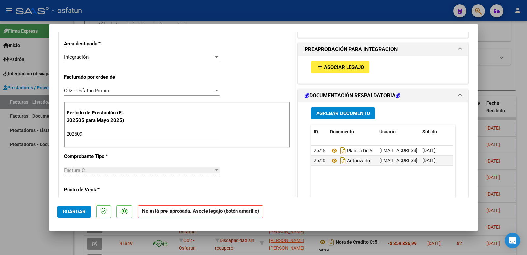
scroll to position [165, 0]
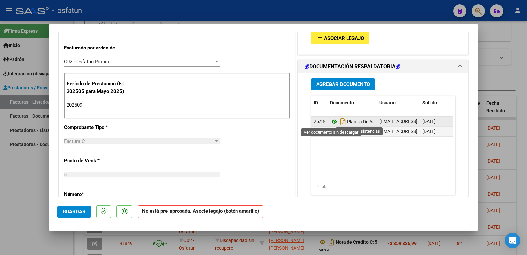
click at [333, 121] on icon at bounding box center [334, 122] width 9 height 8
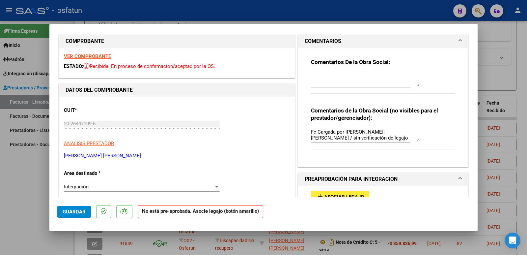
scroll to position [0, 0]
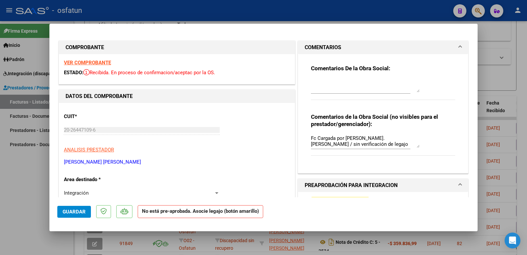
click at [8, 210] on div at bounding box center [263, 127] width 527 height 255
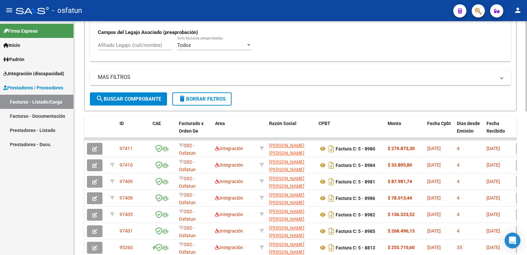
scroll to position [231, 0]
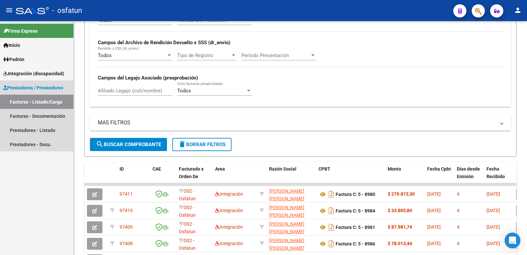
click at [29, 101] on link "Facturas - Listado/Carga" at bounding box center [37, 102] width 74 height 14
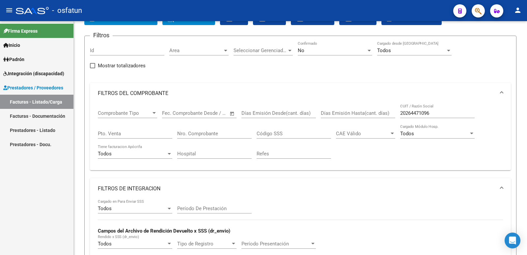
scroll to position [0, 0]
